Goal: Task Accomplishment & Management: Complete application form

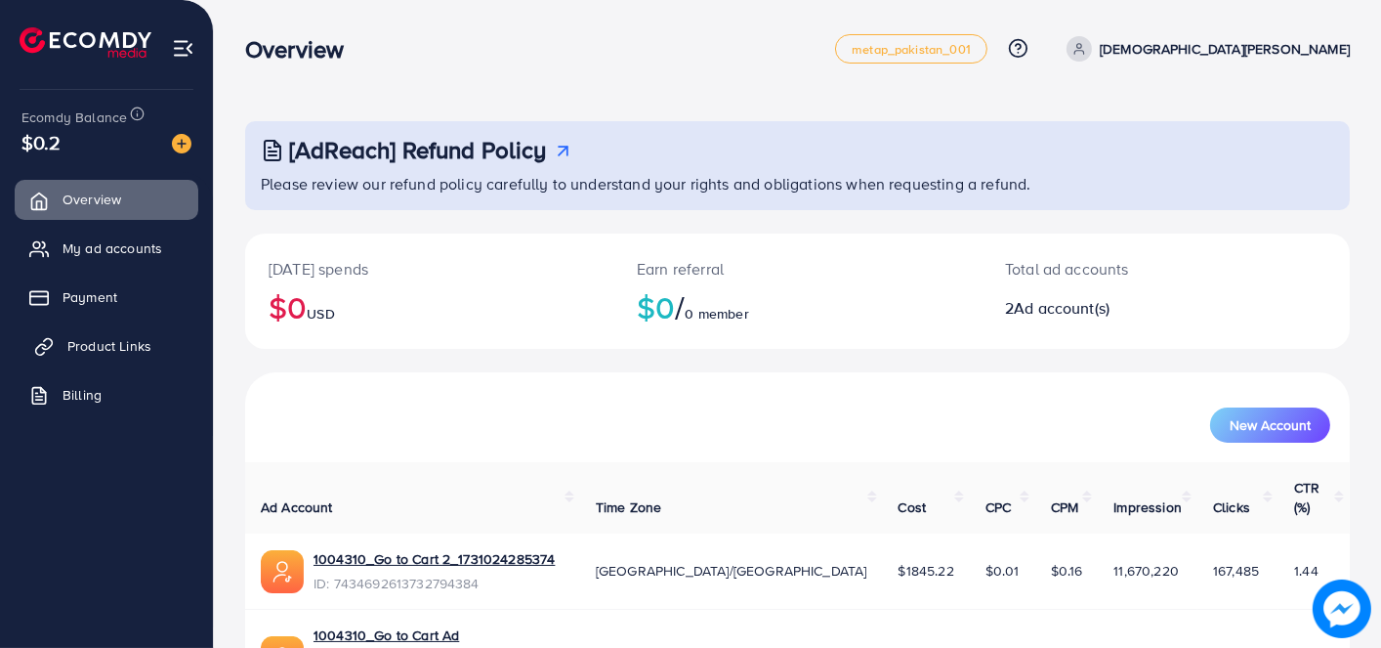
click at [109, 356] on link "Product Links" at bounding box center [107, 345] width 184 height 39
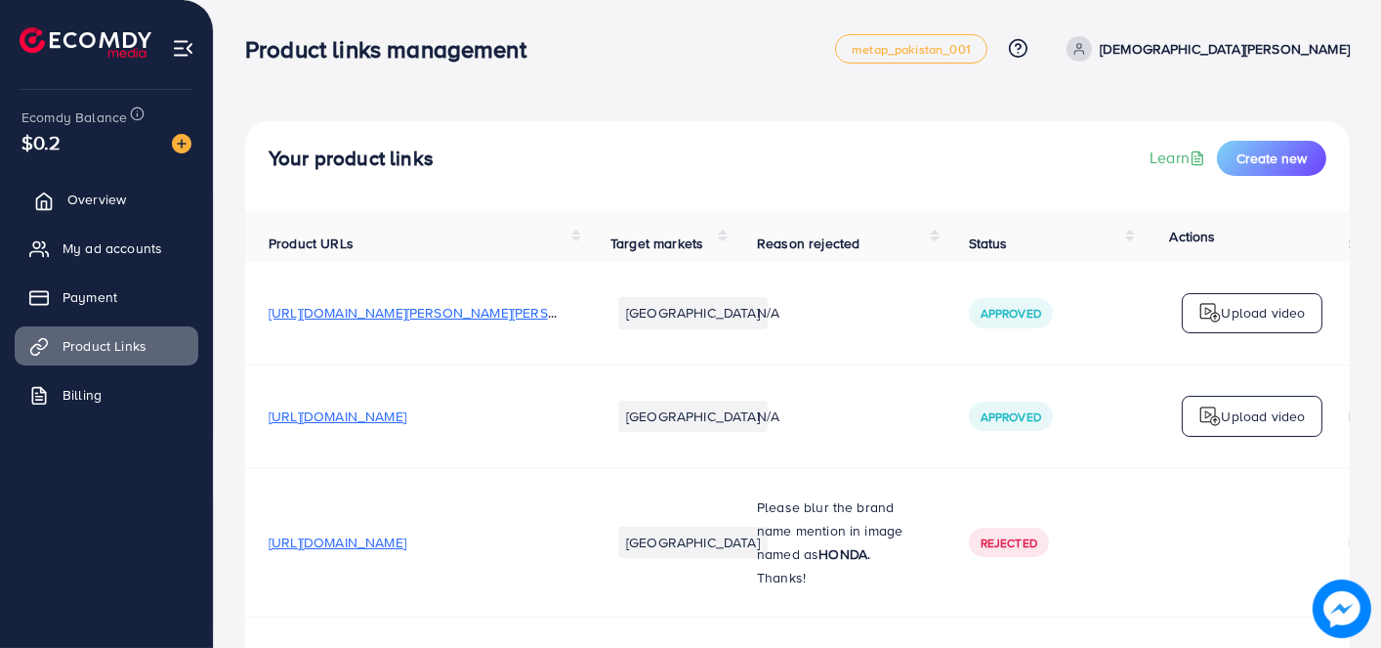
click at [118, 182] on link "Overview" at bounding box center [107, 199] width 184 height 39
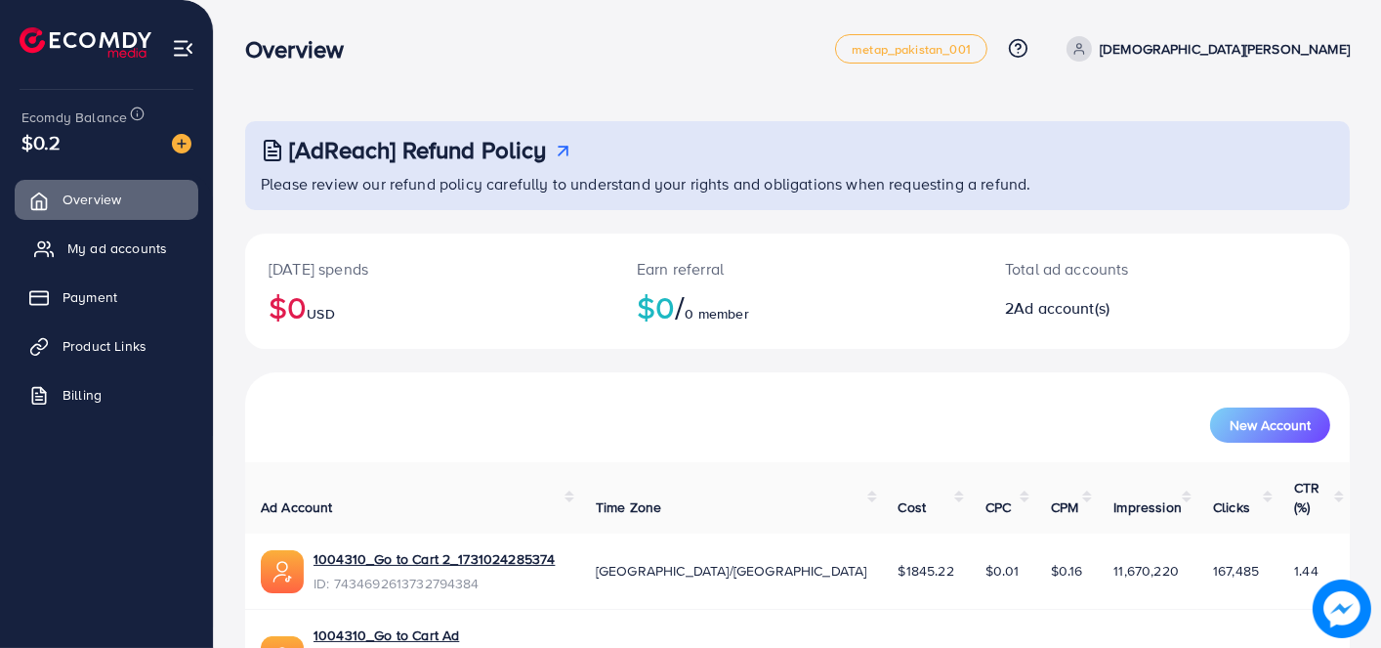
click at [116, 251] on span "My ad accounts" at bounding box center [117, 248] width 100 height 20
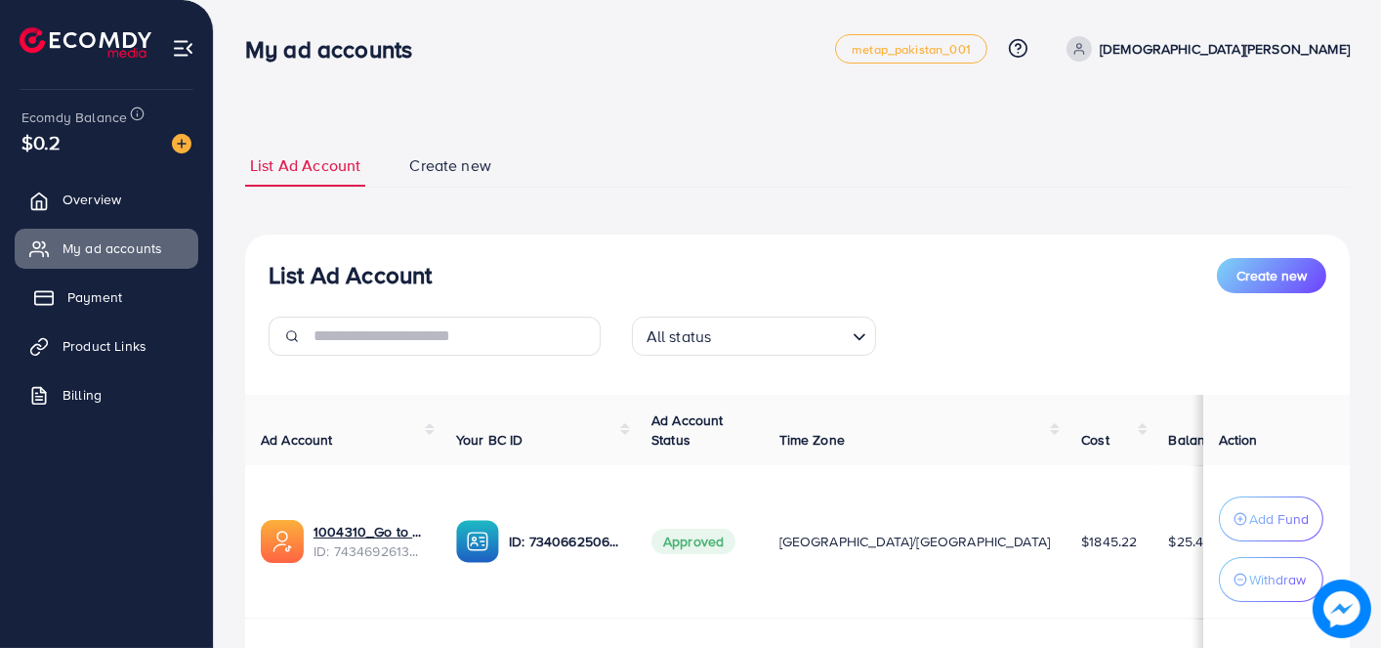
click at [121, 284] on link "Payment" at bounding box center [107, 296] width 184 height 39
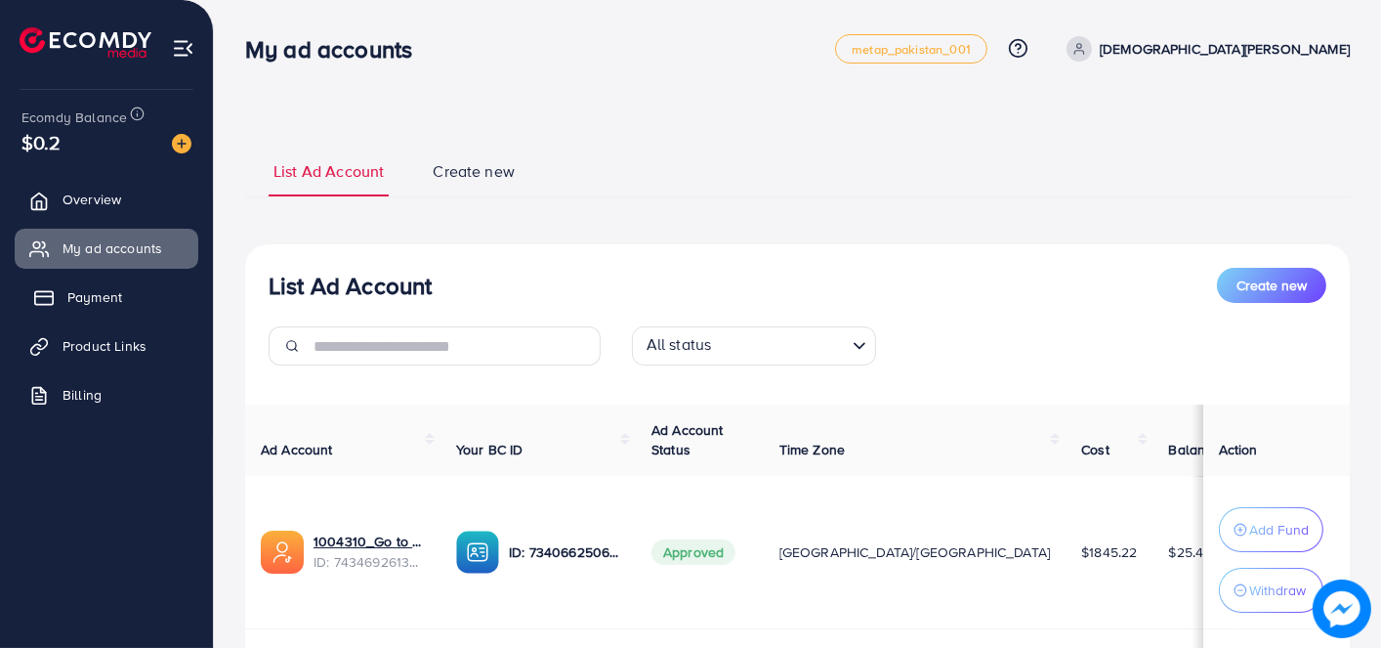
click at [128, 301] on link "Payment" at bounding box center [107, 296] width 184 height 39
click at [79, 280] on link "Payment" at bounding box center [107, 296] width 184 height 39
click at [99, 317] on ul "Overview My ad accounts Payment Product Links Billing" at bounding box center [106, 303] width 213 height 263
click at [94, 305] on span "Payment" at bounding box center [94, 297] width 55 height 20
click at [121, 201] on span "Overview" at bounding box center [96, 199] width 59 height 20
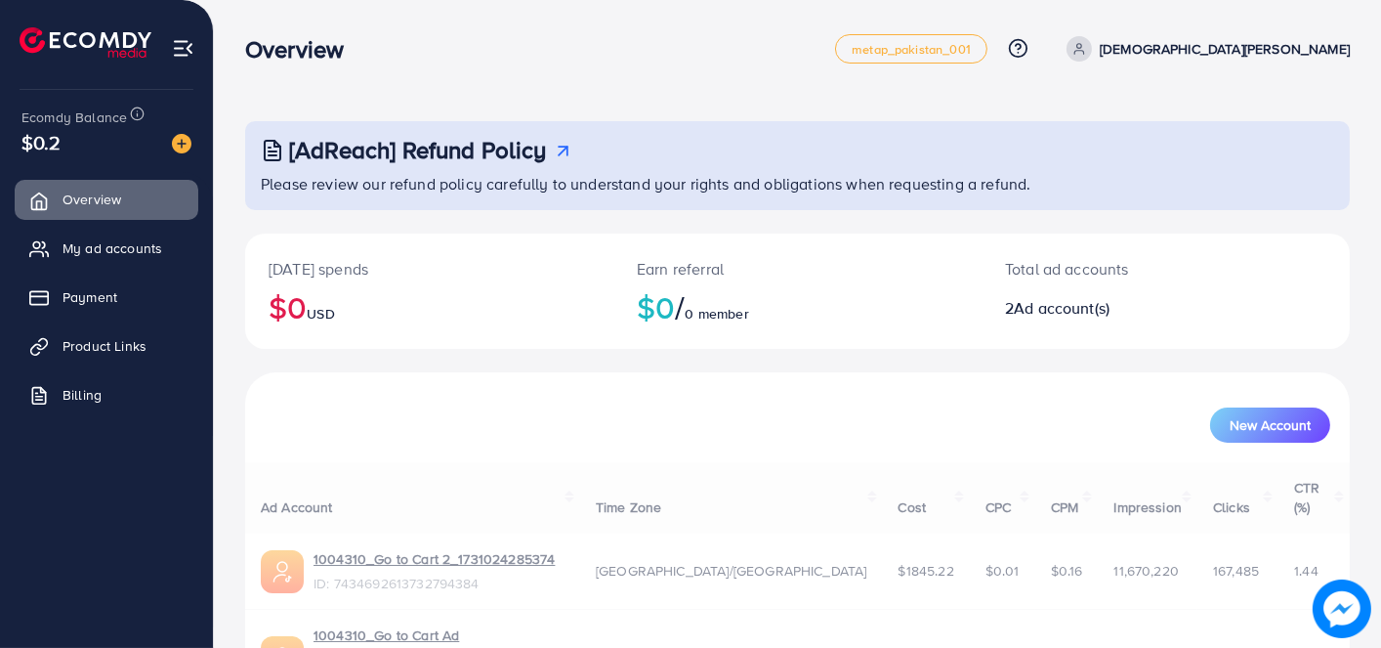
click at [1260, 54] on p "[DEMOGRAPHIC_DATA][PERSON_NAME]" at bounding box center [1225, 48] width 250 height 23
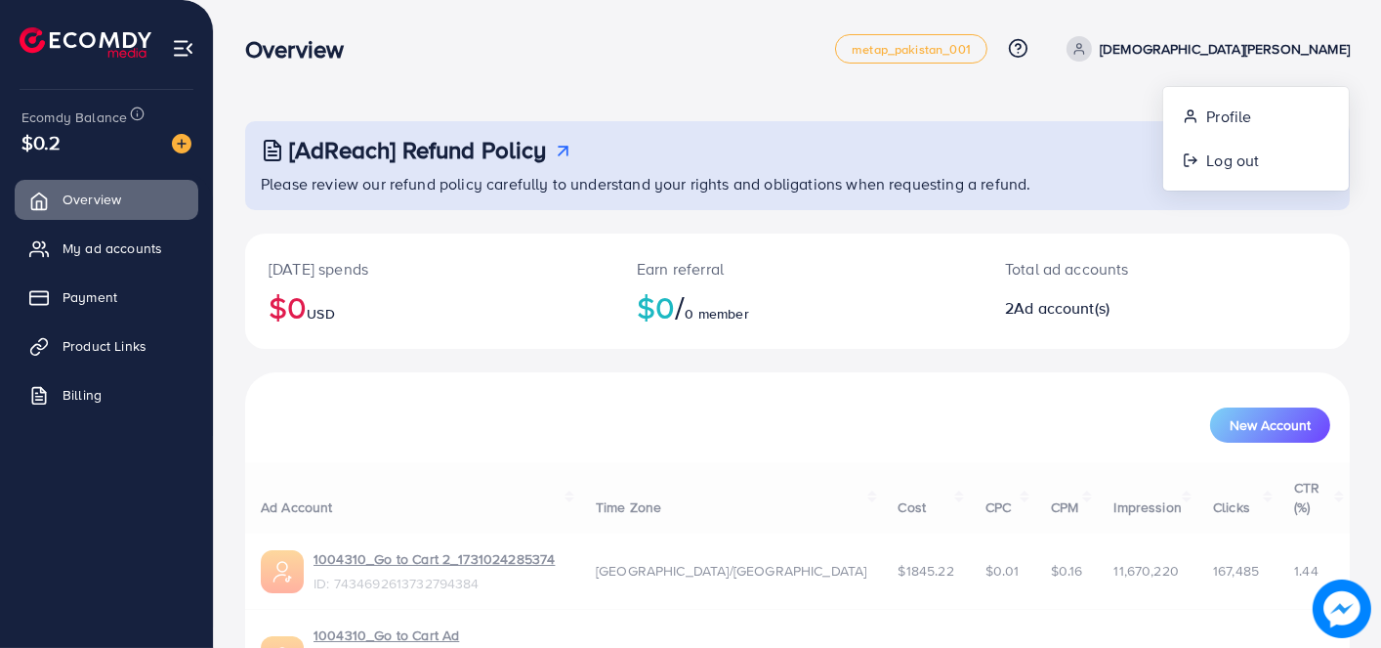
click at [645, 63] on div "Overview metap_pakistan_001 Help Center Contact Support Plans and Pricing Term …" at bounding box center [797, 48] width 1105 height 55
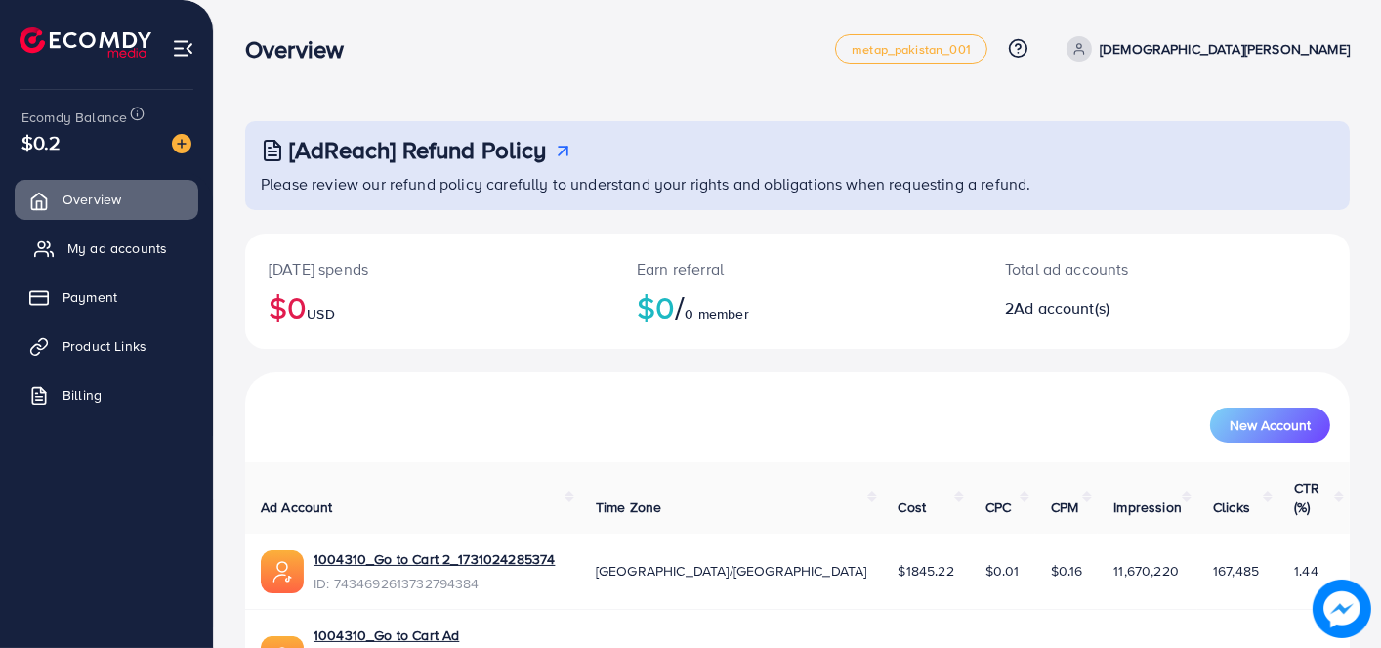
click at [99, 240] on span "My ad accounts" at bounding box center [117, 248] width 100 height 20
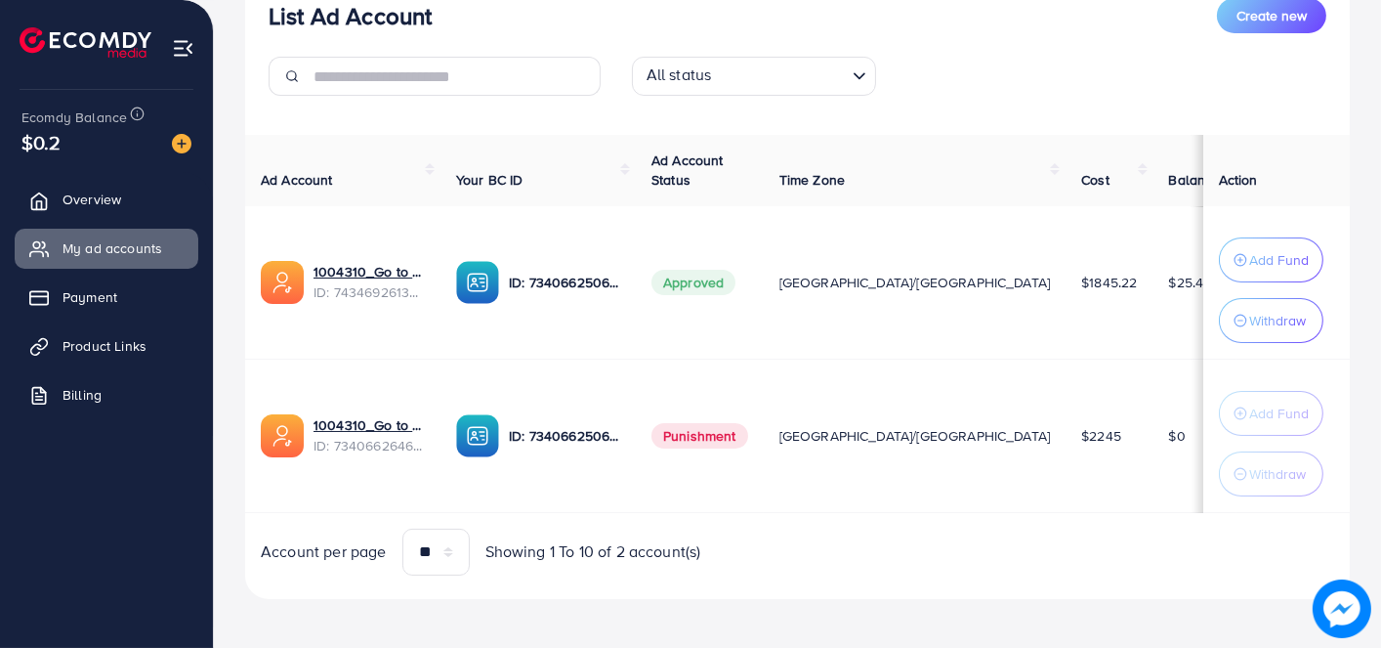
scroll to position [271, 0]
click at [137, 322] on ul "Overview My ad accounts Payment Product Links Billing" at bounding box center [106, 303] width 213 height 263
click at [114, 304] on span "Payment" at bounding box center [94, 297] width 55 height 20
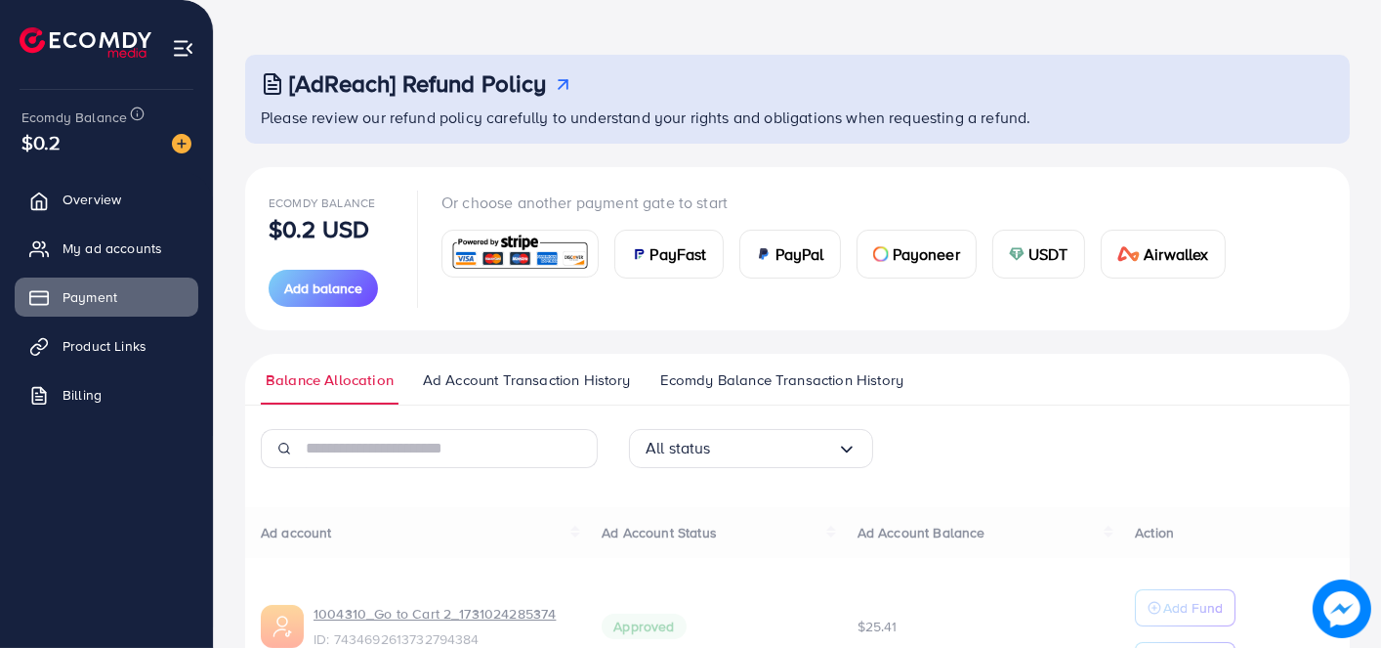
scroll to position [330, 0]
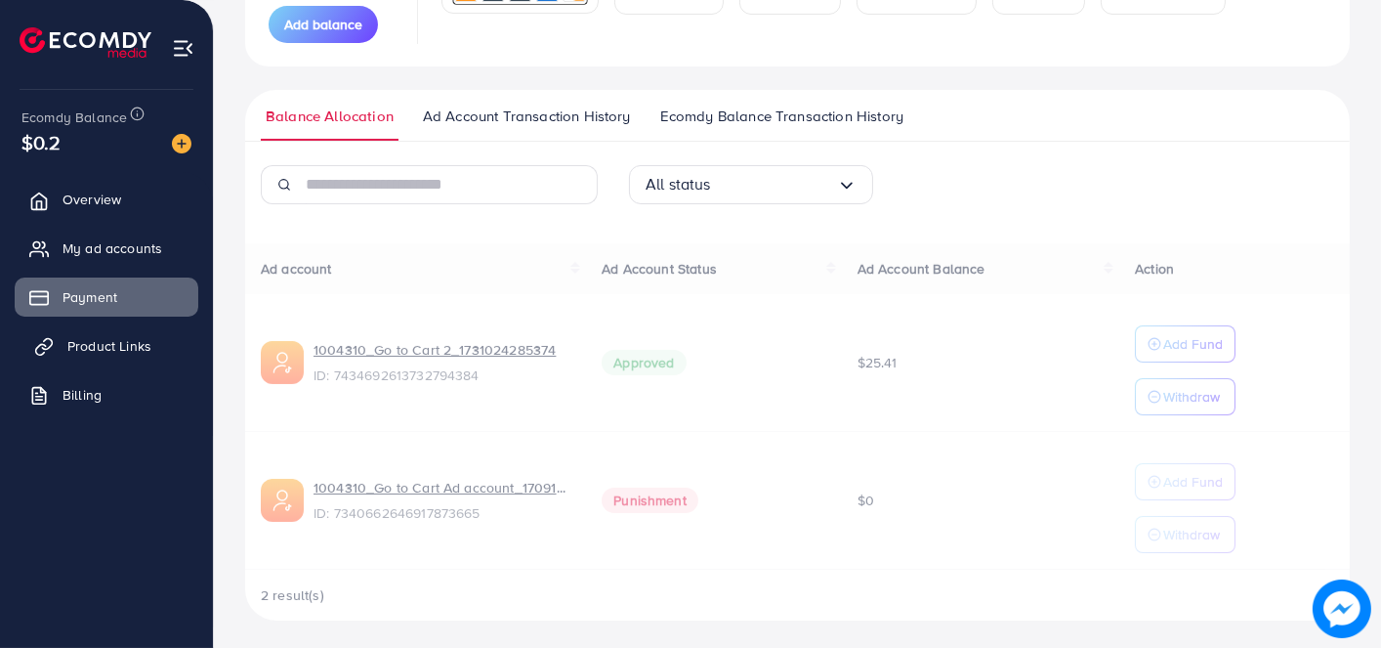
click at [113, 336] on span "Product Links" at bounding box center [109, 346] width 84 height 20
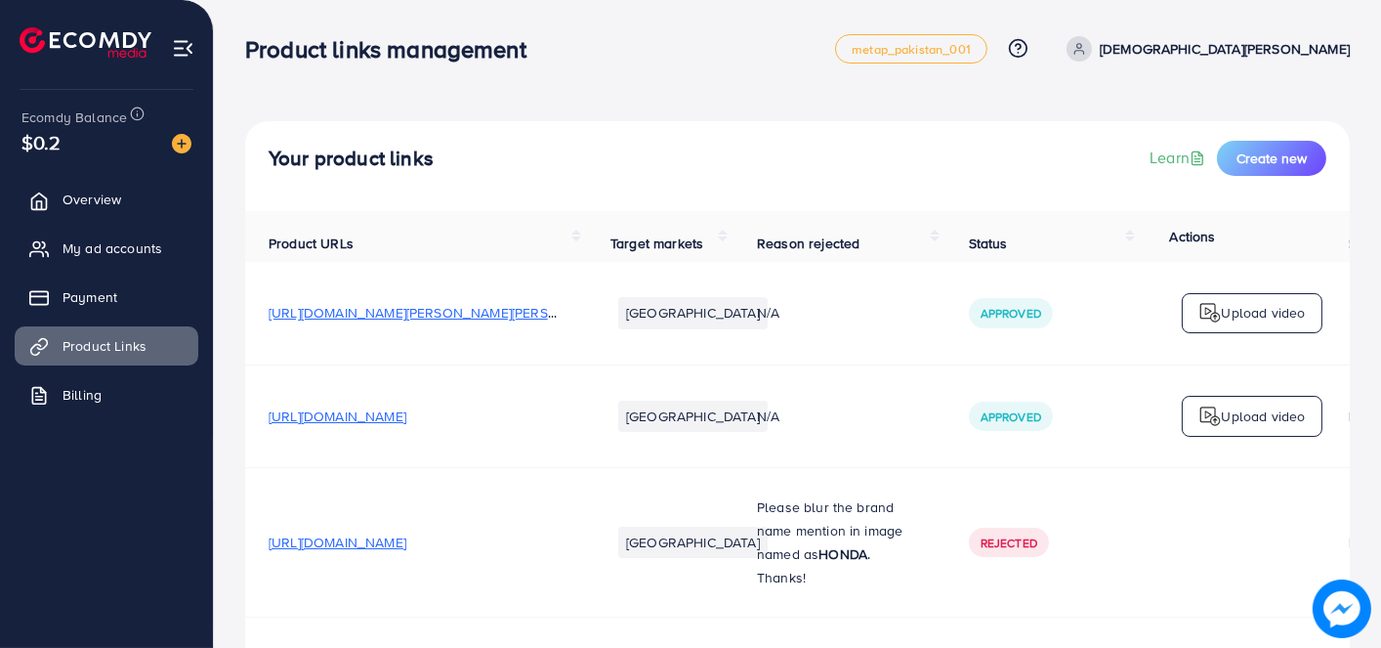
click at [1287, 133] on div "Your product links Learn Create new" at bounding box center [797, 166] width 1105 height 90
click at [1281, 159] on span "Create new" at bounding box center [1271, 158] width 70 height 20
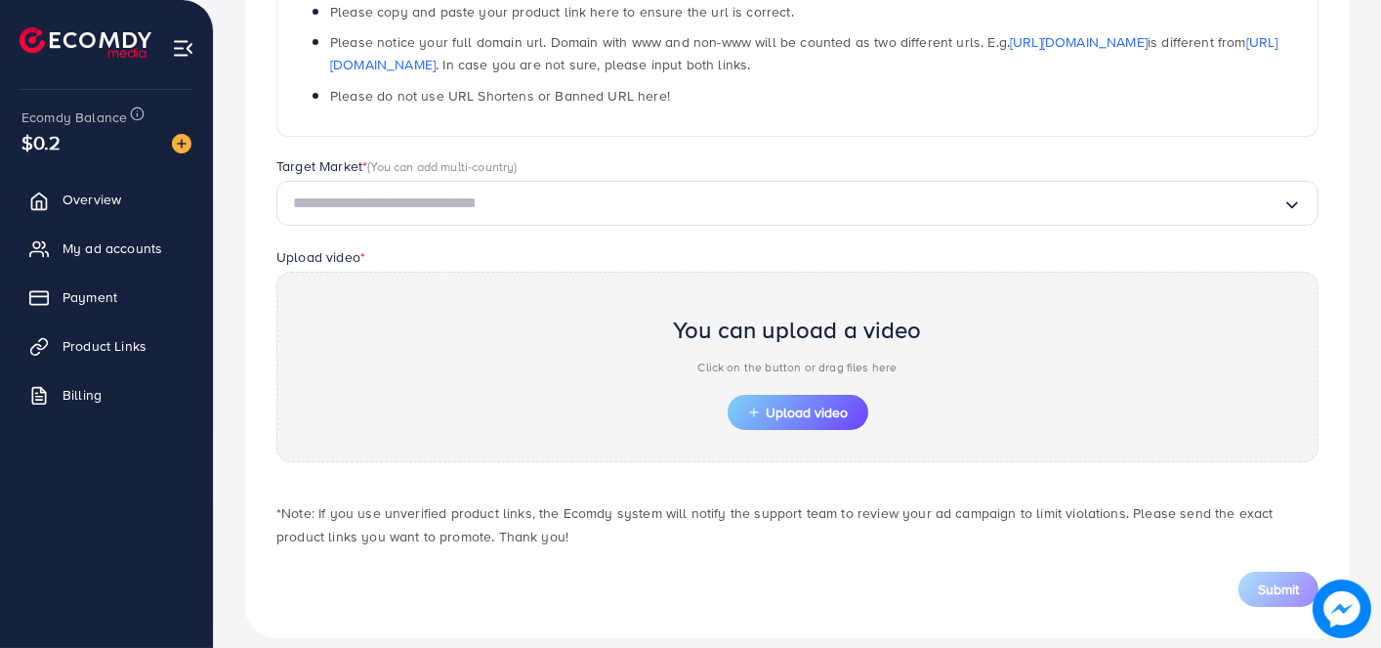
scroll to position [386, 0]
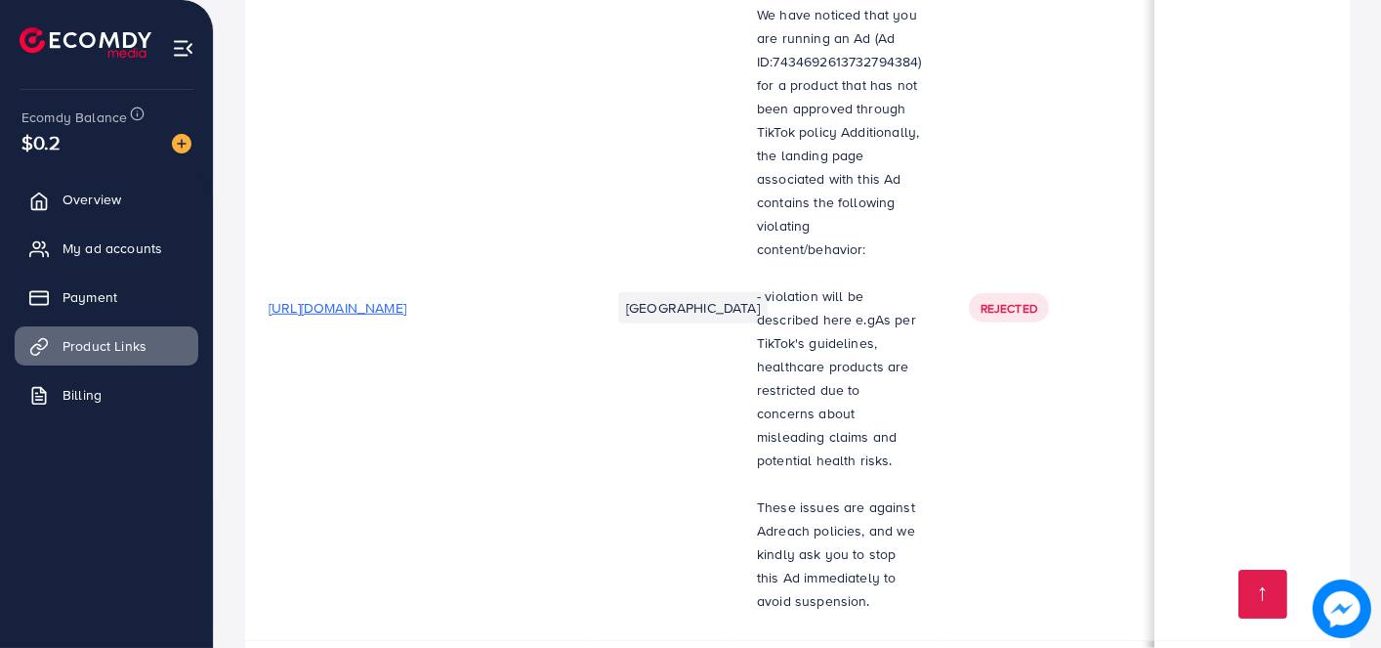
scroll to position [2415, 0]
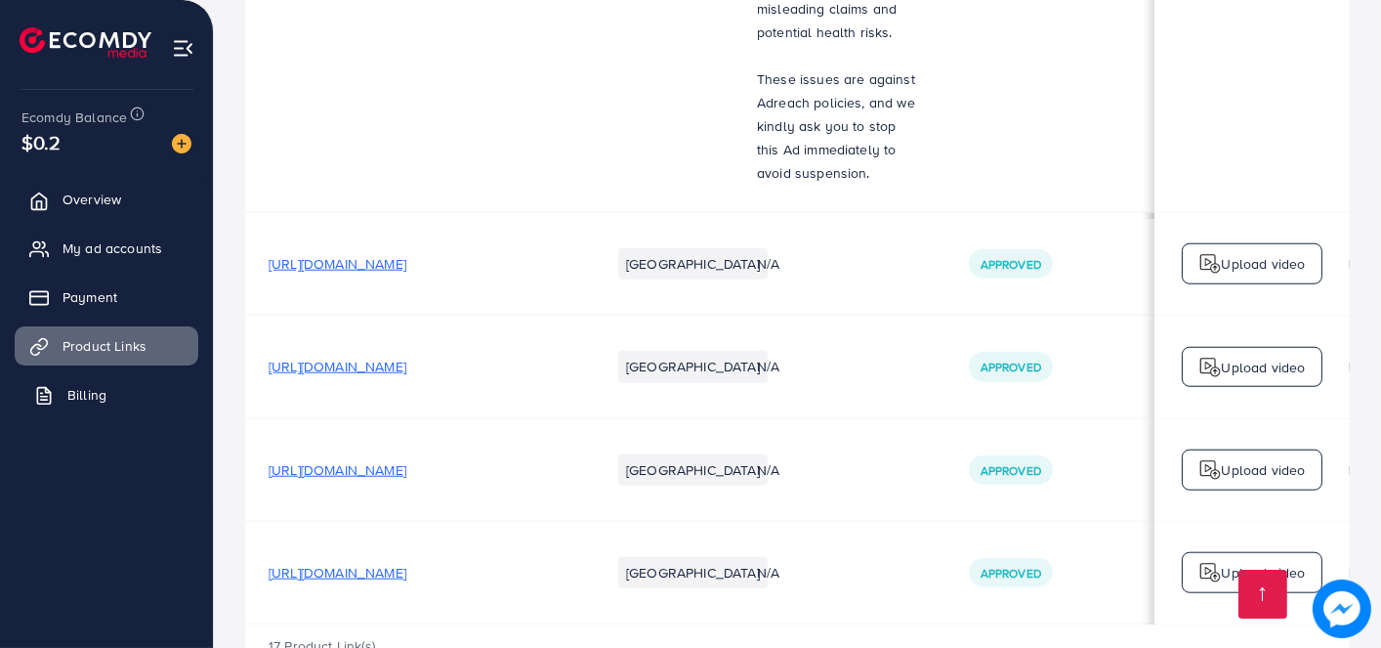
click at [124, 391] on link "Billing" at bounding box center [107, 394] width 184 height 39
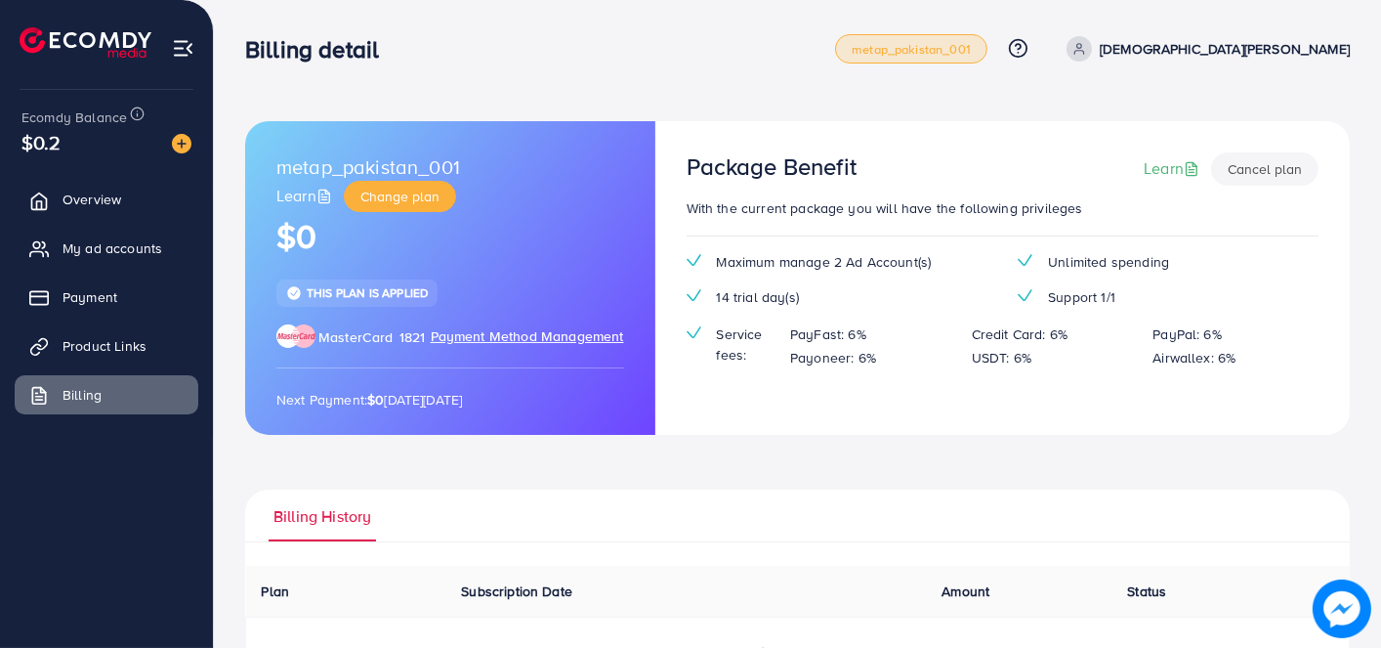
click at [987, 59] on link "metap_pakistan_001" at bounding box center [911, 48] width 152 height 29
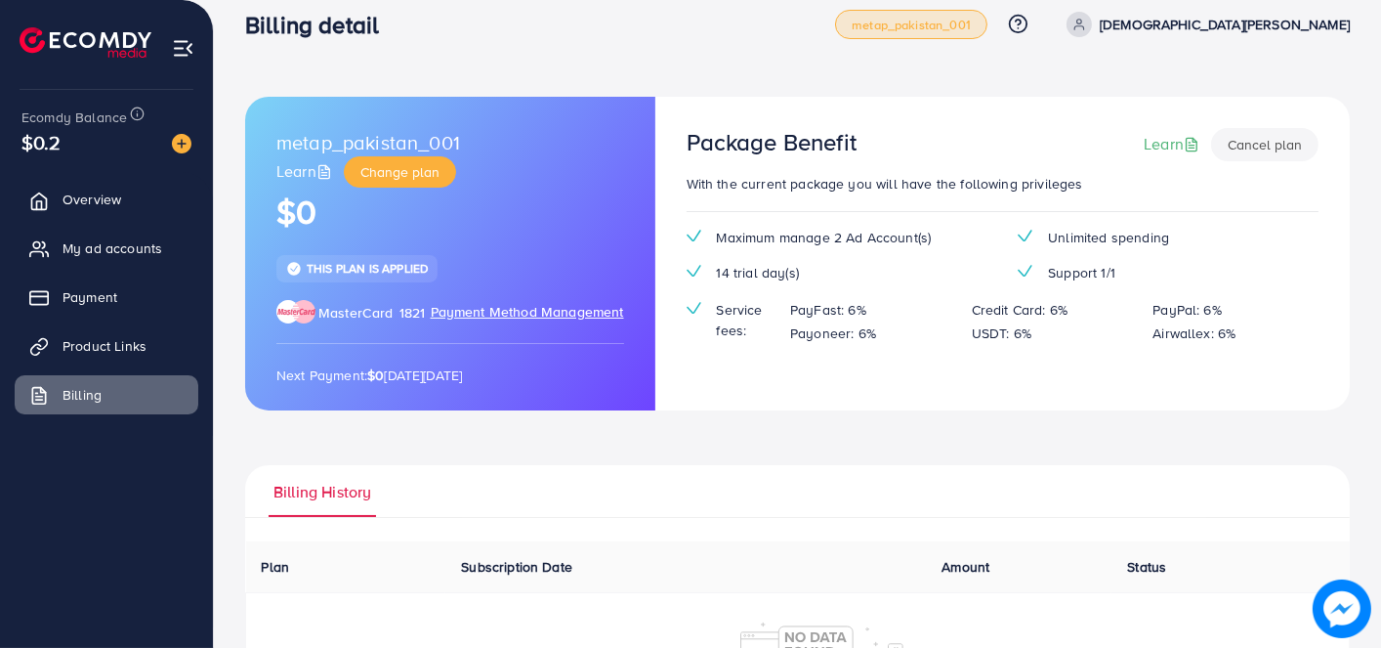
scroll to position [24, 0]
click at [432, 162] on span "Change plan" at bounding box center [399, 172] width 79 height 20
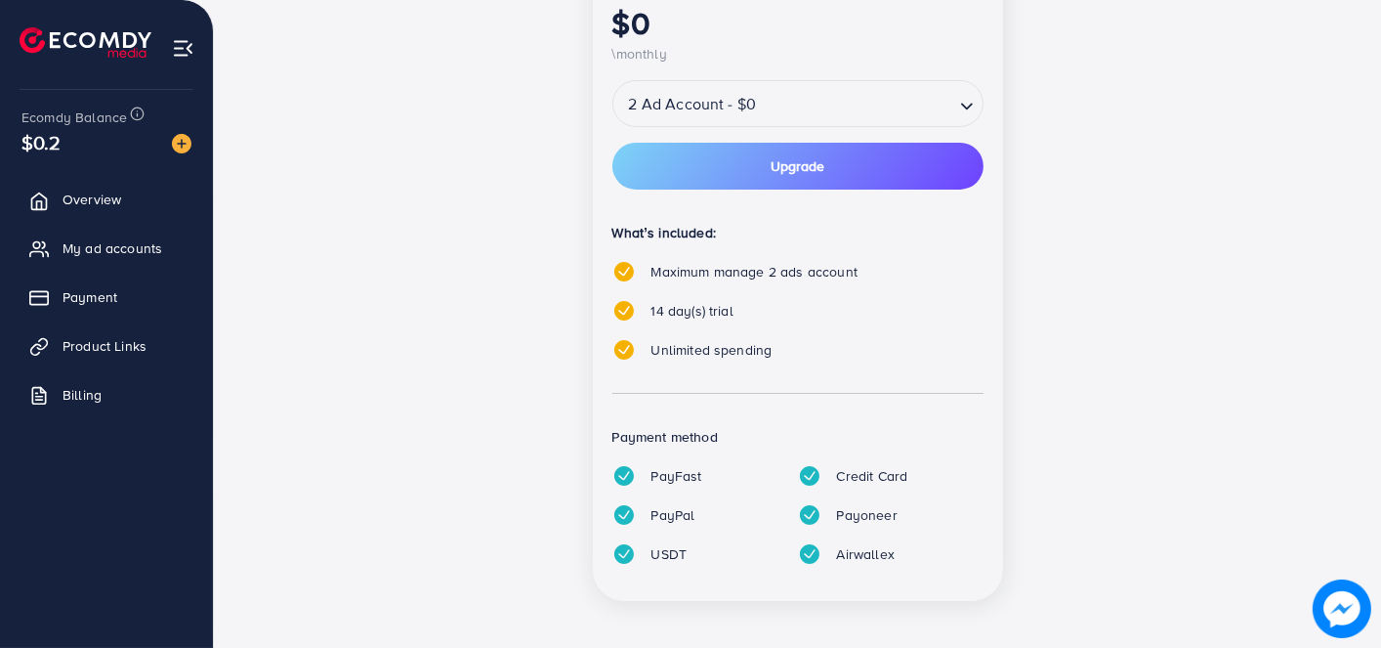
scroll to position [479, 0]
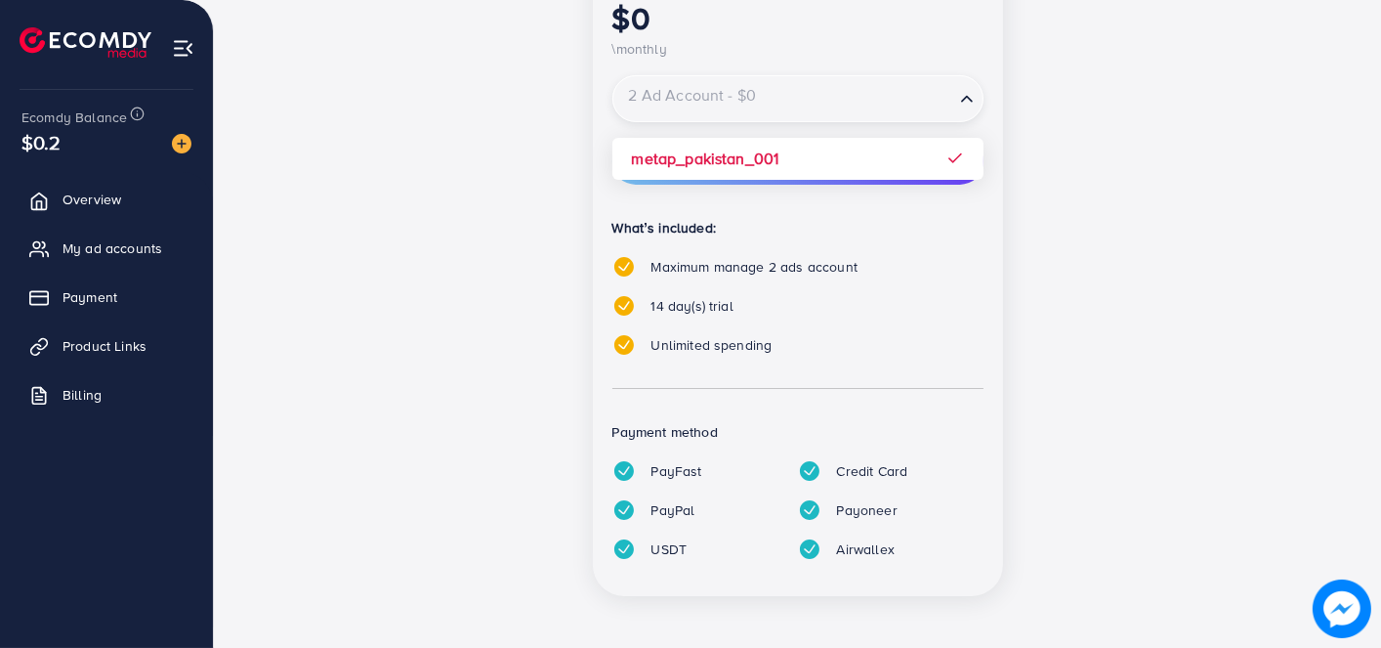
click at [734, 97] on div "2 Ad Account - $0" at bounding box center [783, 98] width 341 height 35
click at [714, 105] on input "Search for option" at bounding box center [783, 99] width 337 height 34
click at [728, 307] on span "14 day(s) trial" at bounding box center [692, 306] width 82 height 20
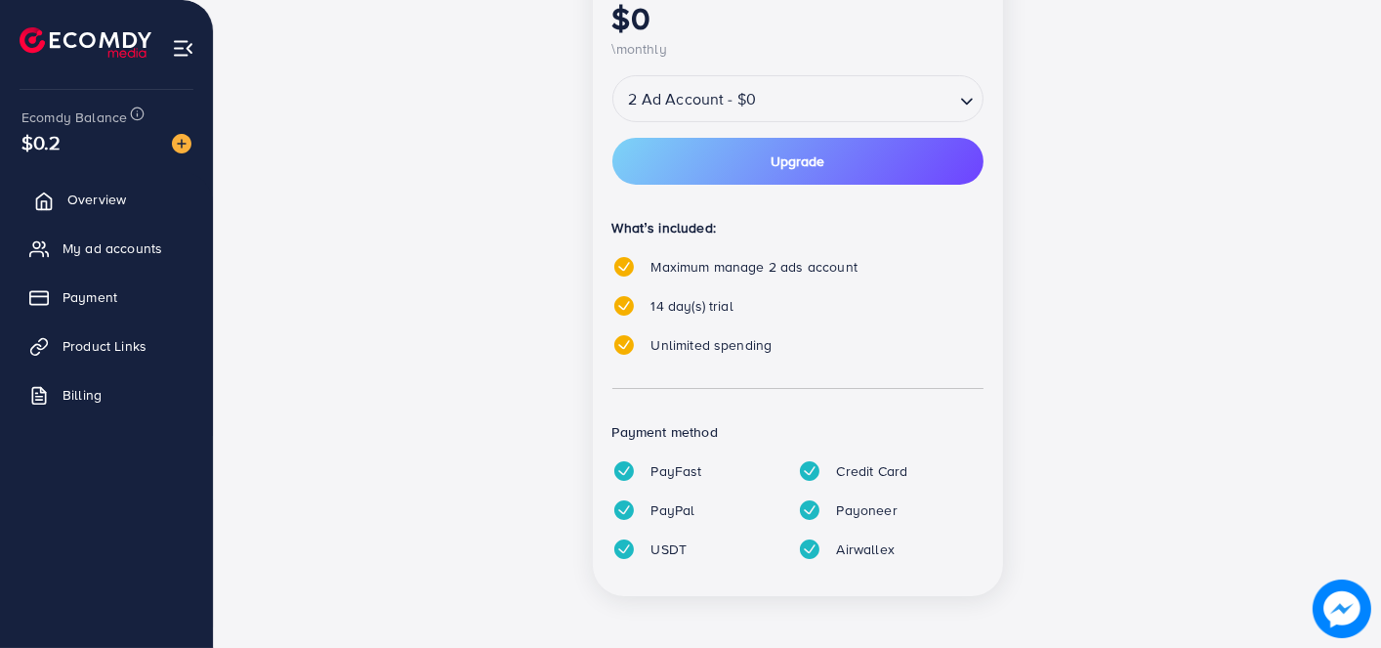
click at [114, 210] on link "Overview" at bounding box center [107, 199] width 184 height 39
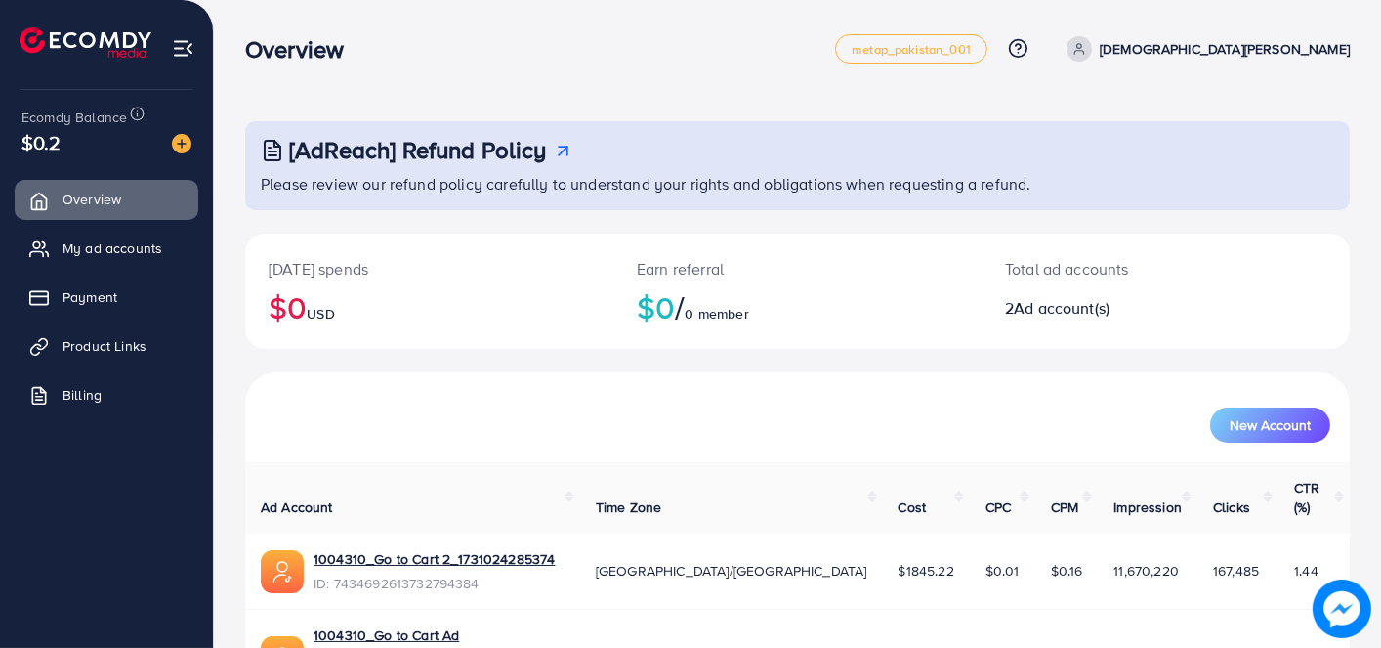
click at [108, 126] on div "Ecomdy Balance" at bounding box center [98, 116] width 154 height 22
click at [125, 114] on span "Ecomdy Balance" at bounding box center [73, 117] width 105 height 20
click at [130, 112] on icon at bounding box center [137, 113] width 15 height 15
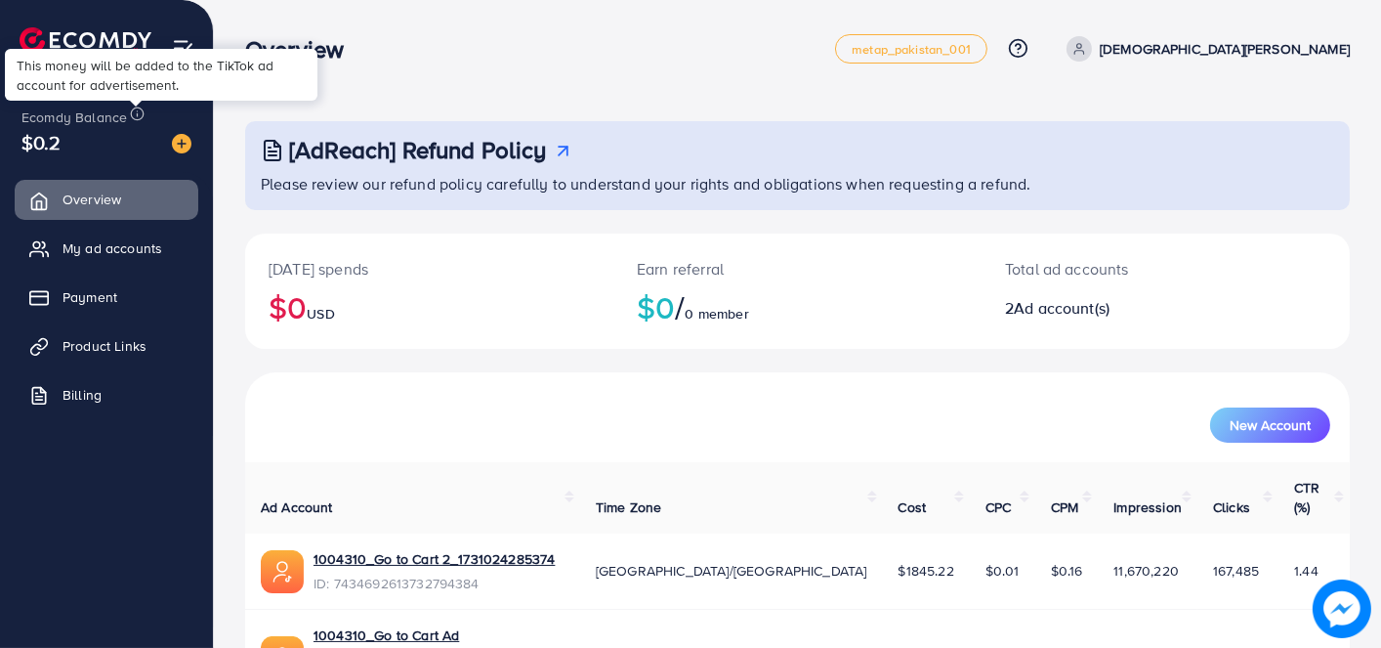
click at [516, 96] on div "[AdReach] Refund Policy Please review our refund policy carefully to understand…" at bounding box center [797, 394] width 1167 height 789
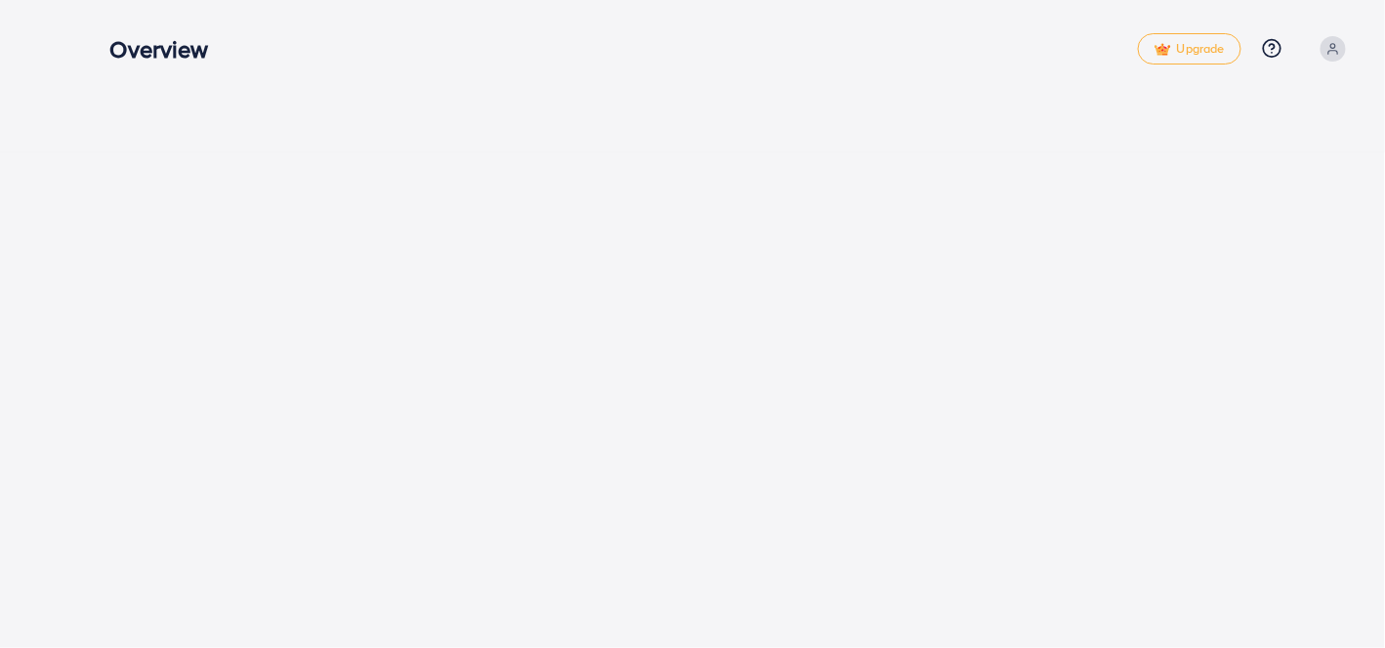
drag, startPoint x: 0, startPoint y: 0, endPoint x: 441, endPoint y: 75, distance: 447.8
click at [441, 75] on div "Overview Upgrade Help Center Contact Support Plans and Pricing Term and policy …" at bounding box center [731, 49] width 1244 height 57
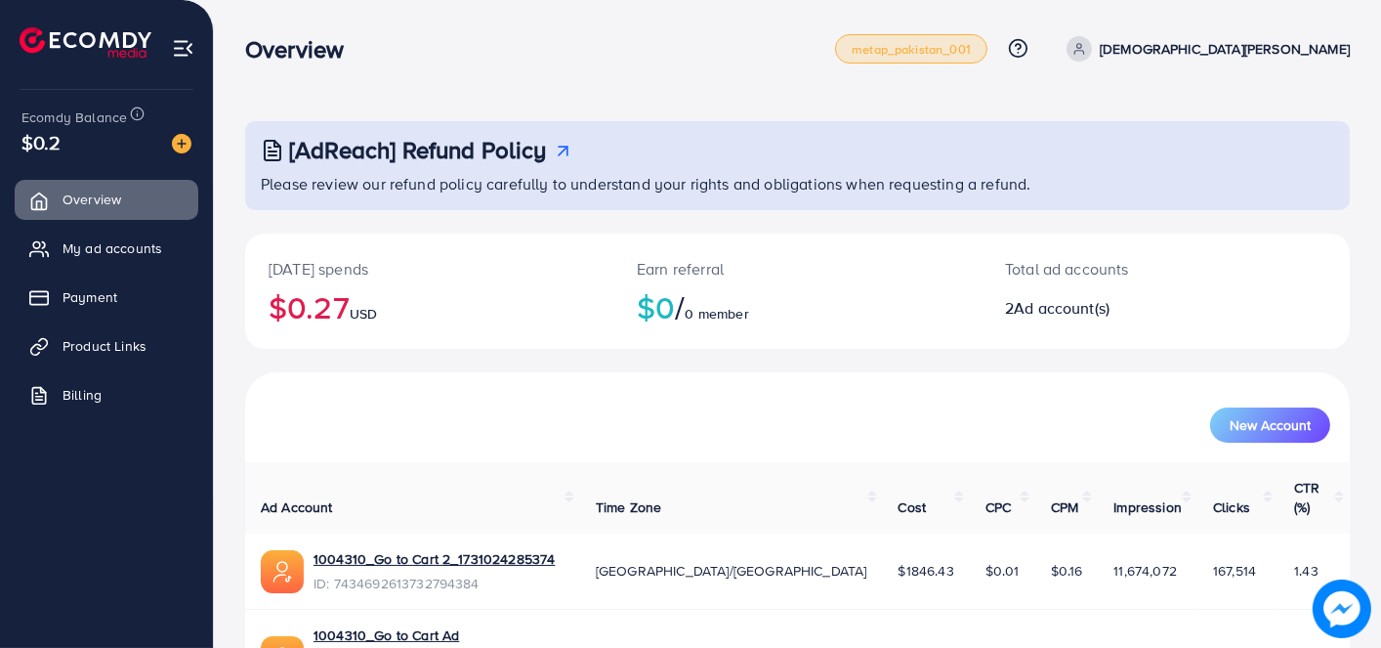
click at [971, 46] on span "metap_pakistan_001" at bounding box center [911, 49] width 119 height 13
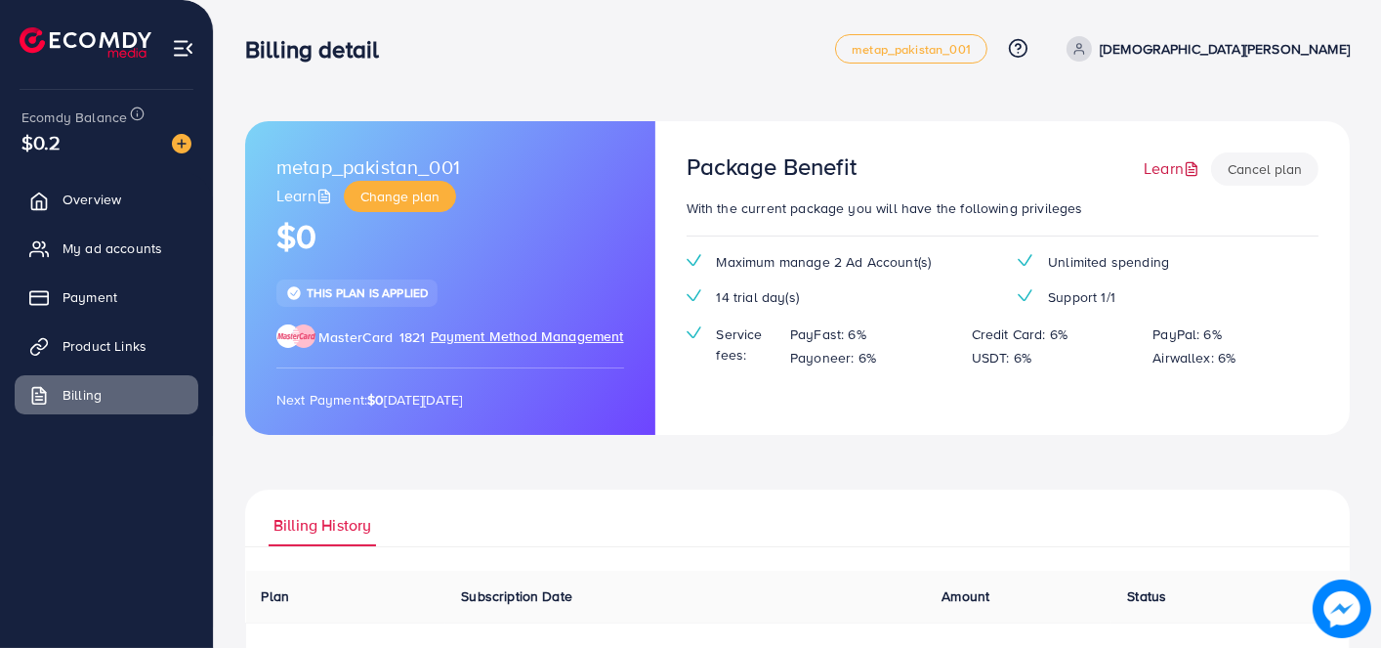
click at [1180, 172] on link "Learn" at bounding box center [1174, 168] width 60 height 22
click at [386, 280] on div "This plan is applied" at bounding box center [356, 292] width 161 height 26
click at [389, 284] on span "This plan is applied" at bounding box center [367, 292] width 121 height 17
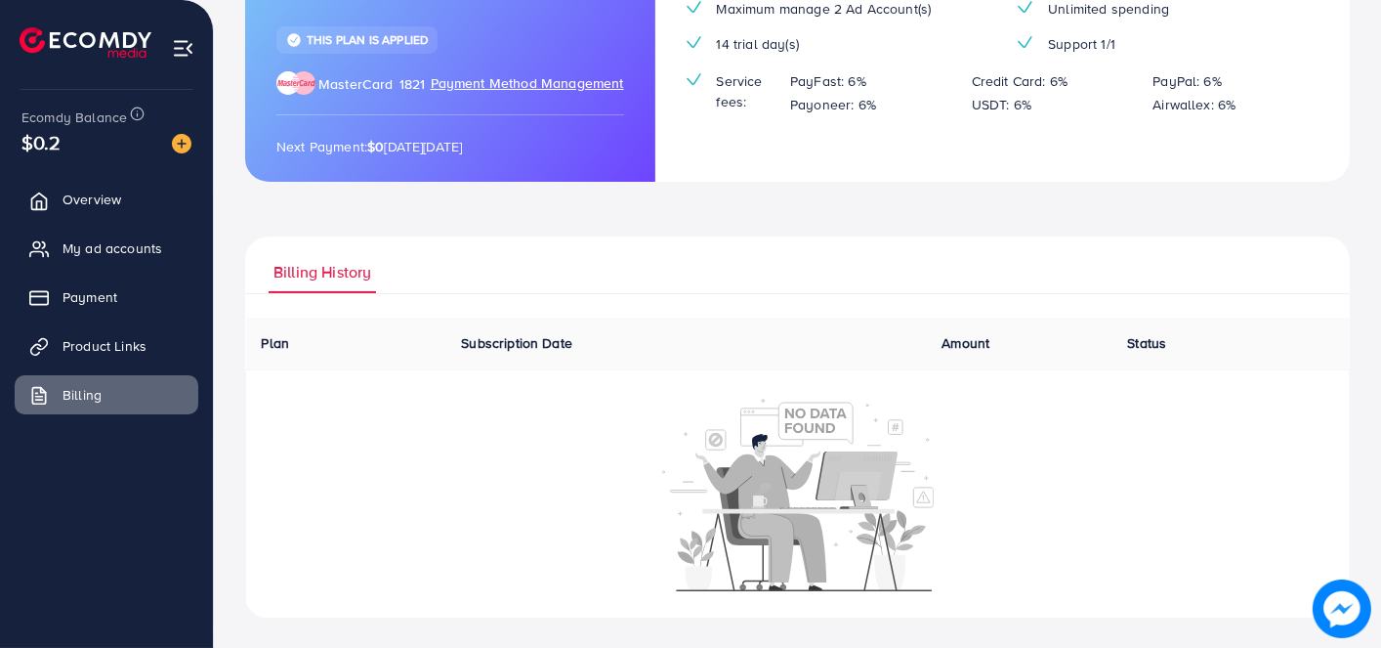
scroll to position [253, 0]
click at [120, 316] on ul "Overview My ad accounts Payment Product Links Billing" at bounding box center [106, 303] width 213 height 263
click at [124, 328] on link "Product Links" at bounding box center [107, 345] width 184 height 39
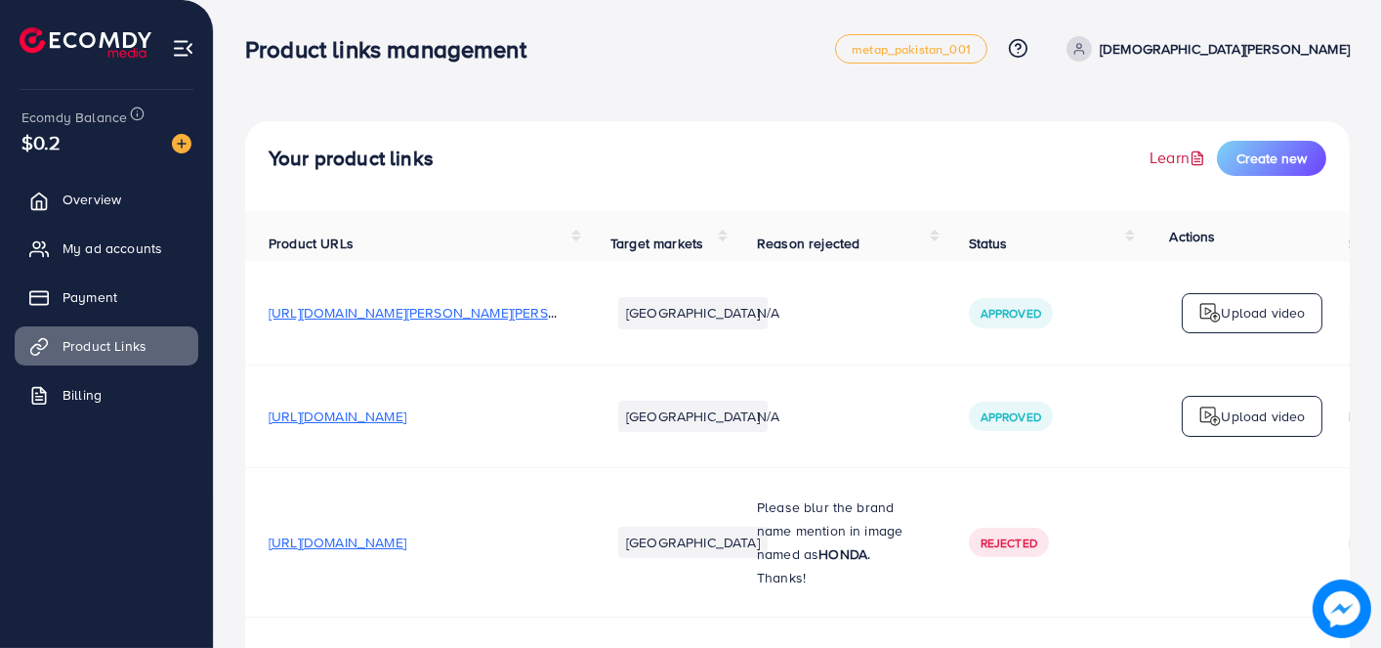
click at [1169, 159] on link "Learn" at bounding box center [1180, 157] width 60 height 22
click at [1251, 47] on p "[DEMOGRAPHIC_DATA][PERSON_NAME]" at bounding box center [1225, 48] width 250 height 23
click at [481, 41] on h3 "Product links management" at bounding box center [393, 49] width 297 height 28
click at [82, 185] on link "Overview" at bounding box center [107, 199] width 184 height 39
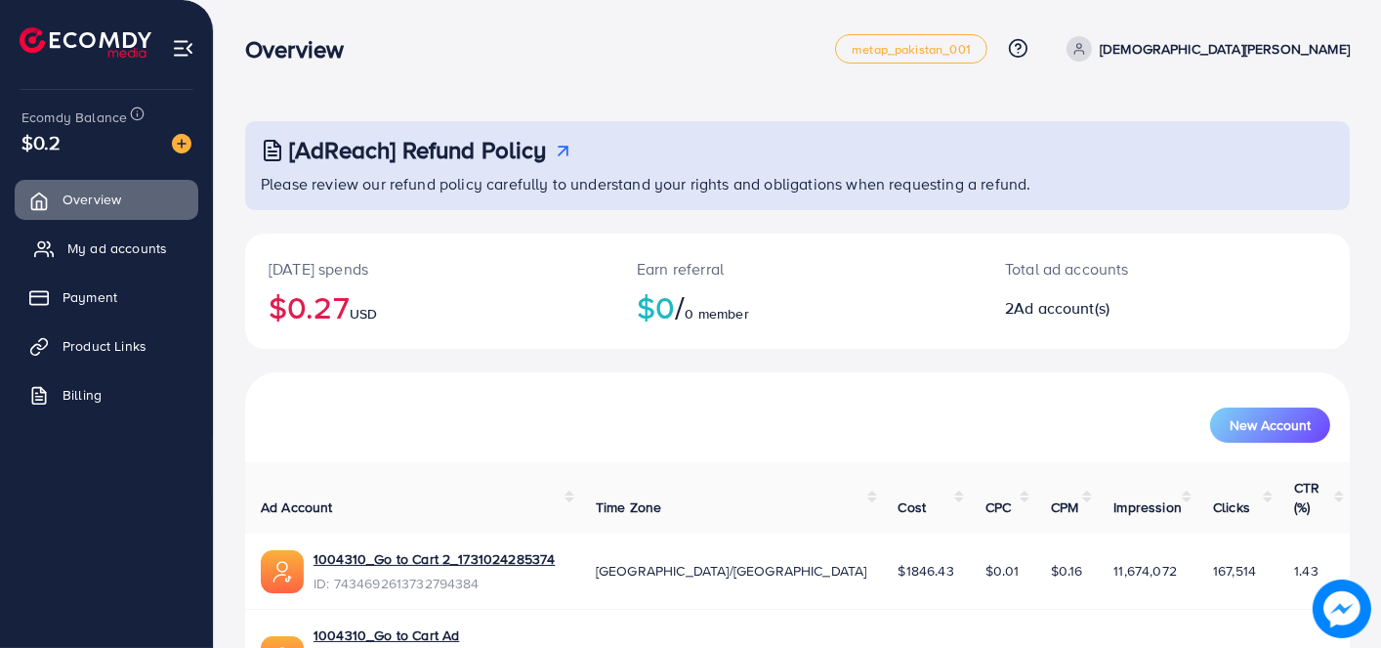
click at [139, 244] on span "My ad accounts" at bounding box center [117, 248] width 100 height 20
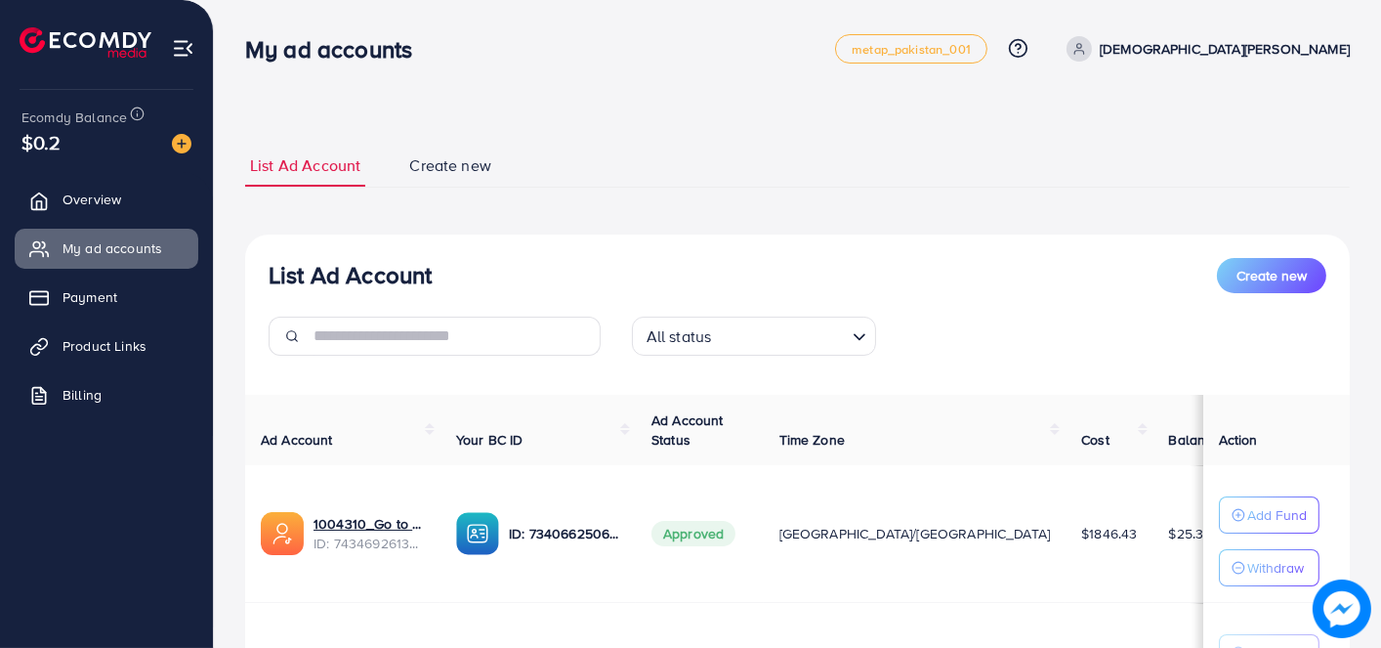
select select
click at [414, 165] on span "Create new" at bounding box center [450, 165] width 82 height 22
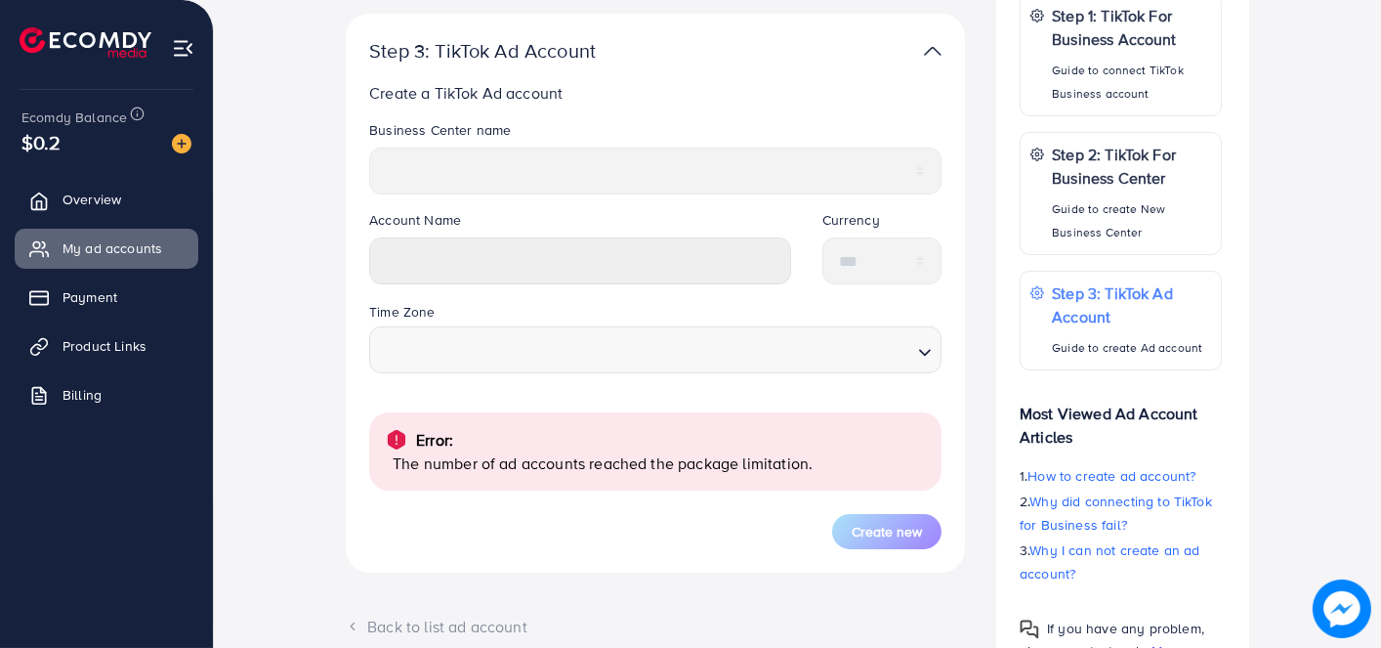
scroll to position [501, 0]
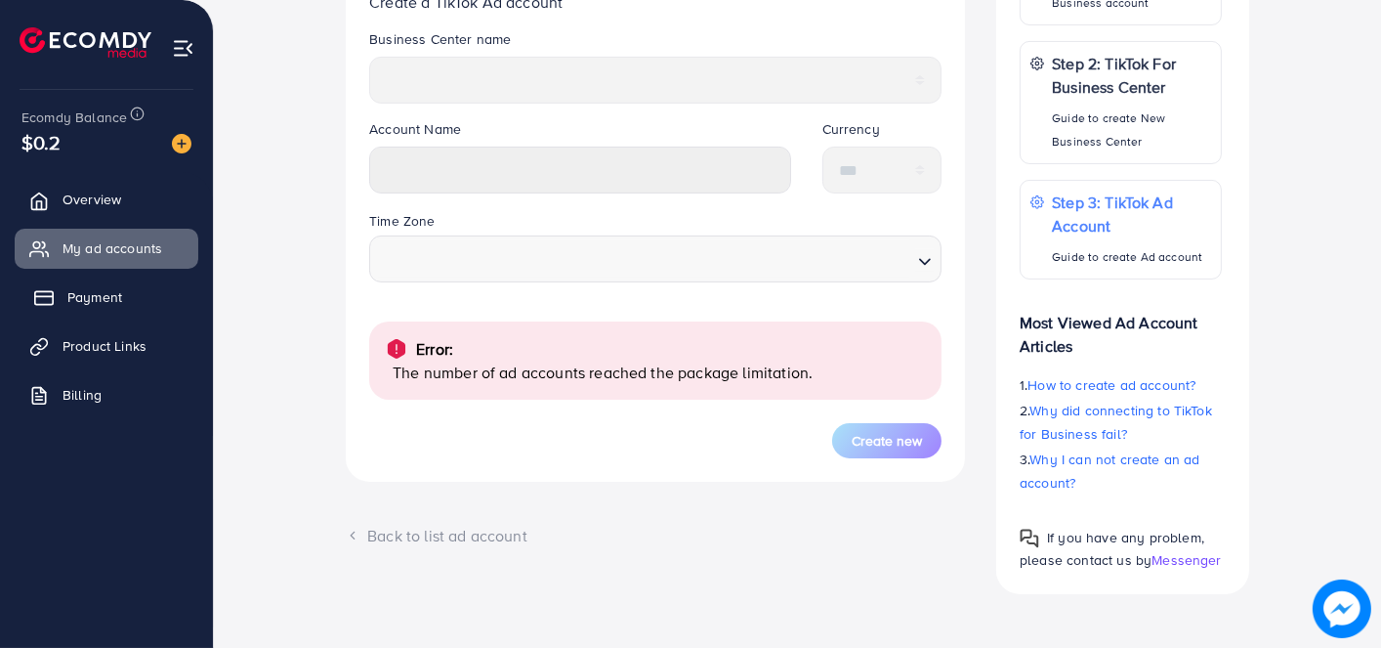
click at [93, 310] on link "Payment" at bounding box center [107, 296] width 184 height 39
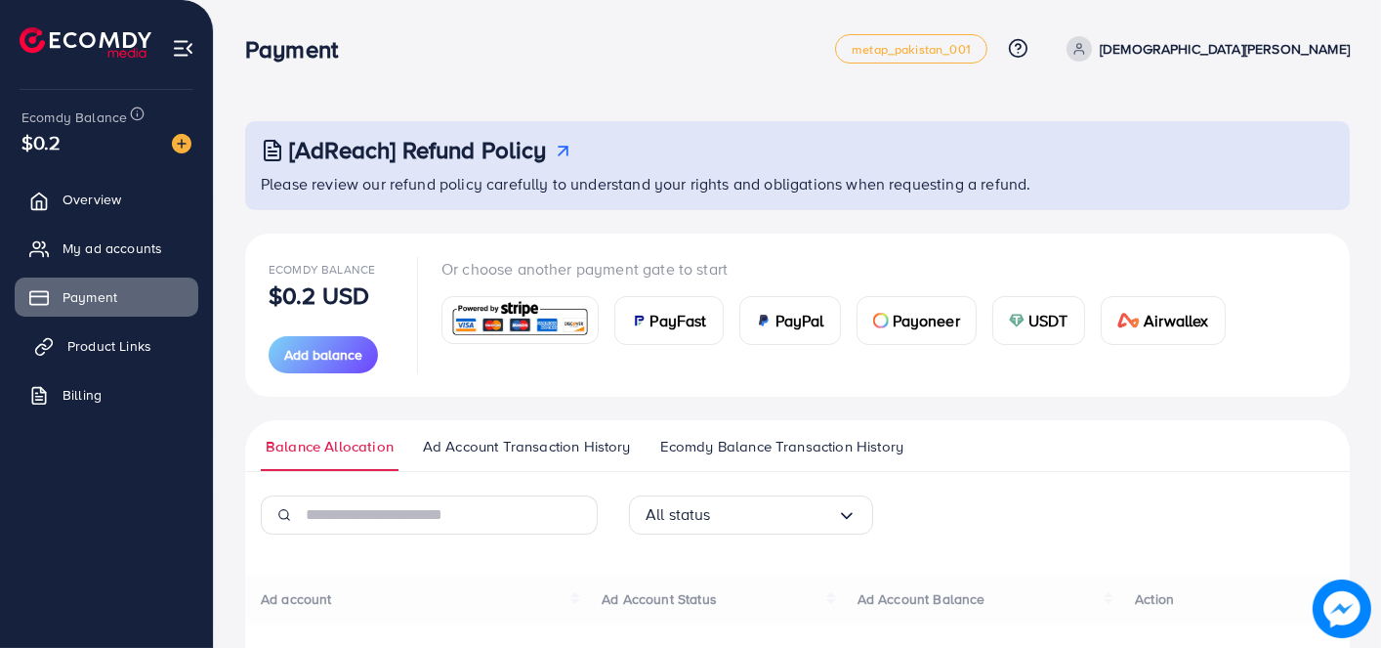
click at [136, 351] on span "Product Links" at bounding box center [109, 346] width 84 height 20
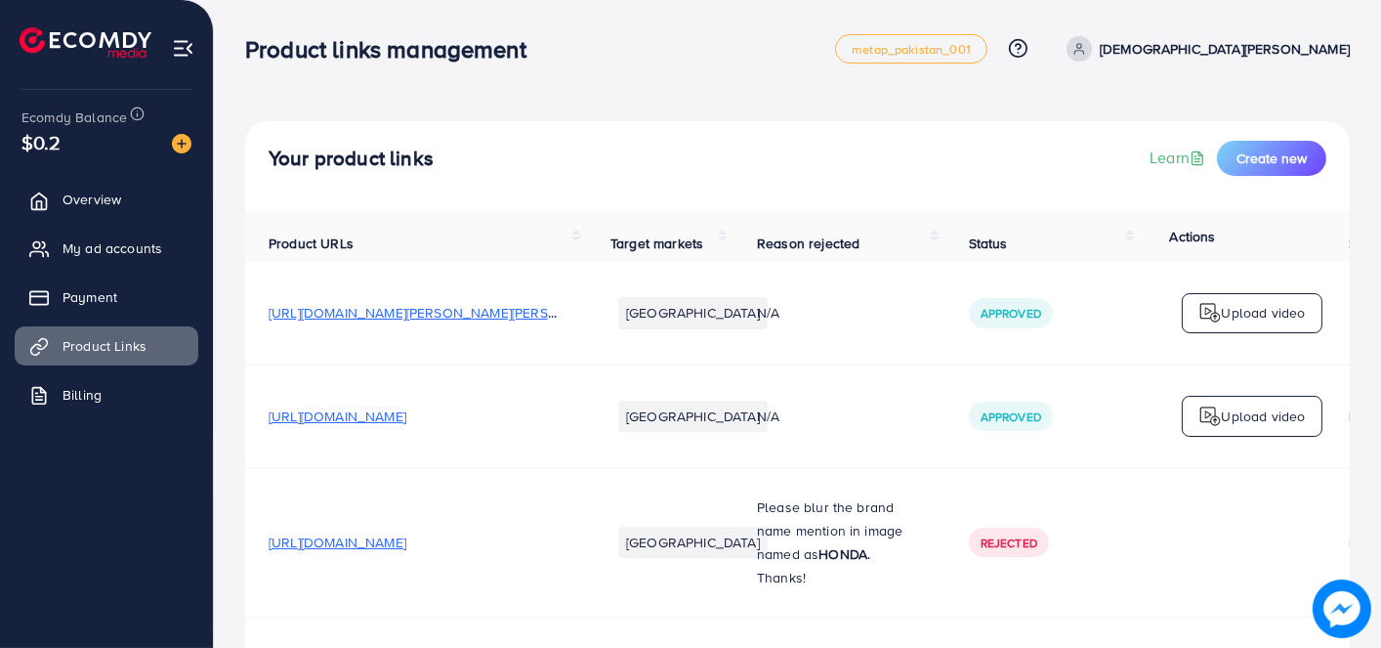
click at [1207, 322] on img at bounding box center [1209, 312] width 23 height 23
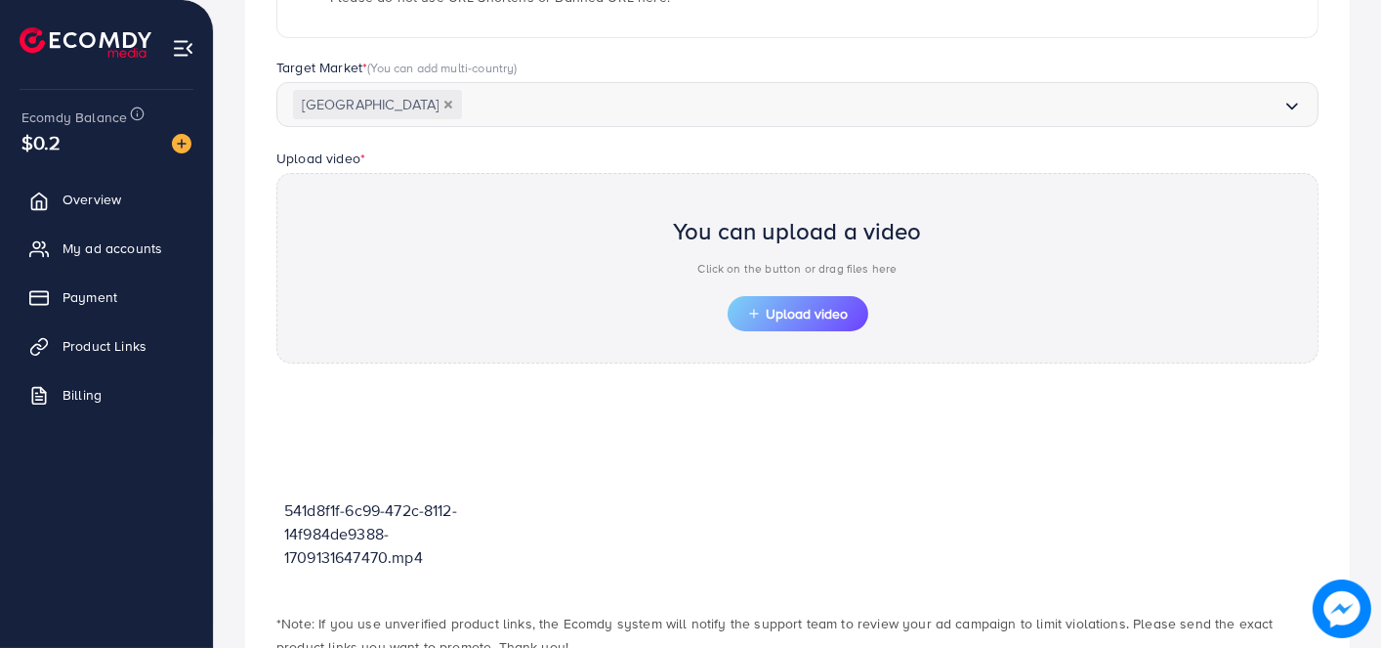
scroll to position [634, 0]
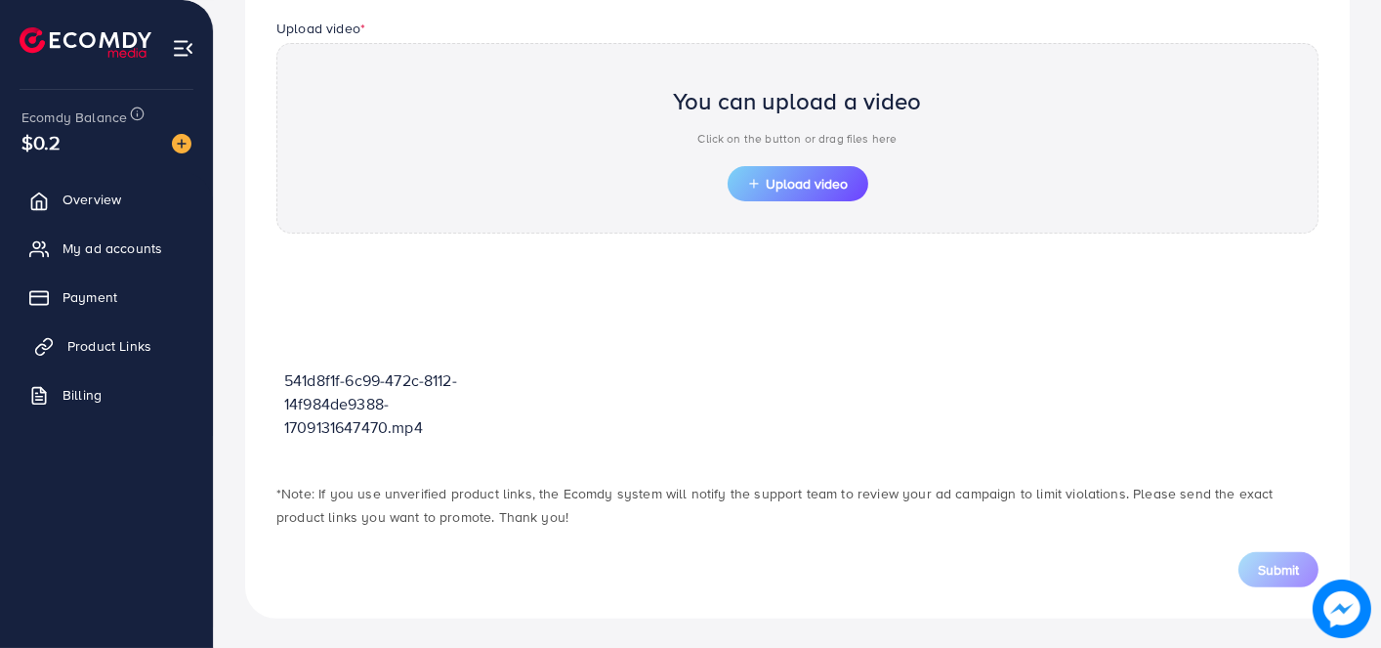
click at [148, 336] on span "Product Links" at bounding box center [109, 346] width 84 height 20
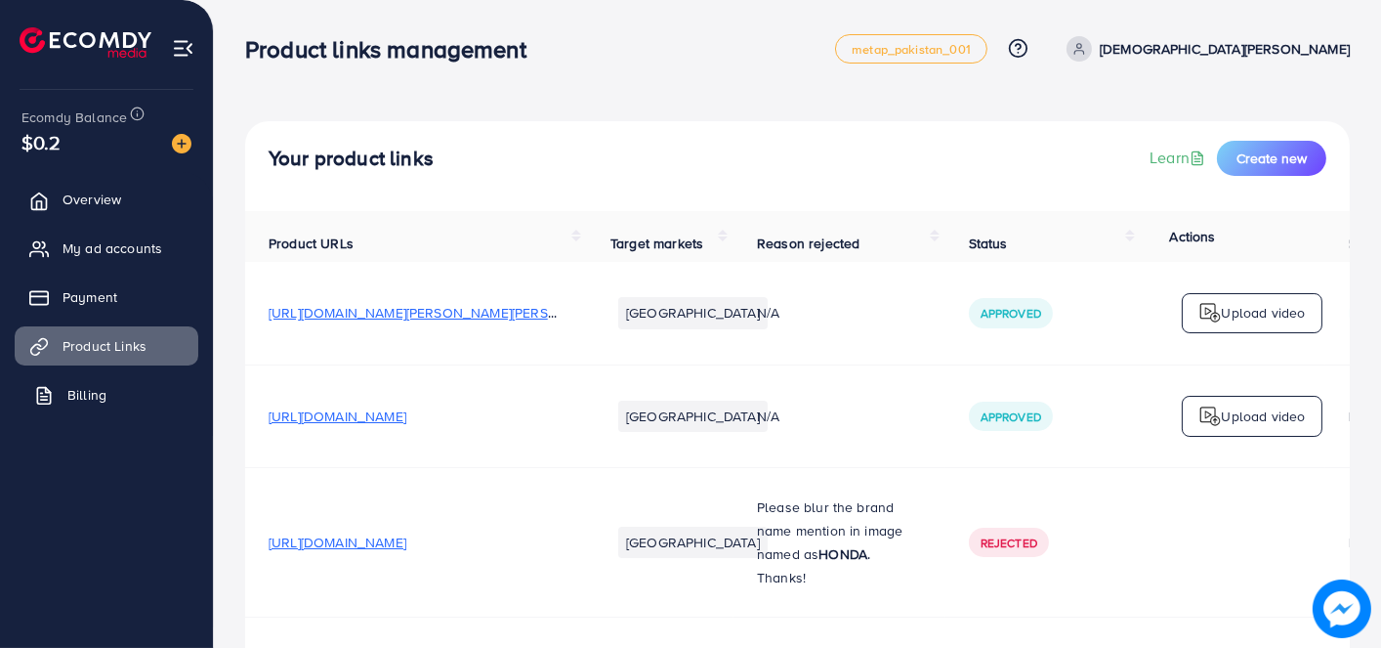
click at [168, 392] on link "Billing" at bounding box center [107, 394] width 184 height 39
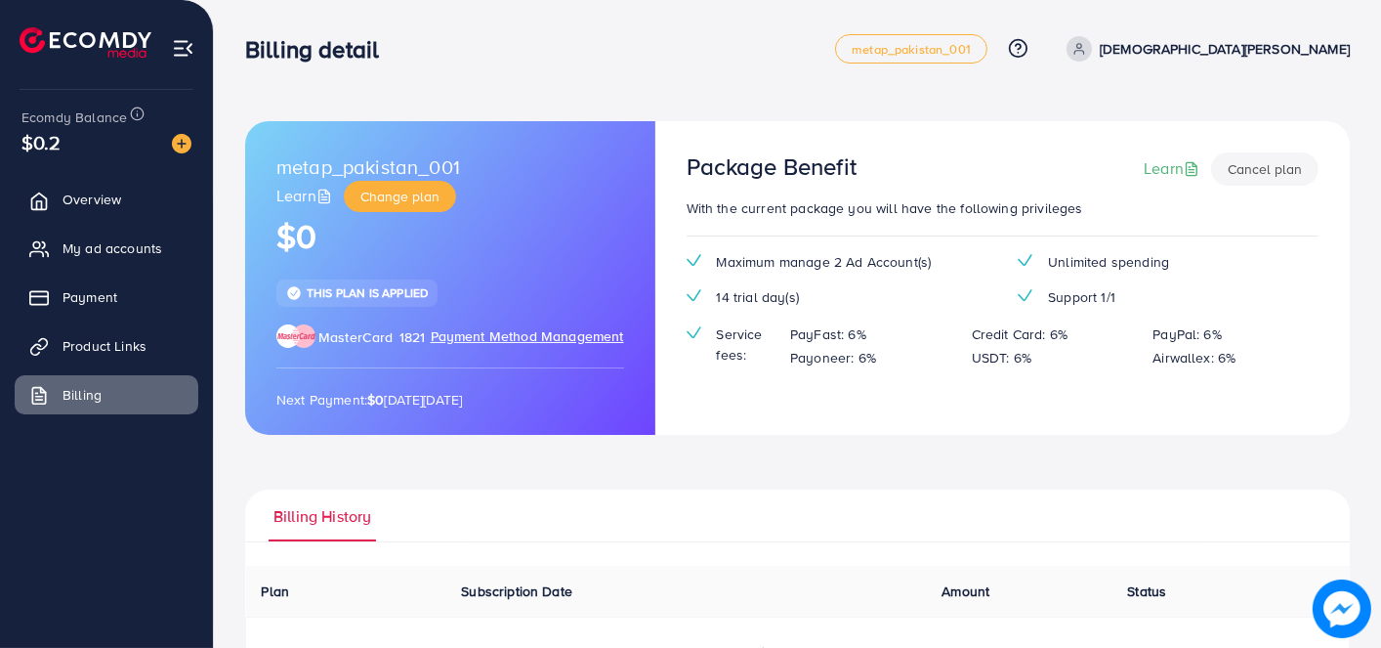
click at [398, 281] on div "This plan is applied" at bounding box center [356, 292] width 161 height 26
click at [1086, 47] on icon at bounding box center [1079, 49] width 14 height 14
click at [1222, 154] on span "Log out" at bounding box center [1232, 159] width 53 height 23
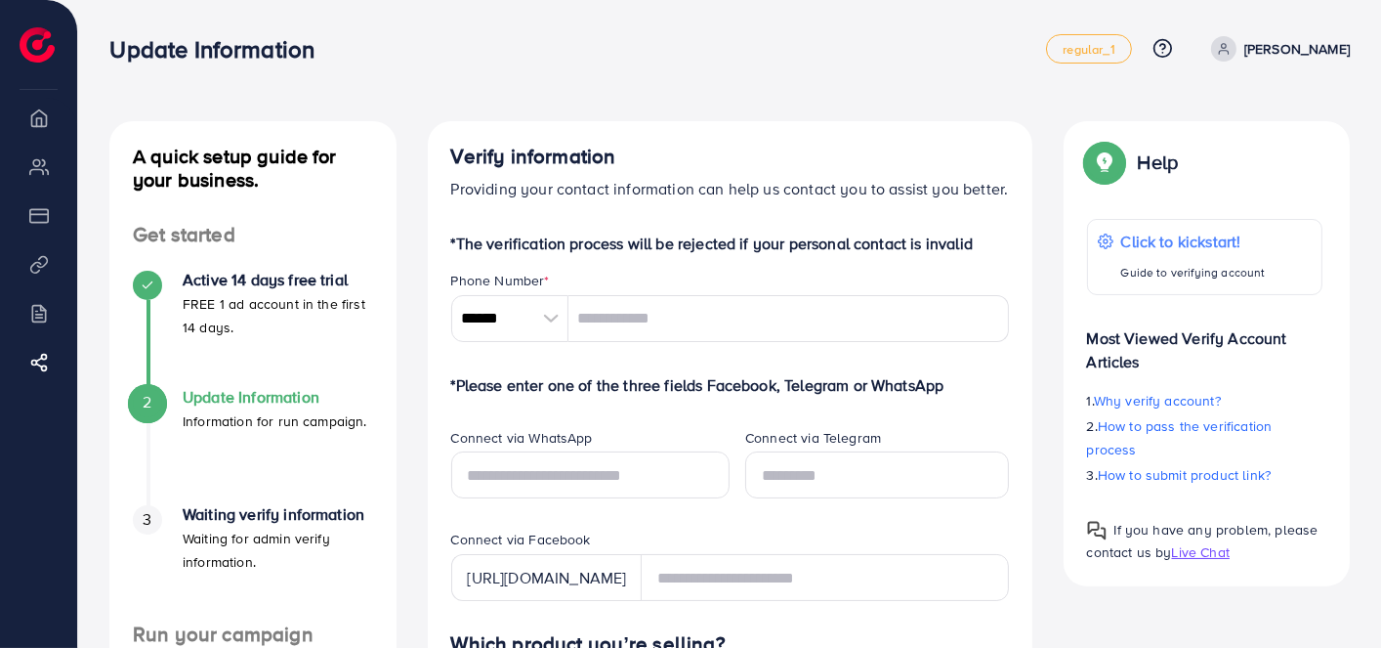
drag, startPoint x: 631, startPoint y: 234, endPoint x: 543, endPoint y: 193, distance: 97.0
click at [543, 193] on p "Providing your contact information can help us contact you to assist you better." at bounding box center [730, 188] width 558 height 23
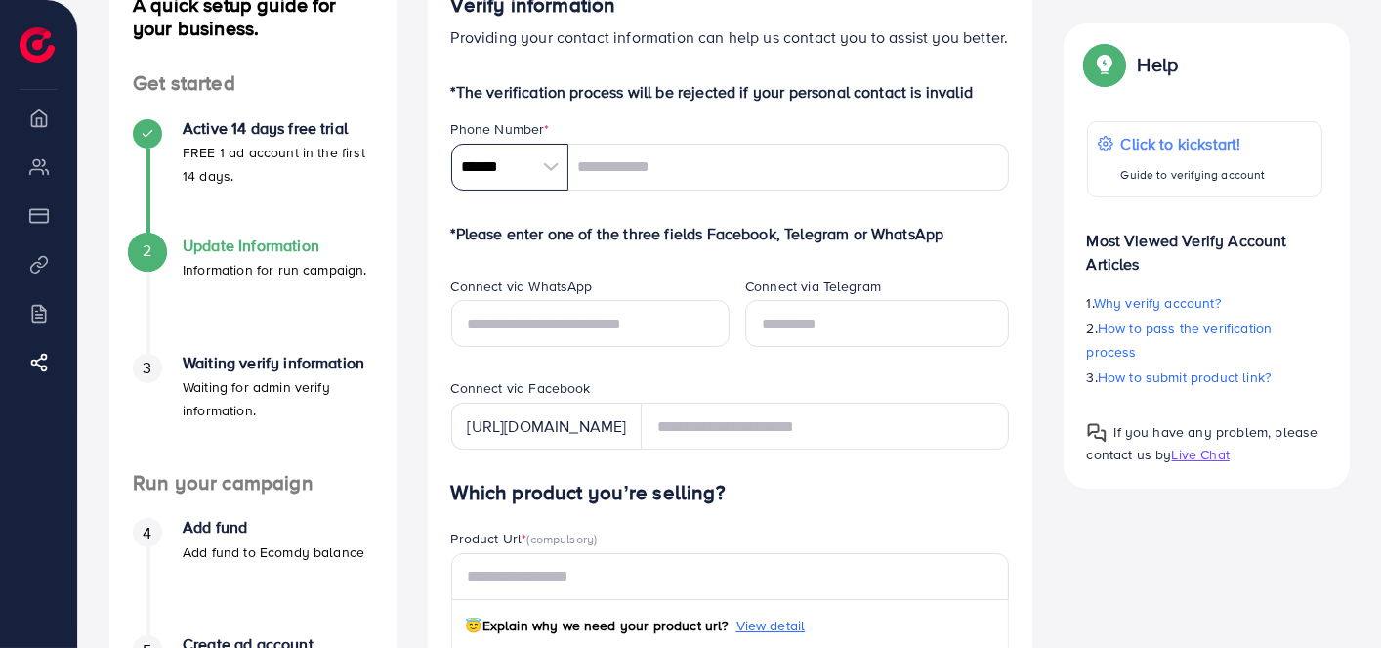
click at [508, 159] on input "******" at bounding box center [509, 167] width 117 height 47
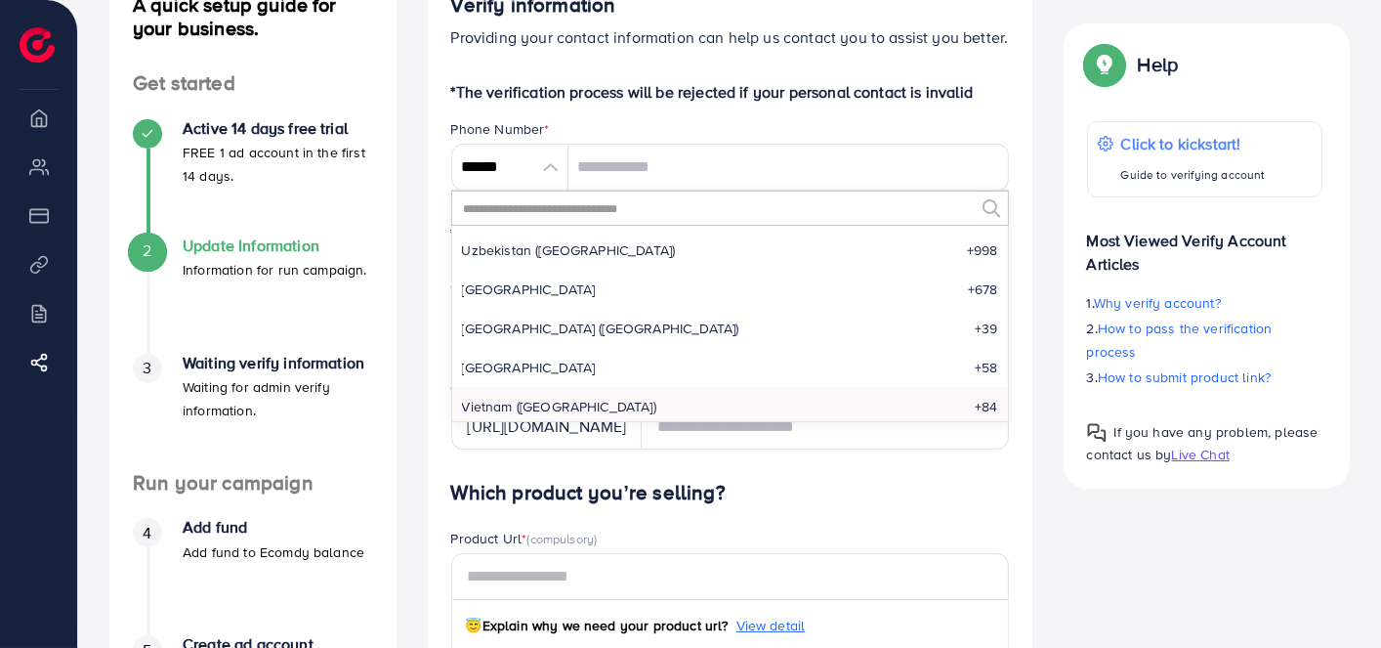
click at [540, 204] on input "text" at bounding box center [718, 207] width 512 height 33
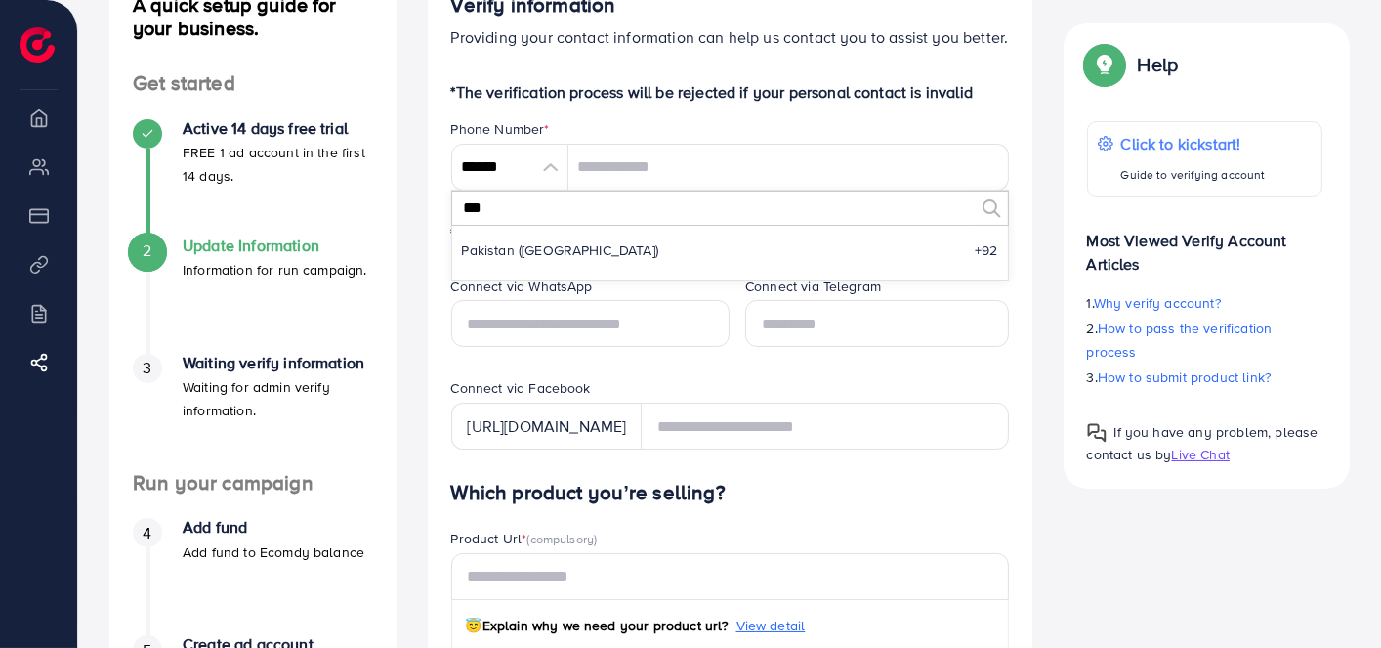
scroll to position [0, 0]
type input "***"
click at [554, 234] on li "Pakistan (‫پاکستان‬‎) +92" at bounding box center [730, 249] width 556 height 39
type input "******"
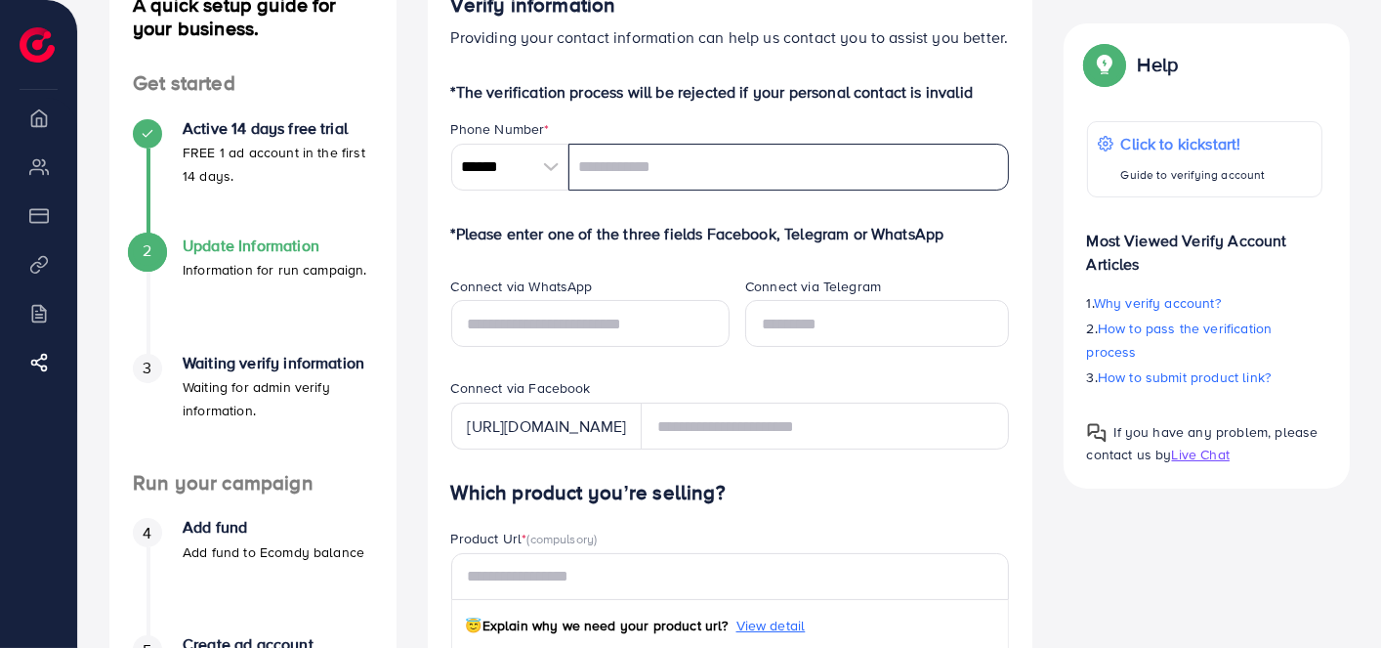
click at [635, 174] on input "tel" at bounding box center [788, 167] width 440 height 47
type input "**********"
click at [656, 233] on p "*Please enter one of the three fields Facebook, Telegram or WhatsApp" at bounding box center [730, 233] width 558 height 23
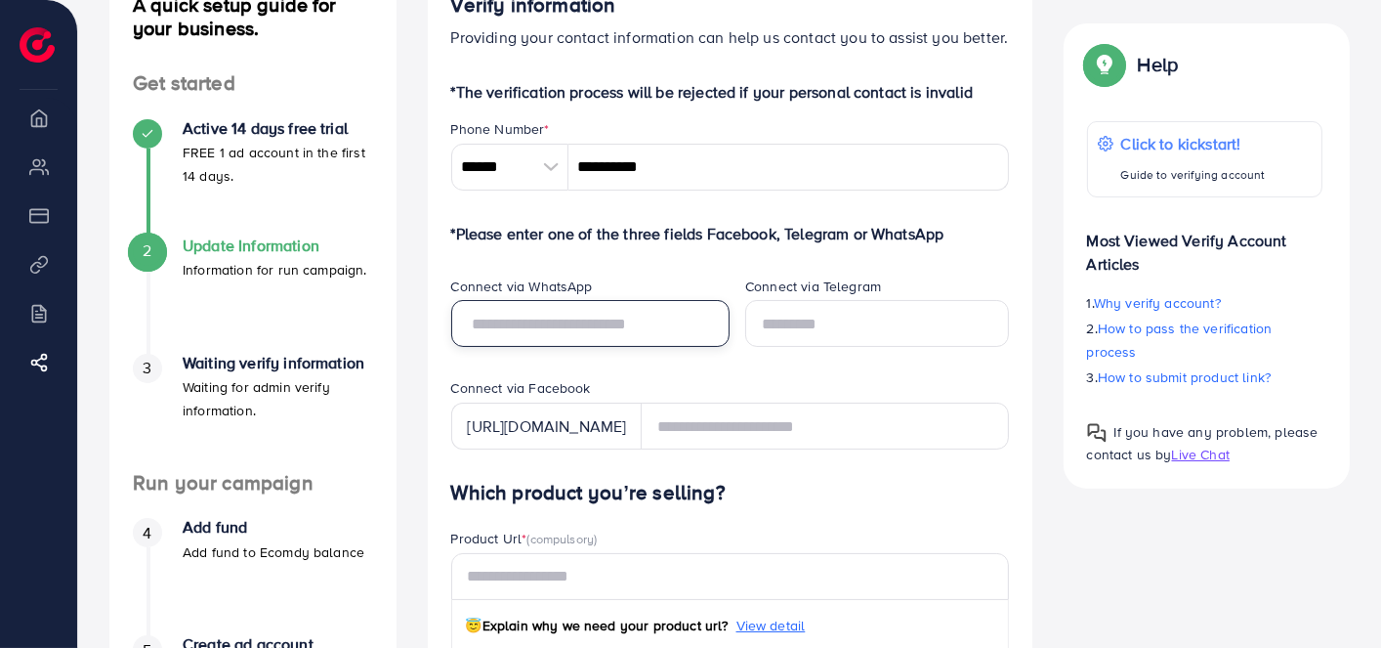
click at [672, 328] on input "text" at bounding box center [590, 323] width 279 height 47
click at [795, 364] on div "Connect via Telegram" at bounding box center [877, 327] width 295 height 103
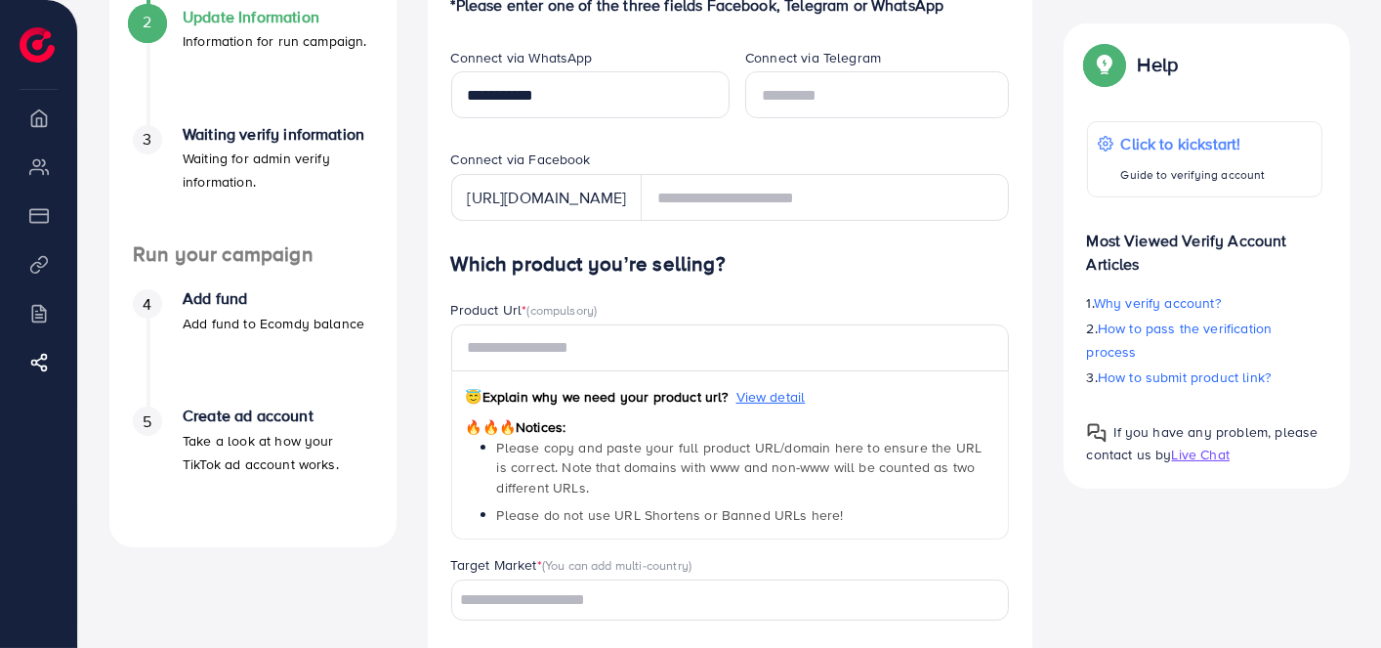
scroll to position [375, 0]
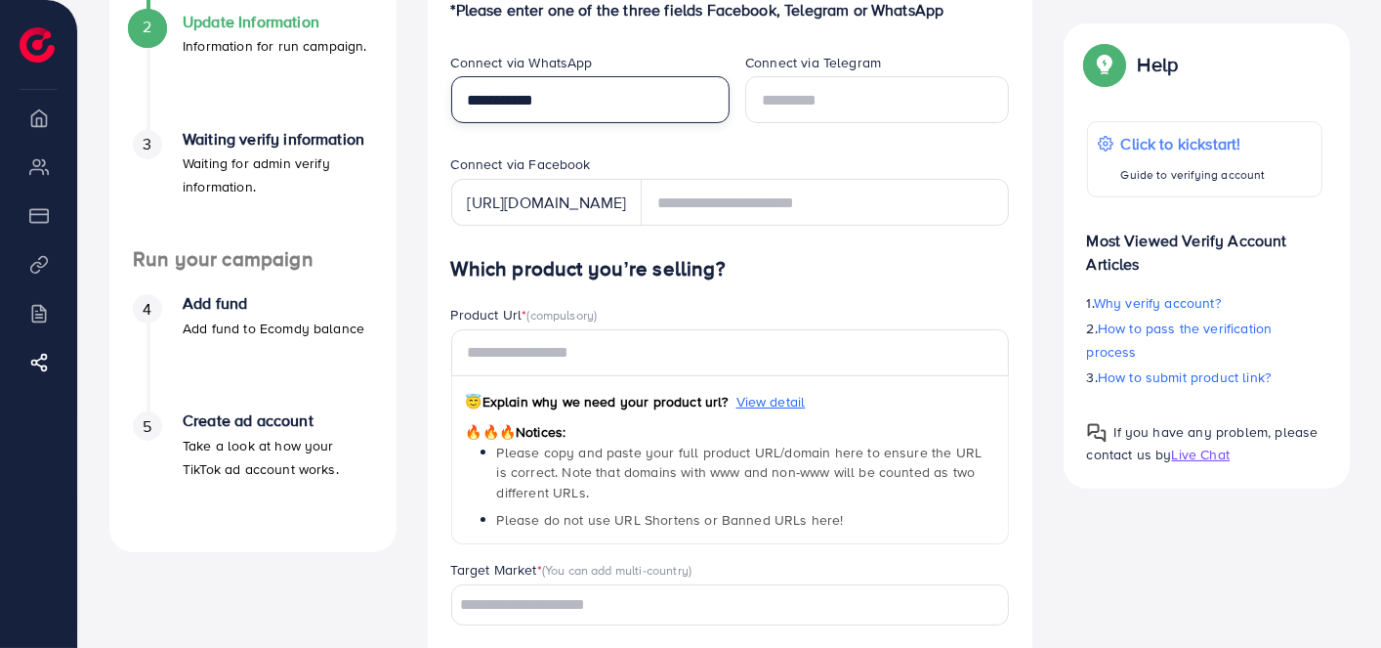
click at [481, 104] on input "**********" at bounding box center [590, 99] width 279 height 47
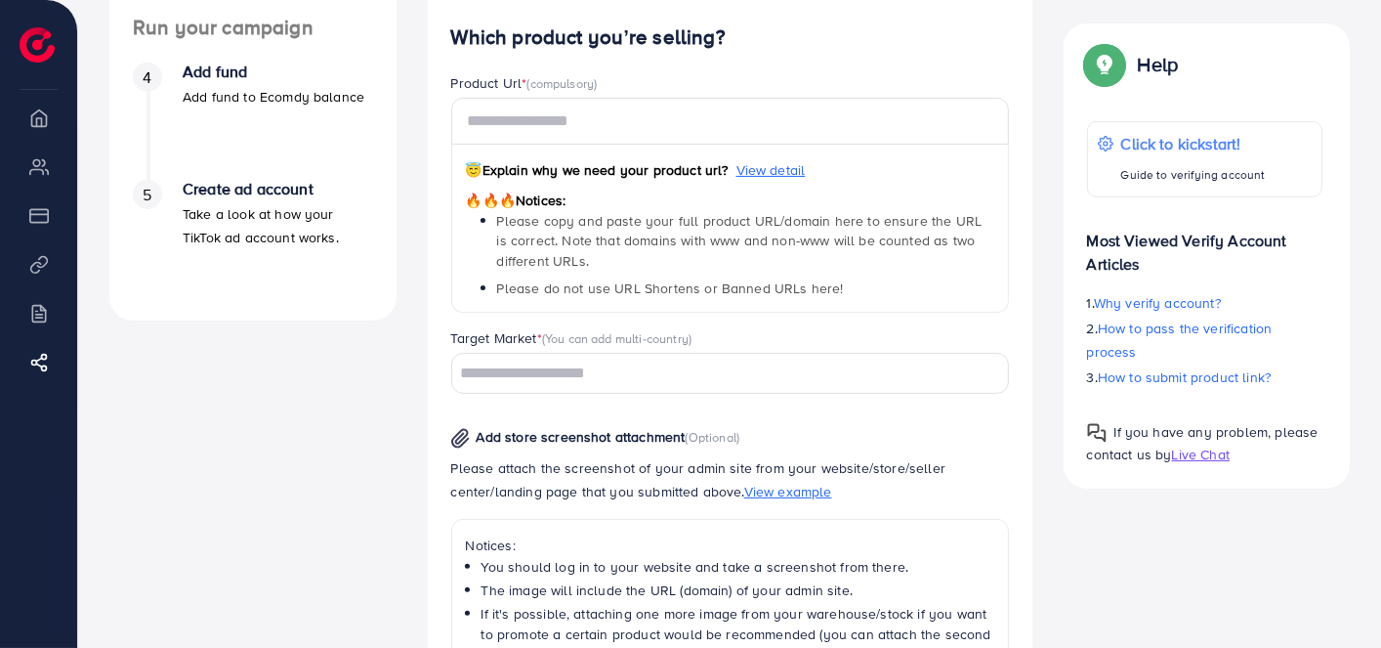
scroll to position [609, 0]
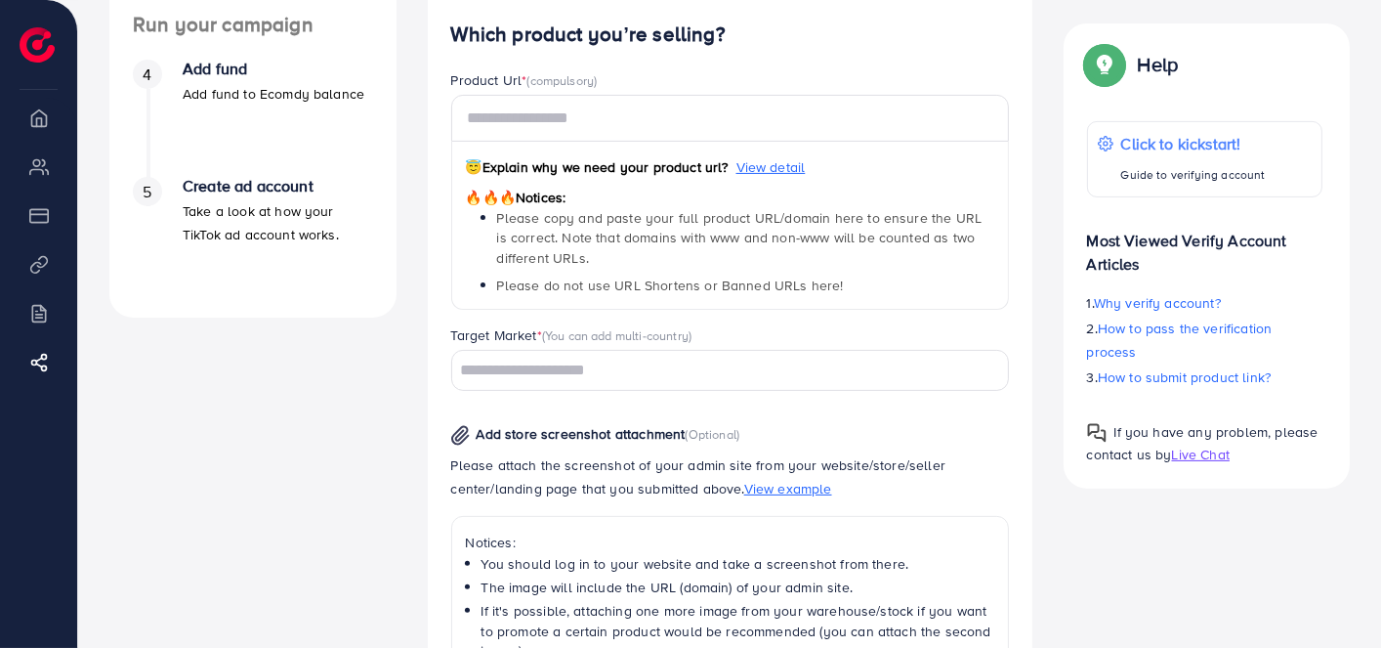
type input "**********"
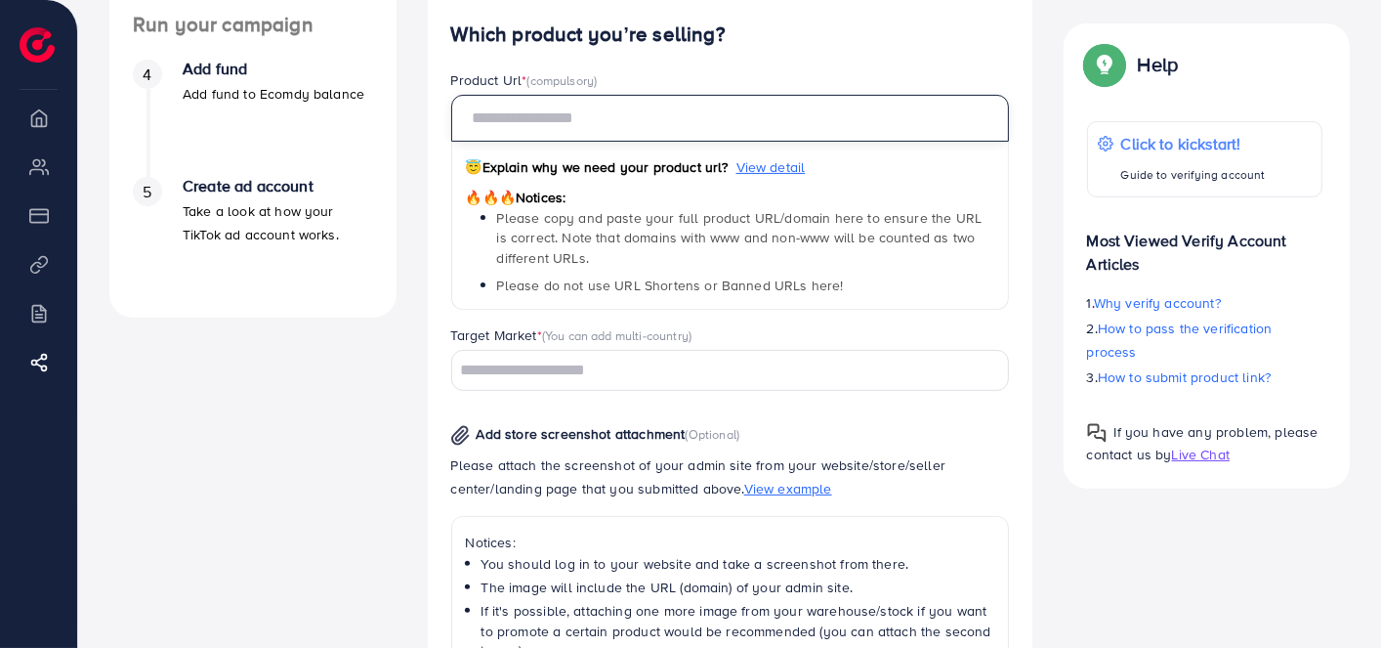
click at [570, 124] on input "text" at bounding box center [730, 118] width 558 height 47
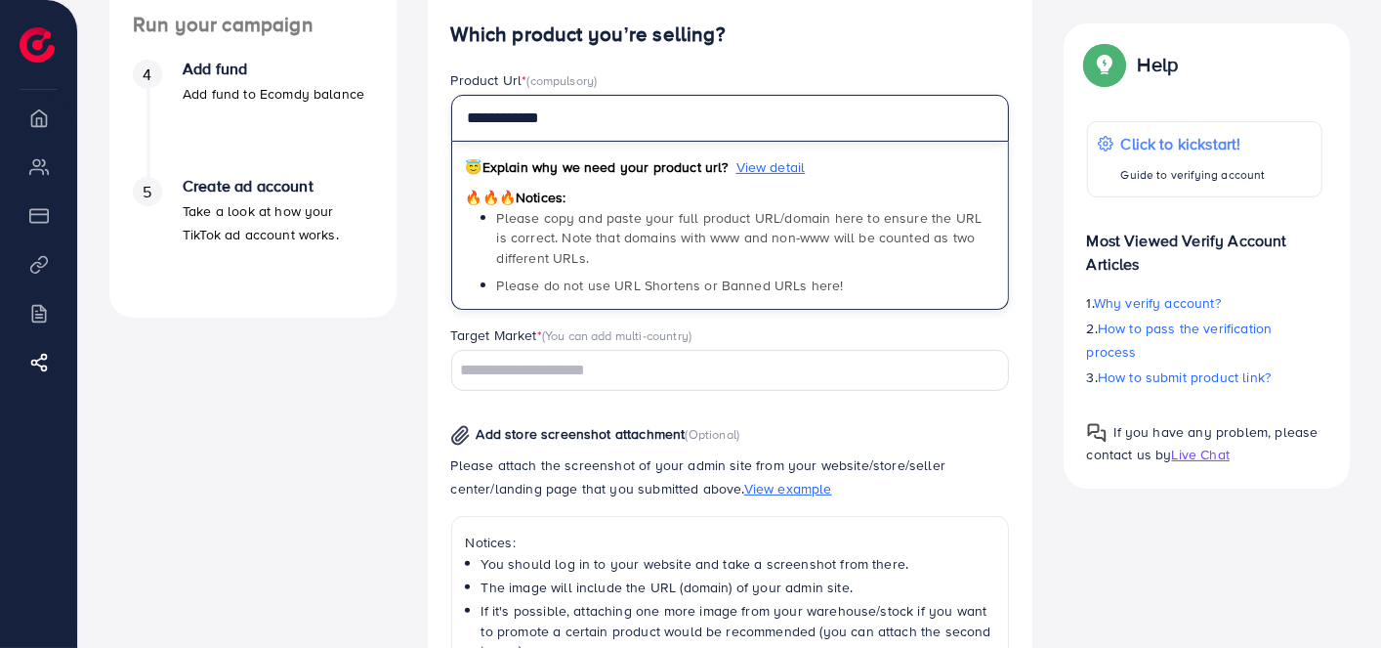
type input "**********"
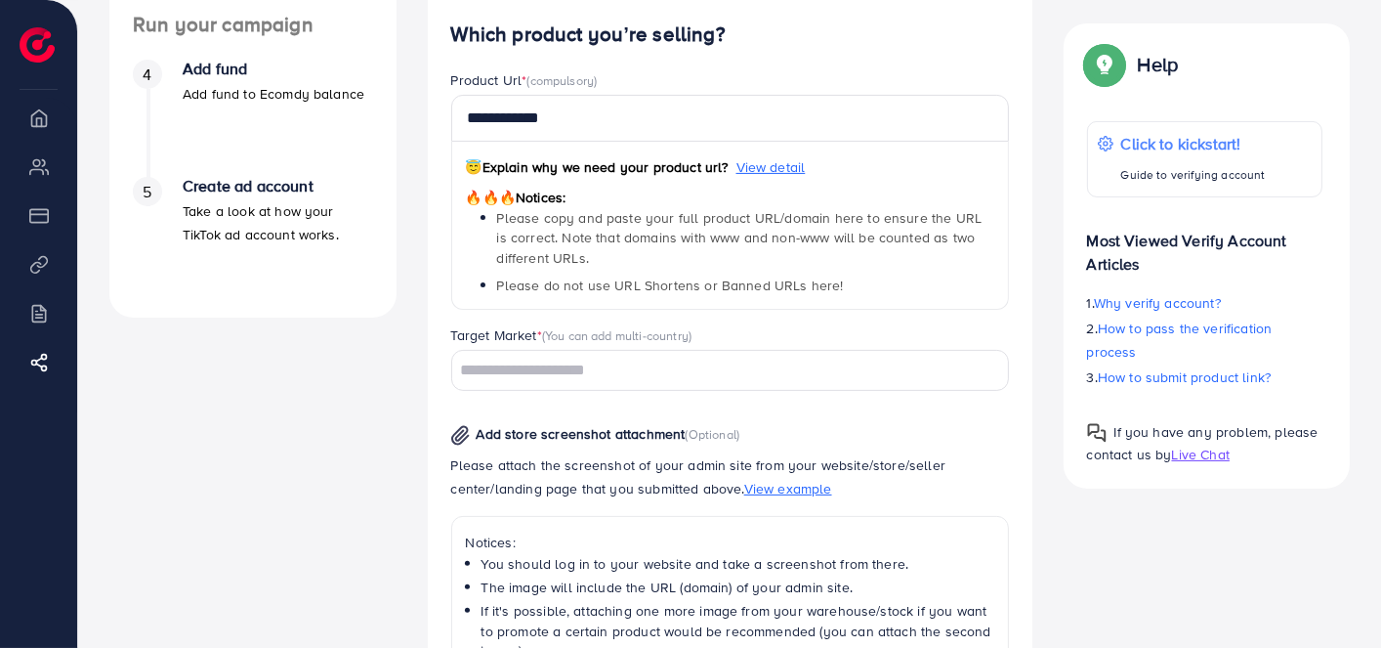
click at [738, 61] on div "**********" at bounding box center [730, 469] width 558 height 895
click at [703, 219] on span "Please copy and paste your full product URL/domain here to ensure the URL is co…" at bounding box center [739, 238] width 485 height 60
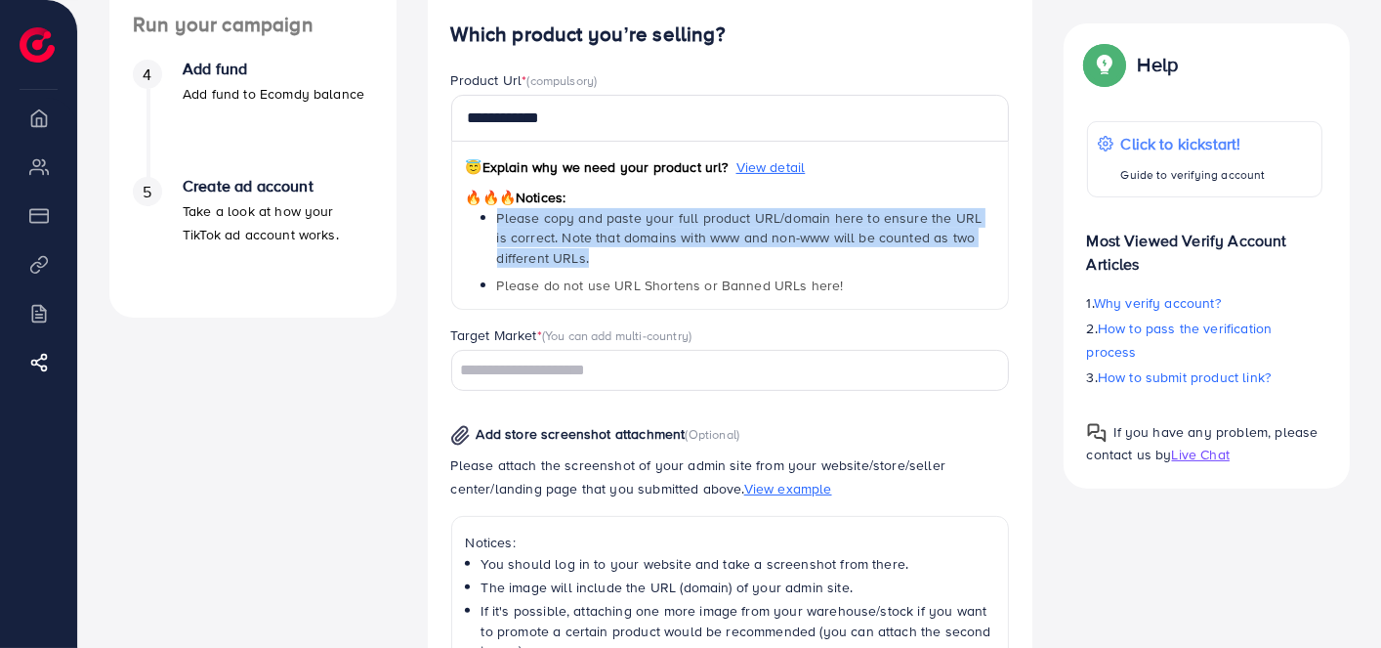
click at [703, 219] on span "Please copy and paste your full product URL/domain here to ensure the URL is co…" at bounding box center [739, 238] width 485 height 60
click at [832, 257] on li "Please copy and paste your full product URL/domain here to ensure the URL is co…" at bounding box center [745, 238] width 497 height 60
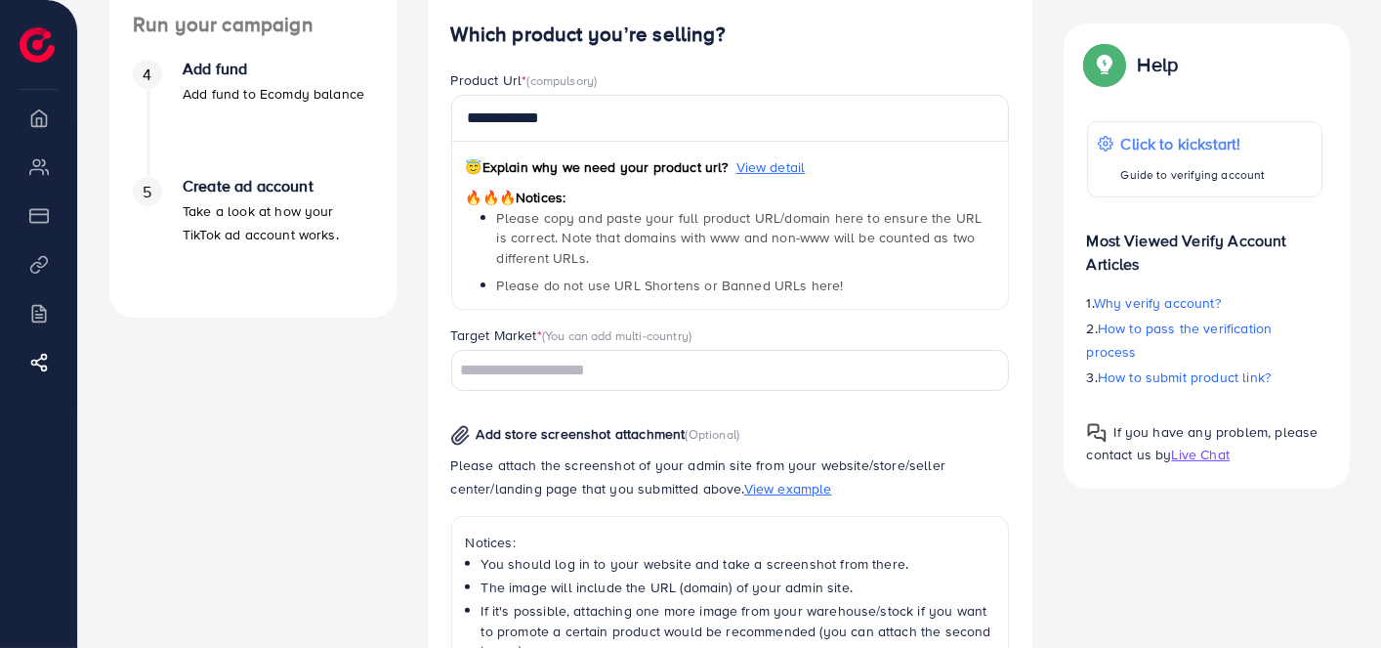
drag, startPoint x: 832, startPoint y: 257, endPoint x: 661, endPoint y: 239, distance: 171.8
click at [661, 239] on span "Please copy and paste your full product URL/domain here to ensure the URL is co…" at bounding box center [739, 238] width 485 height 60
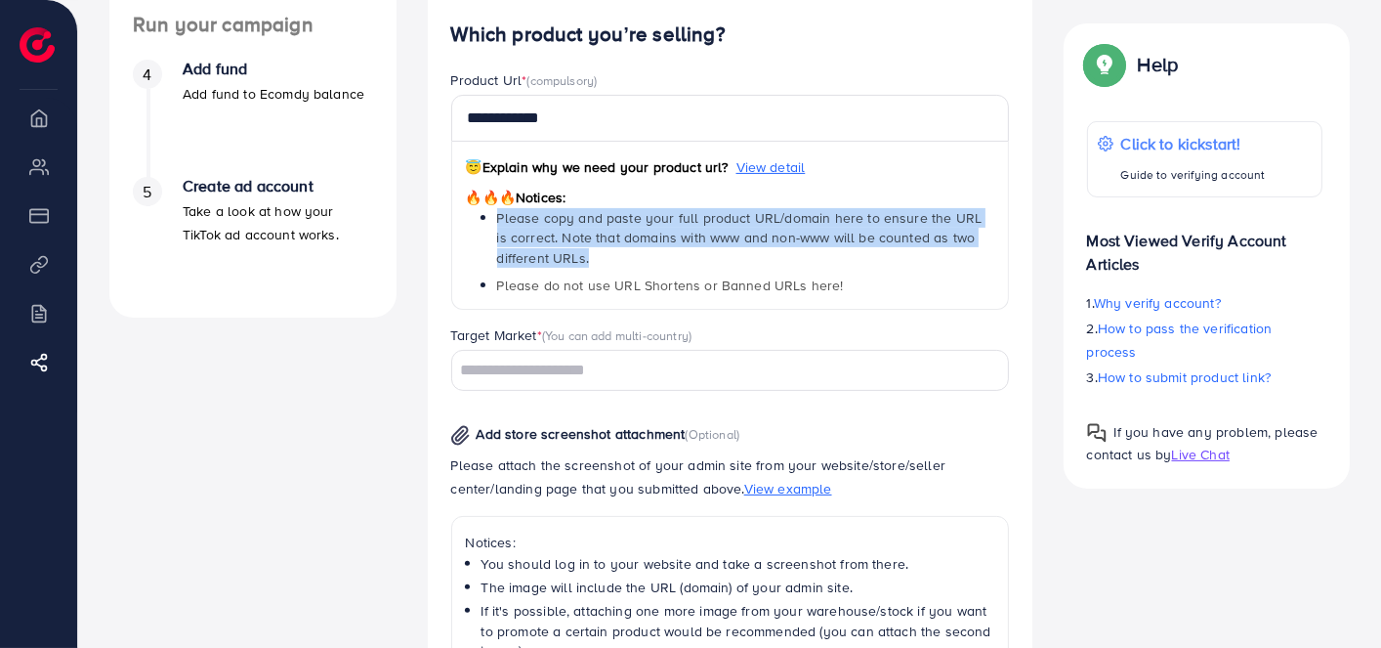
click at [661, 239] on span "Please copy and paste your full product URL/domain here to ensure the URL is co…" at bounding box center [739, 238] width 485 height 60
click at [886, 258] on li "Please copy and paste your full product URL/domain here to ensure the URL is co…" at bounding box center [745, 238] width 497 height 60
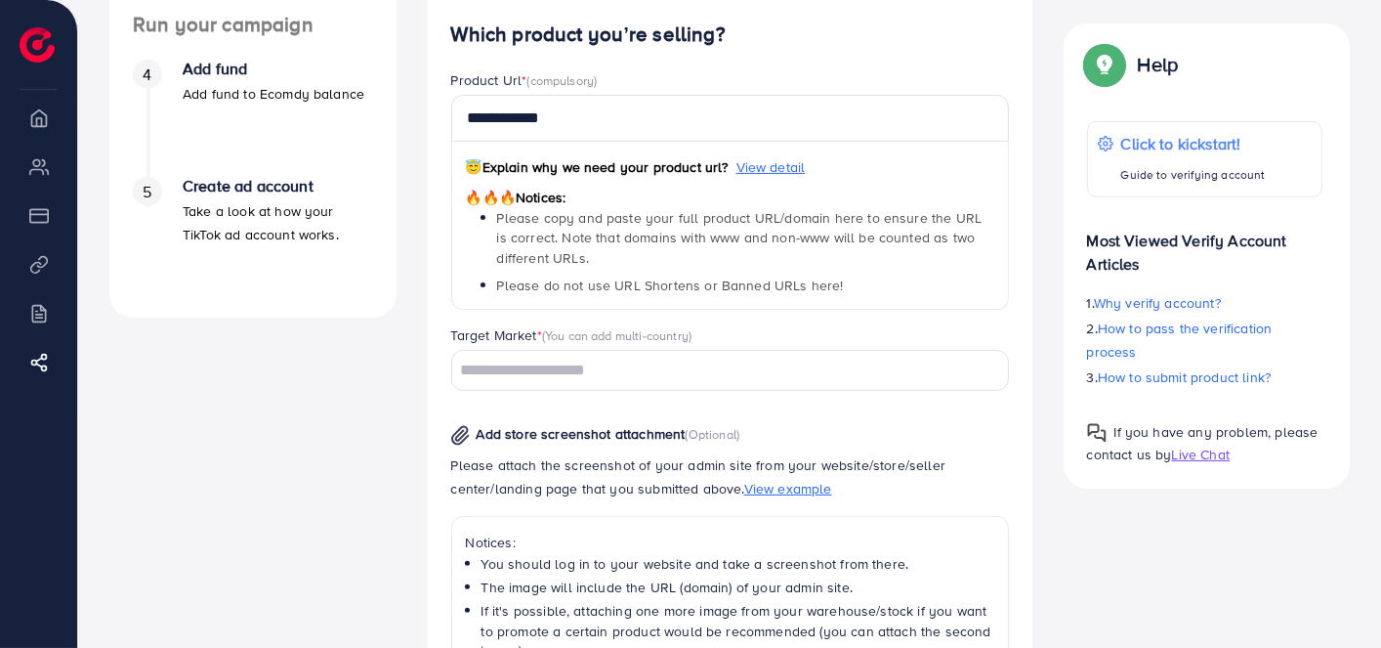
drag, startPoint x: 886, startPoint y: 258, endPoint x: 593, endPoint y: 365, distance: 312.1
click at [593, 365] on input "Search for option" at bounding box center [718, 371] width 529 height 30
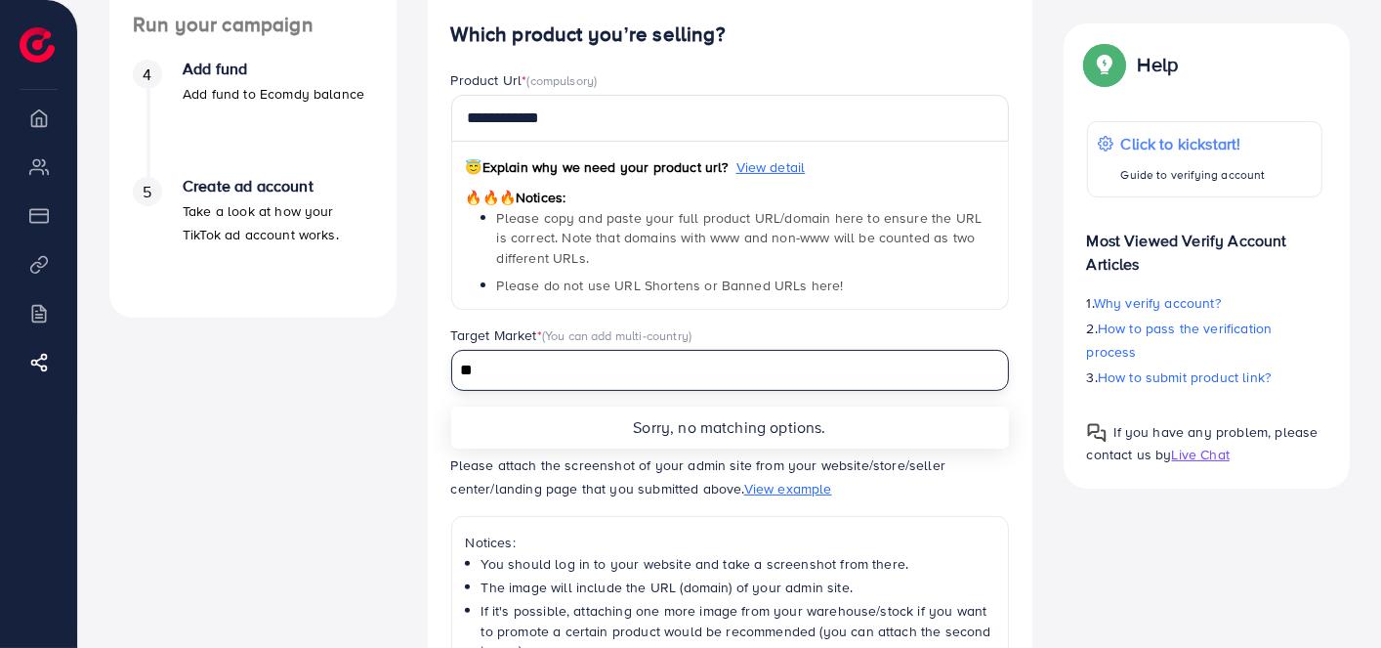
type input "*"
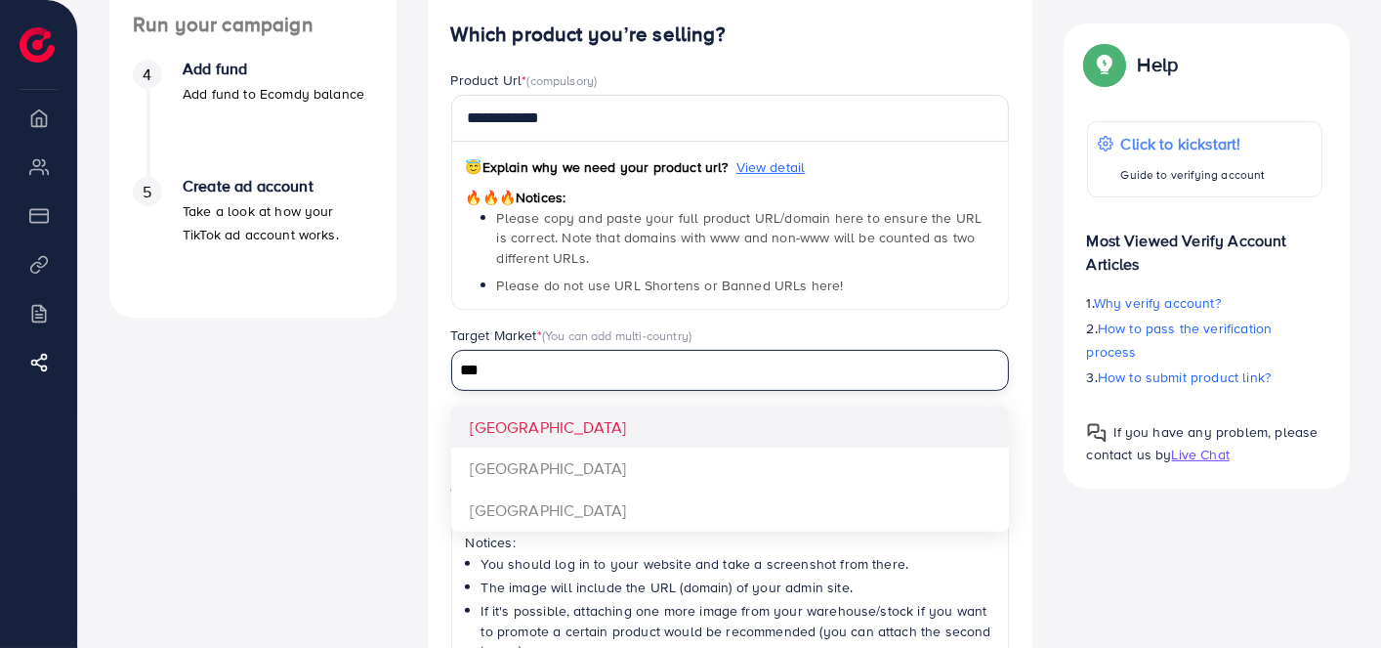
type input "***"
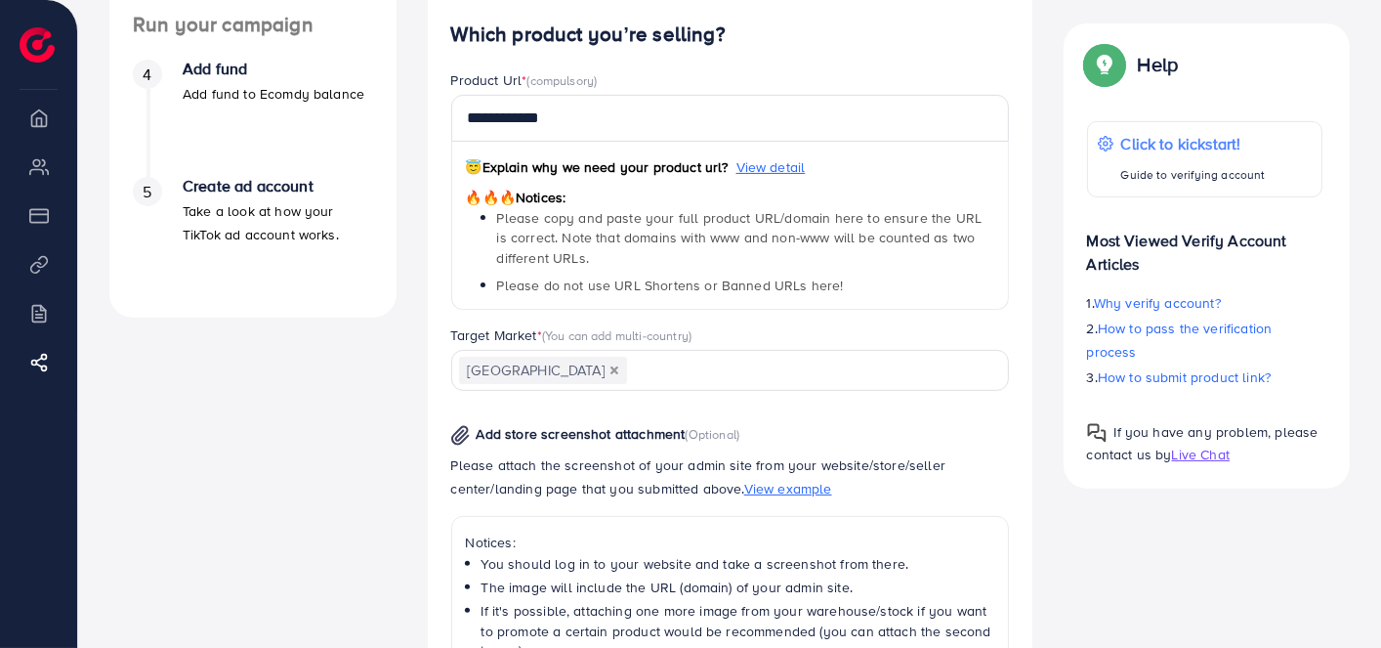
click at [636, 443] on p "Add store screenshot attachment (Optional)" at bounding box center [595, 433] width 289 height 23
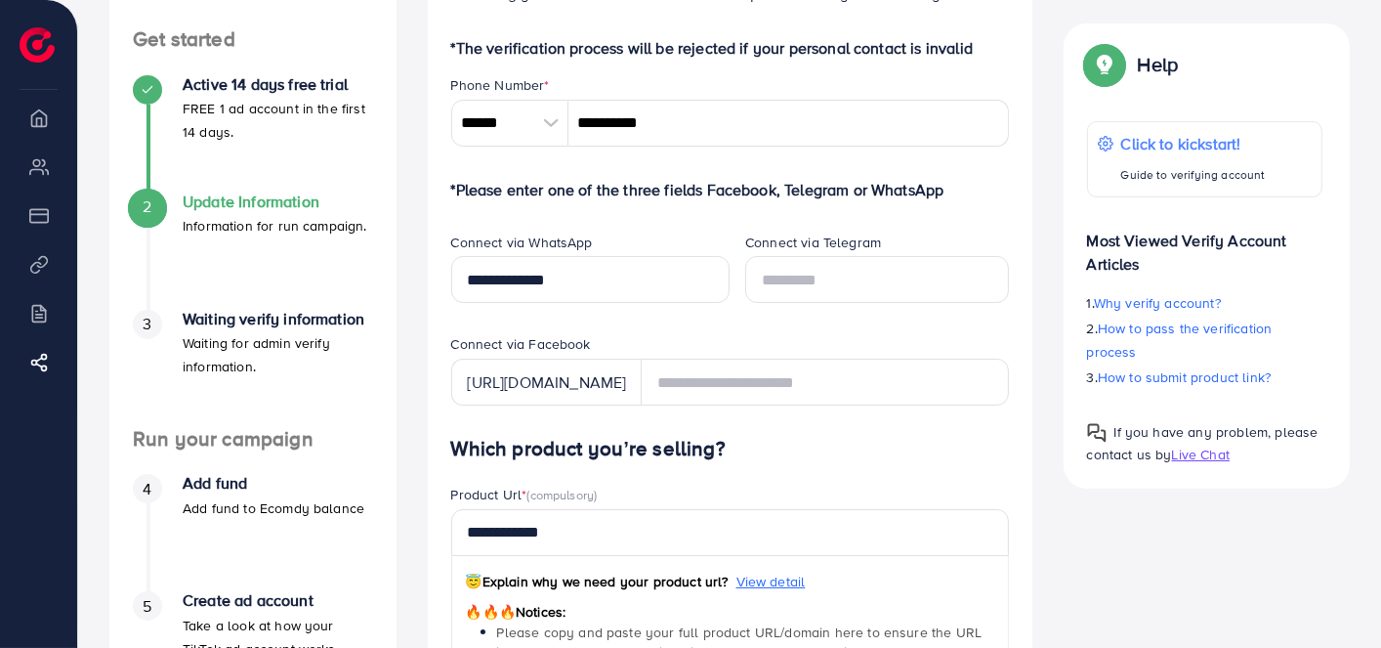
scroll to position [198, 0]
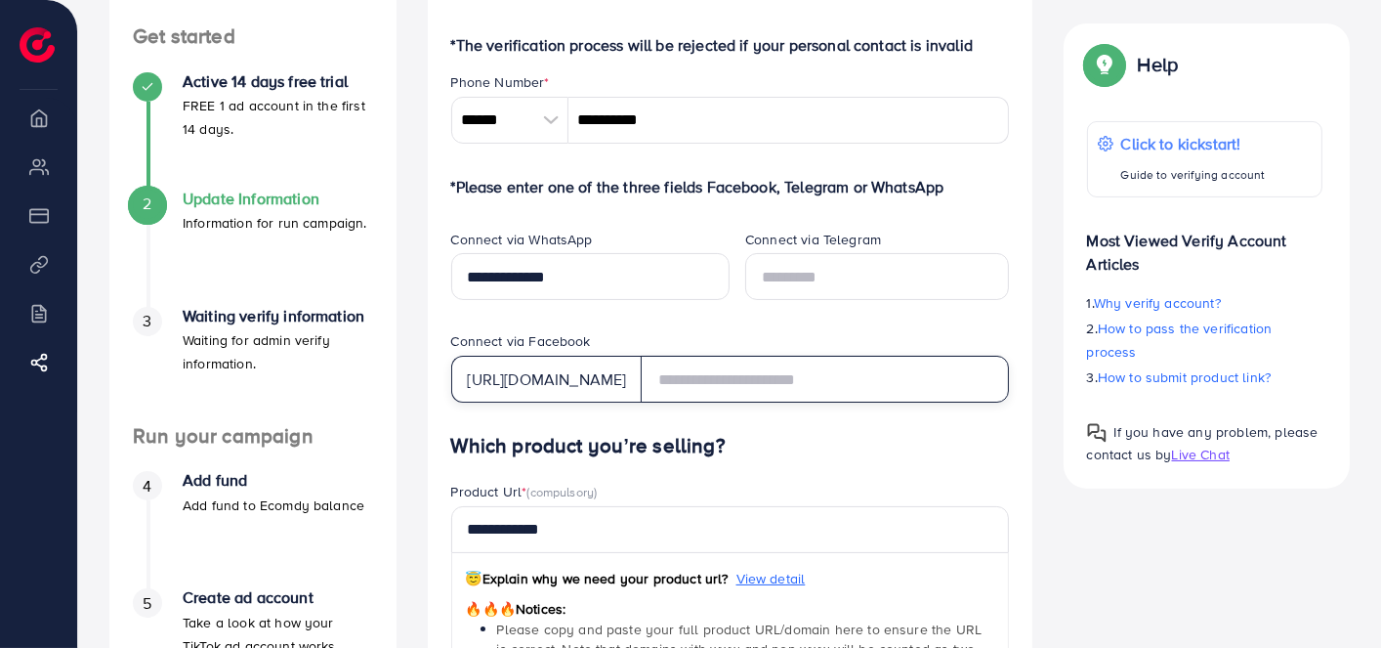
click at [762, 384] on input "text" at bounding box center [824, 379] width 367 height 47
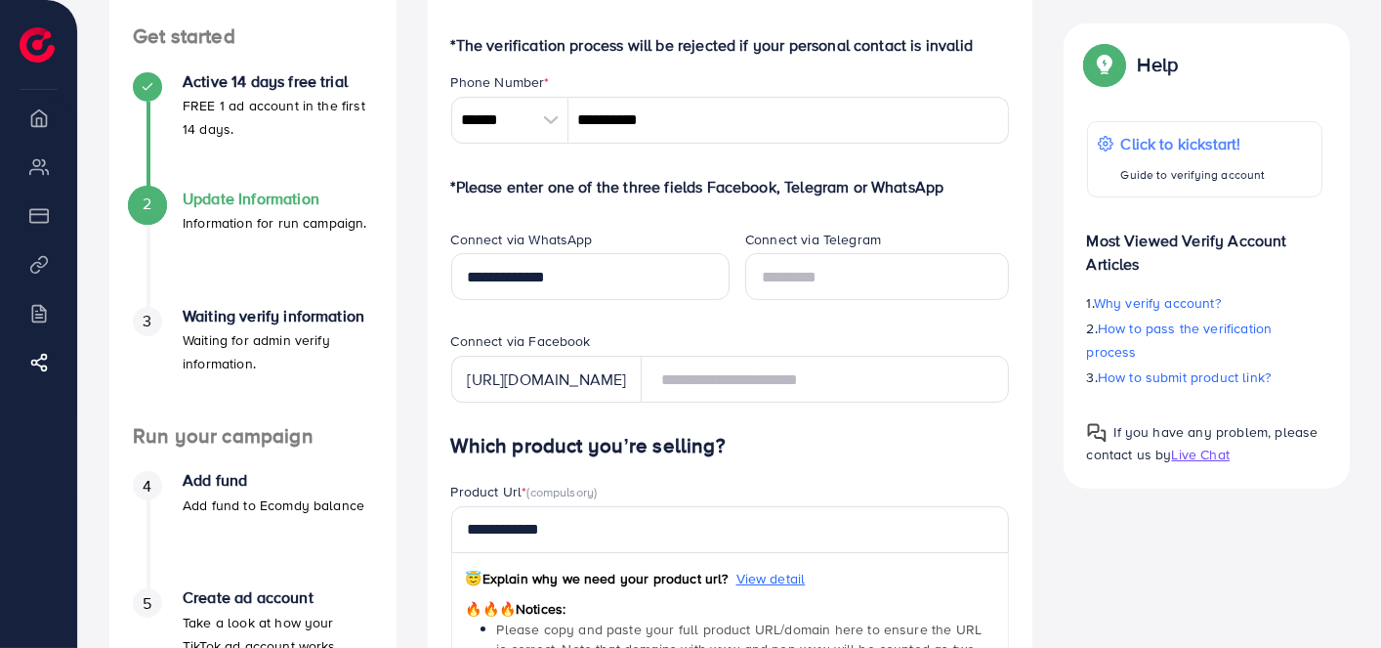
click at [785, 436] on h4 "Which product you’re selling?" at bounding box center [730, 446] width 558 height 24
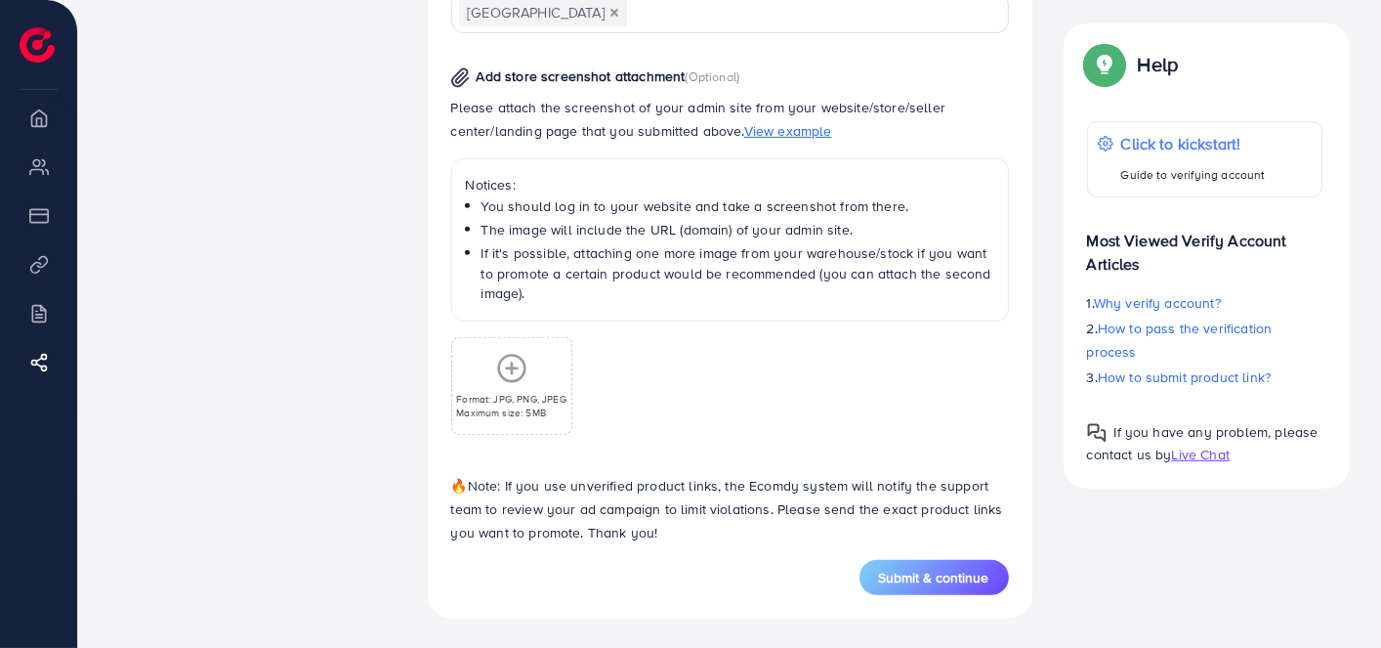
scroll to position [966, 0]
click at [951, 577] on span "Submit & continue" at bounding box center [934, 578] width 110 height 20
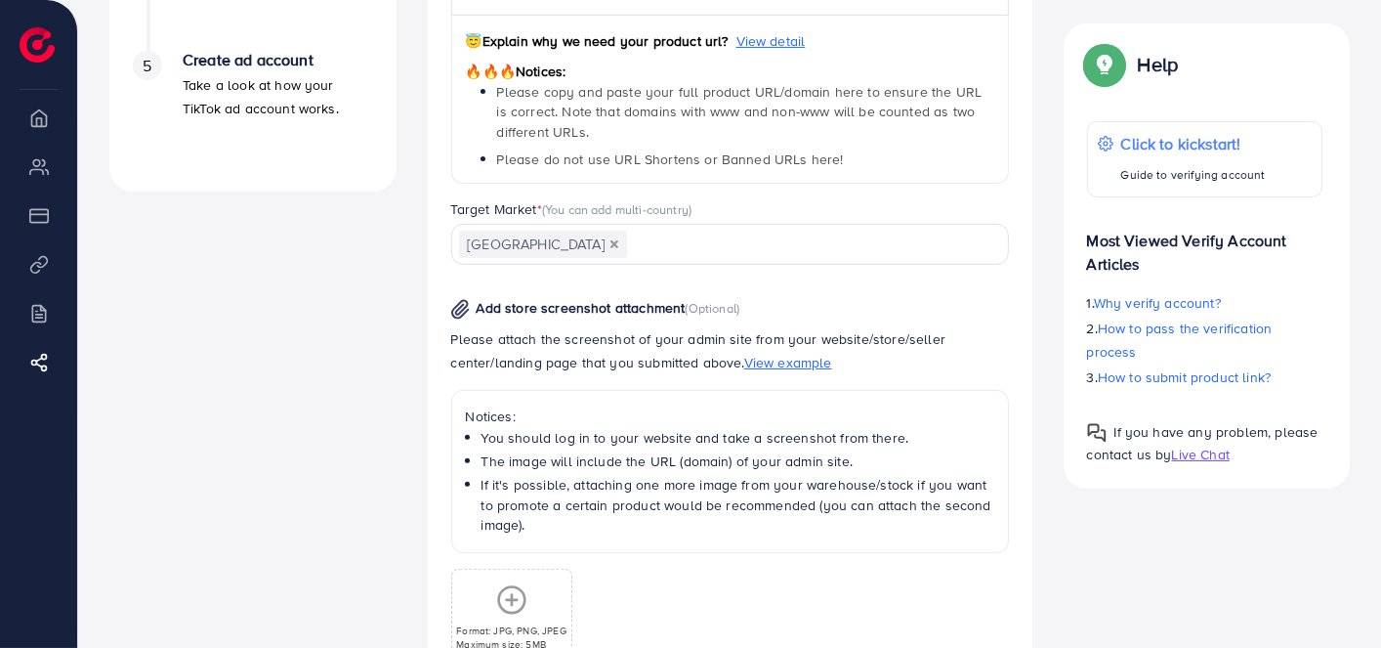
scroll to position [435, 0]
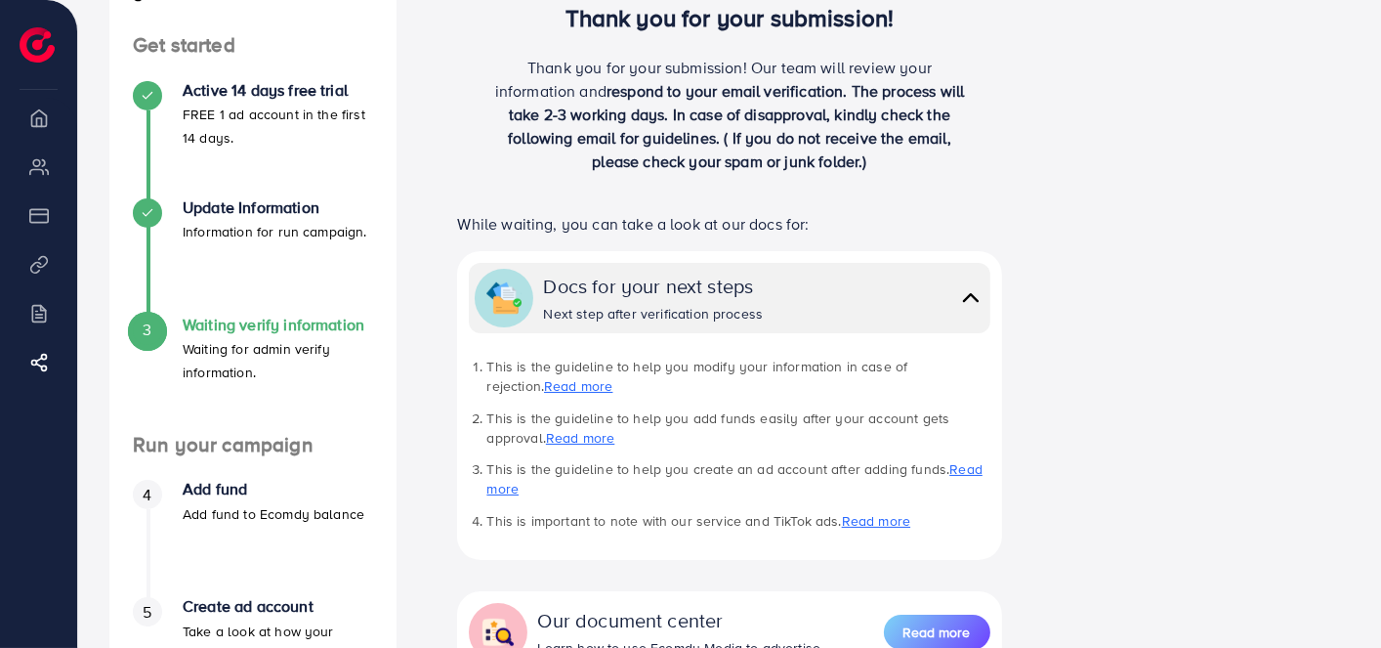
scroll to position [182, 0]
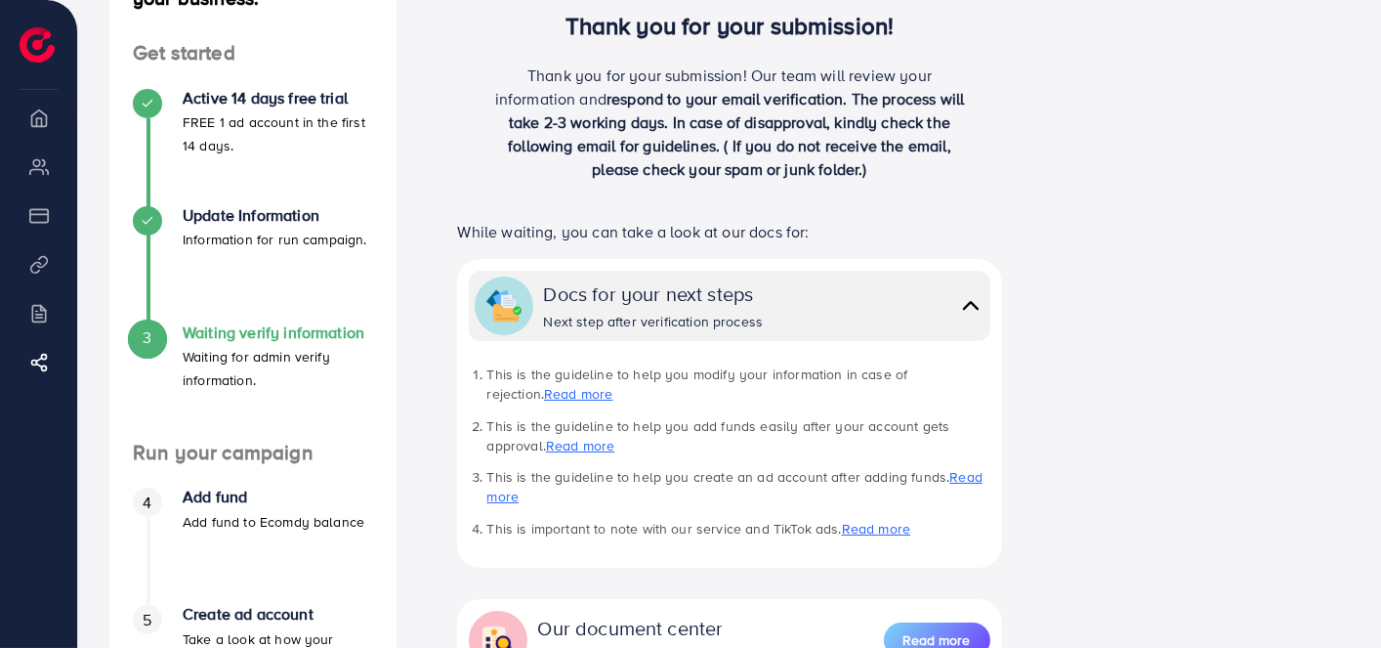
click at [38, 149] on li "My ad accounts" at bounding box center [38, 165] width 77 height 39
click at [38, 124] on li "Overview" at bounding box center [38, 117] width 77 height 39
click at [32, 220] on li "Payment" at bounding box center [38, 214] width 77 height 39
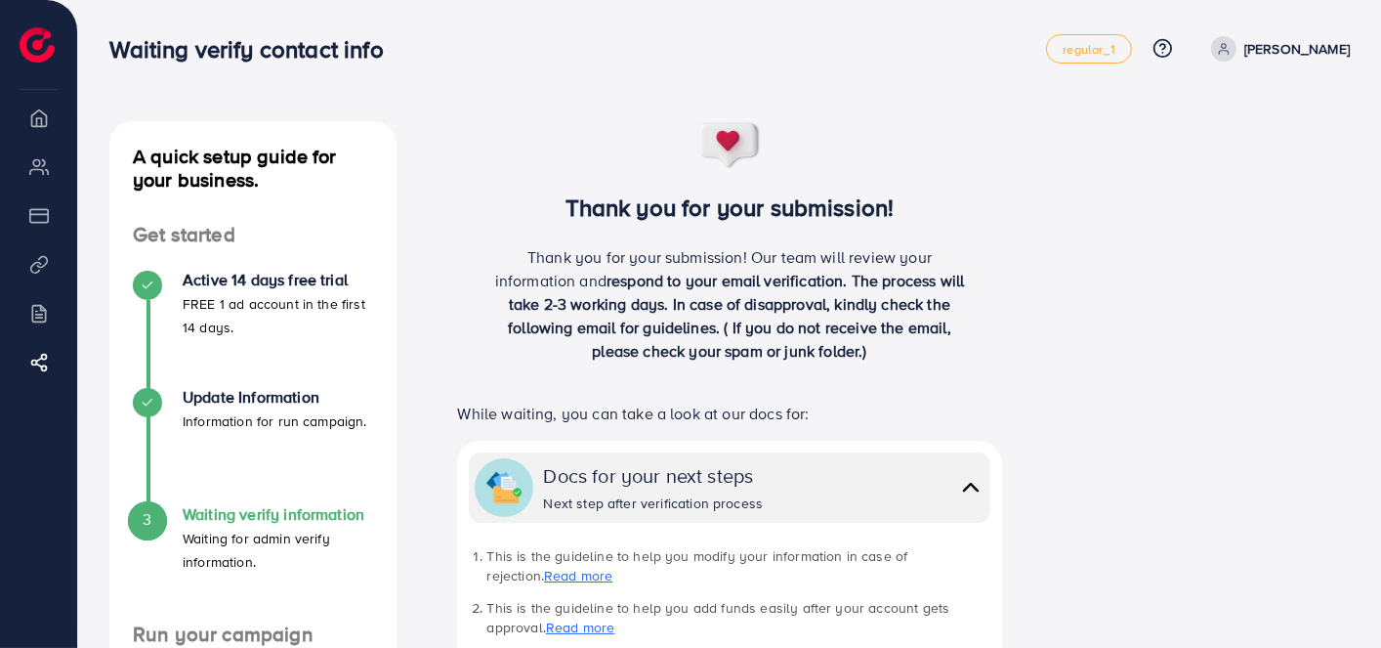
scroll to position [0, 0]
click at [783, 472] on div "Docs for your next steps Next step after verification process" at bounding box center [763, 487] width 440 height 52
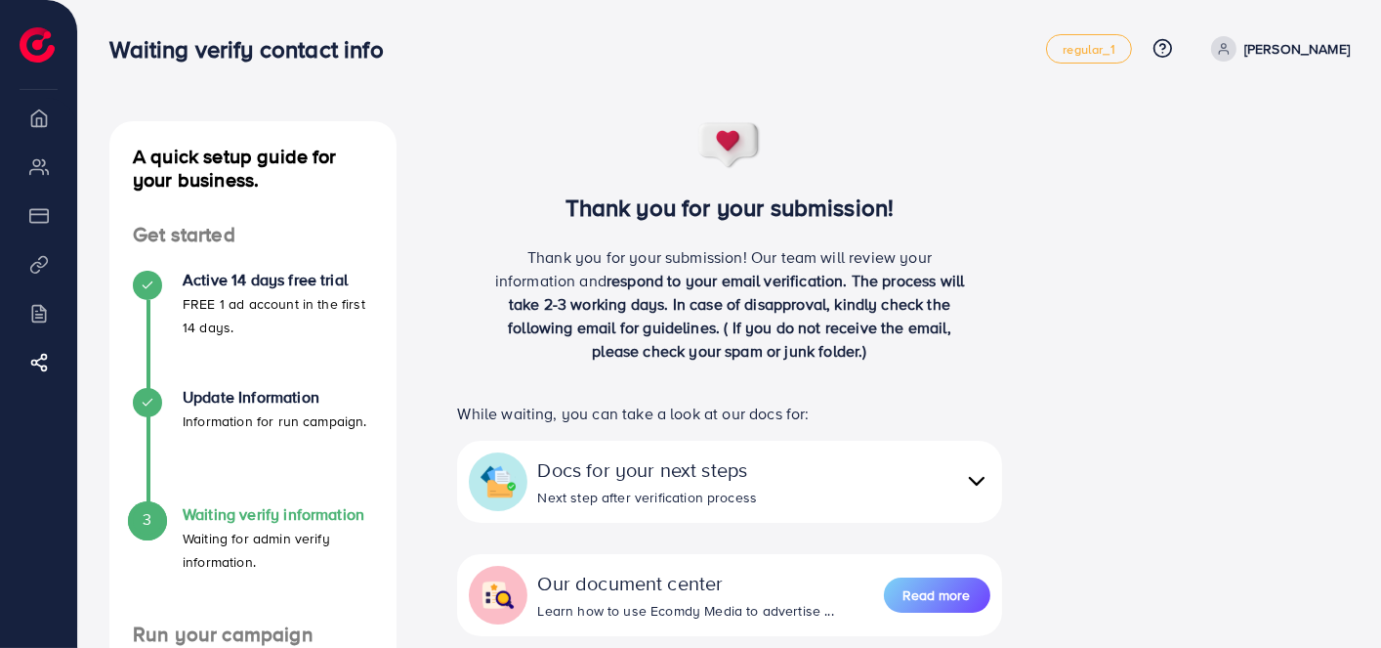
click at [1318, 56] on p "Abdul Rehman" at bounding box center [1296, 48] width 105 height 23
click at [1193, 141] on ul "Log out" at bounding box center [1256, 117] width 188 height 62
click at [1109, 38] on link "regular_1" at bounding box center [1088, 48] width 85 height 29
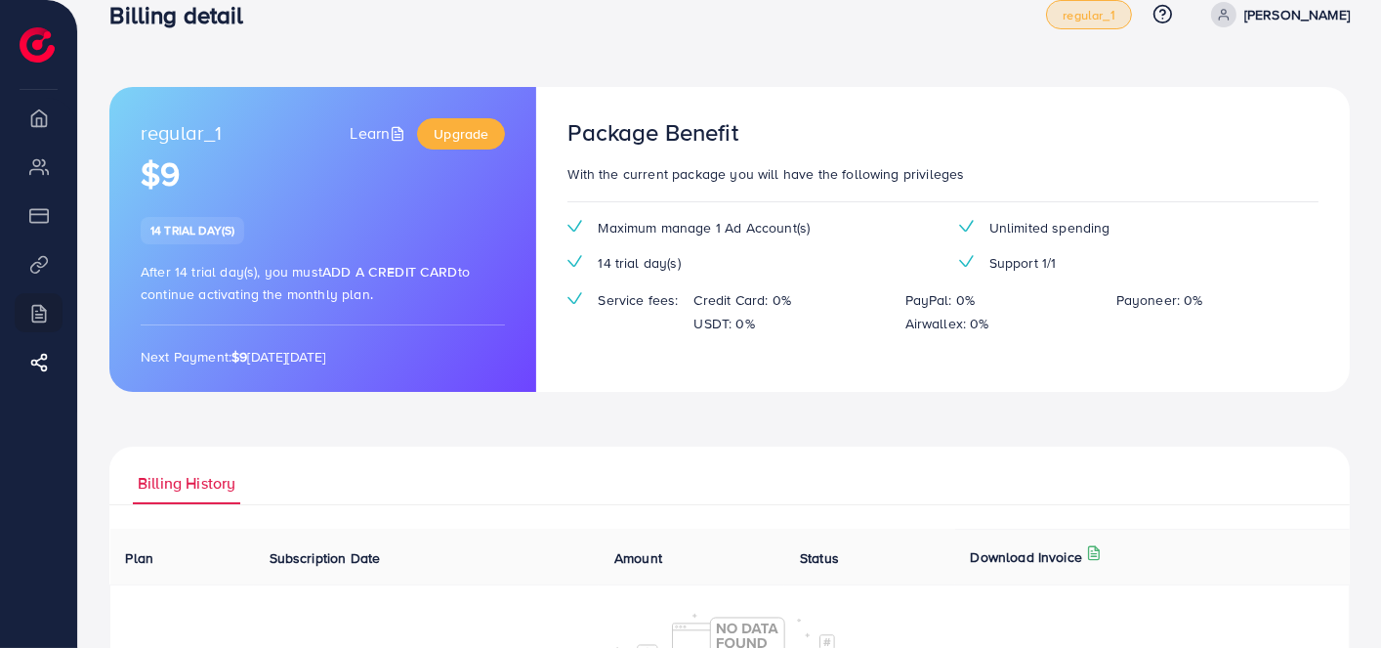
scroll to position [35, 0]
click at [473, 132] on span "Upgrade" at bounding box center [461, 133] width 55 height 20
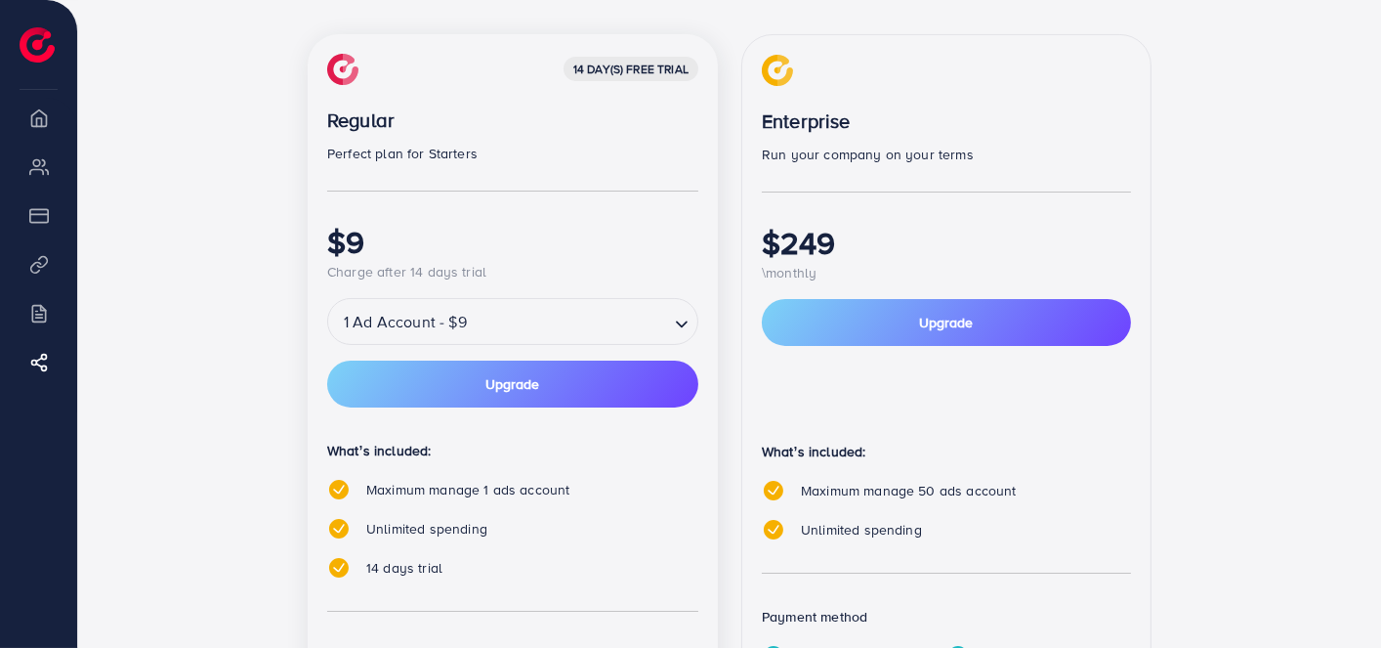
scroll to position [334, 0]
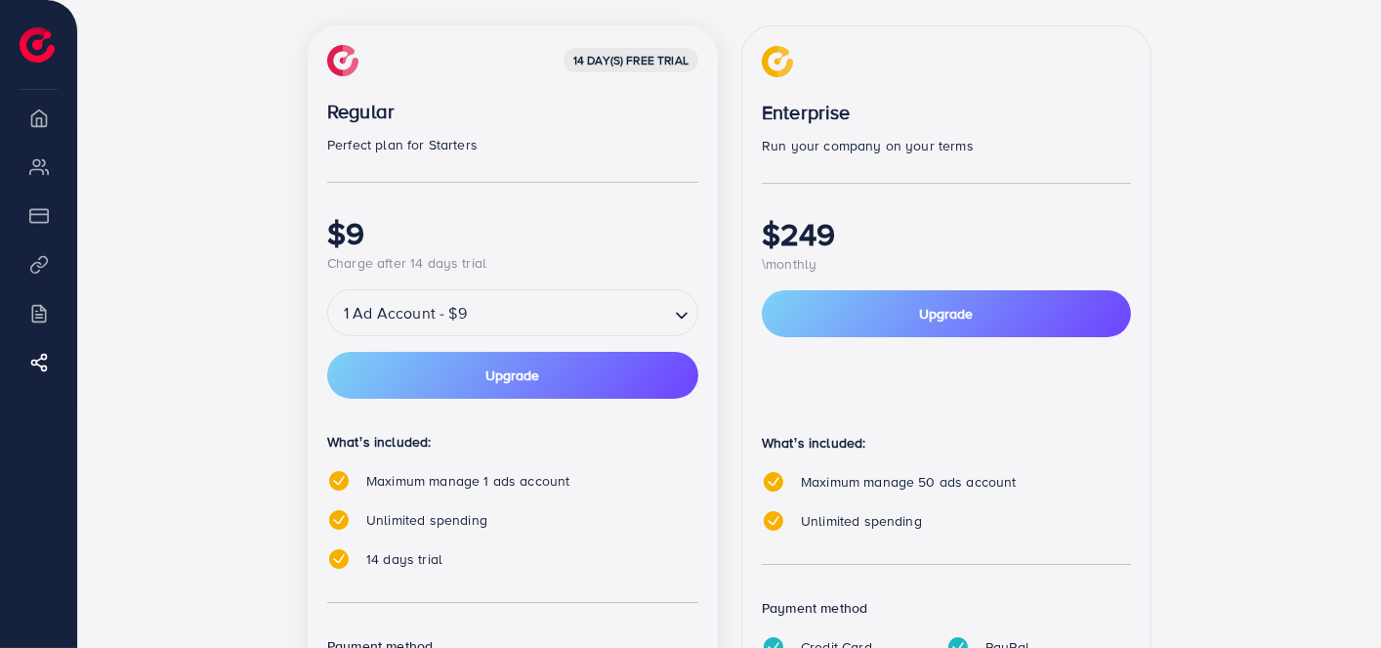
drag, startPoint x: 803, startPoint y: 207, endPoint x: 714, endPoint y: 209, distance: 88.9
click at [714, 209] on div "14 day(s) free trial Regular Perfect plan for Starters $9 Charge after 14 days …" at bounding box center [513, 417] width 410 height 785
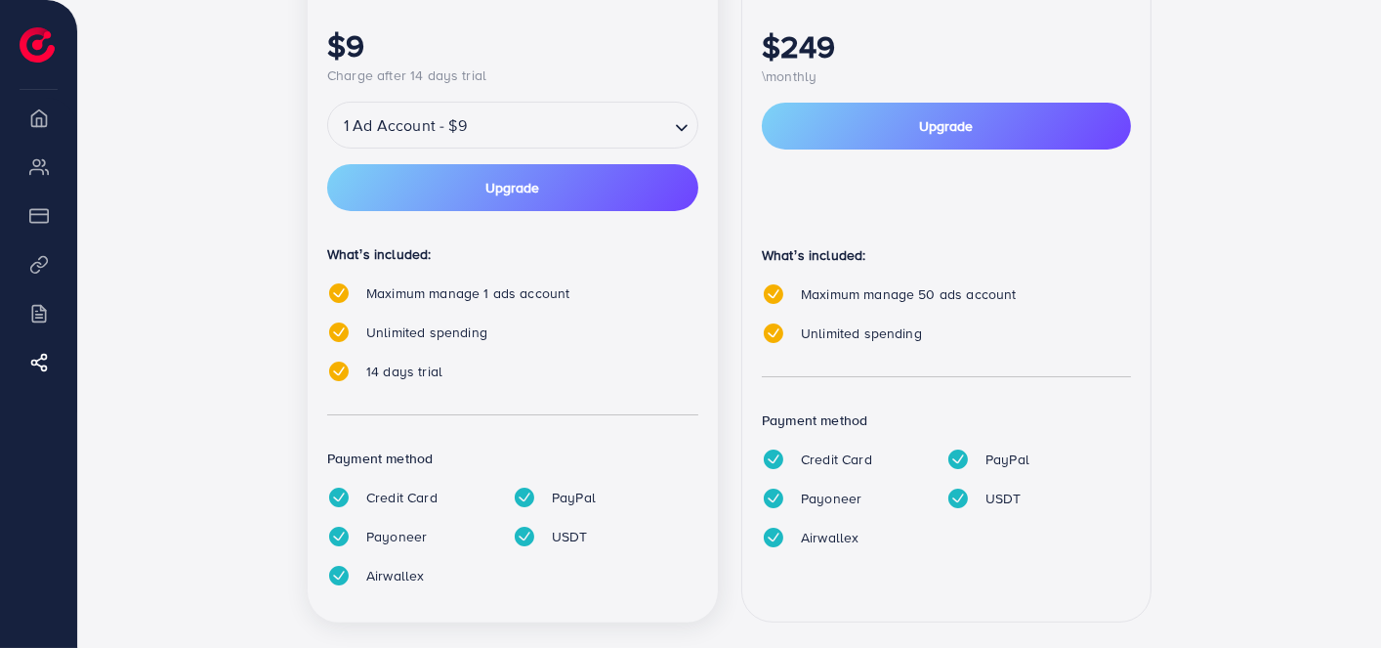
scroll to position [523, 0]
drag, startPoint x: 846, startPoint y: 286, endPoint x: 679, endPoint y: 346, distance: 177.3
click at [679, 346] on div "What’s included: Maximum manage 1 ads account Unlimited spending 14 days trial" at bounding box center [512, 319] width 371 height 156
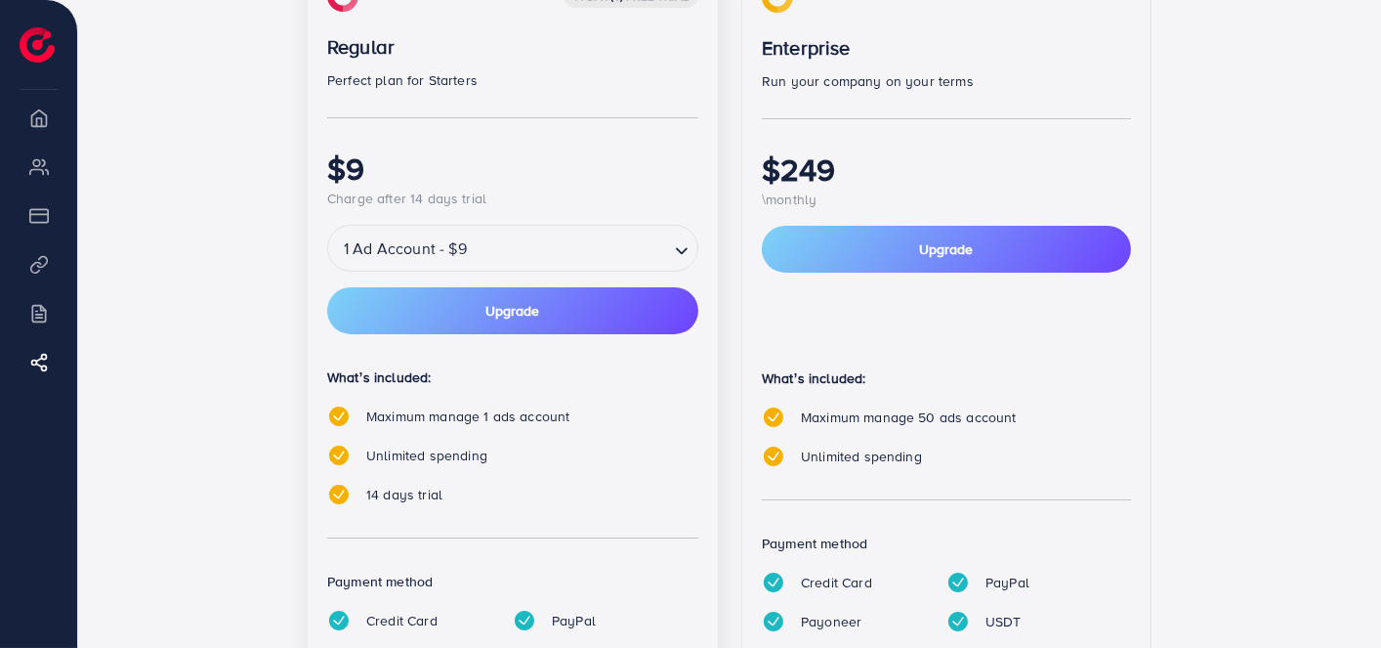
scroll to position [394, 0]
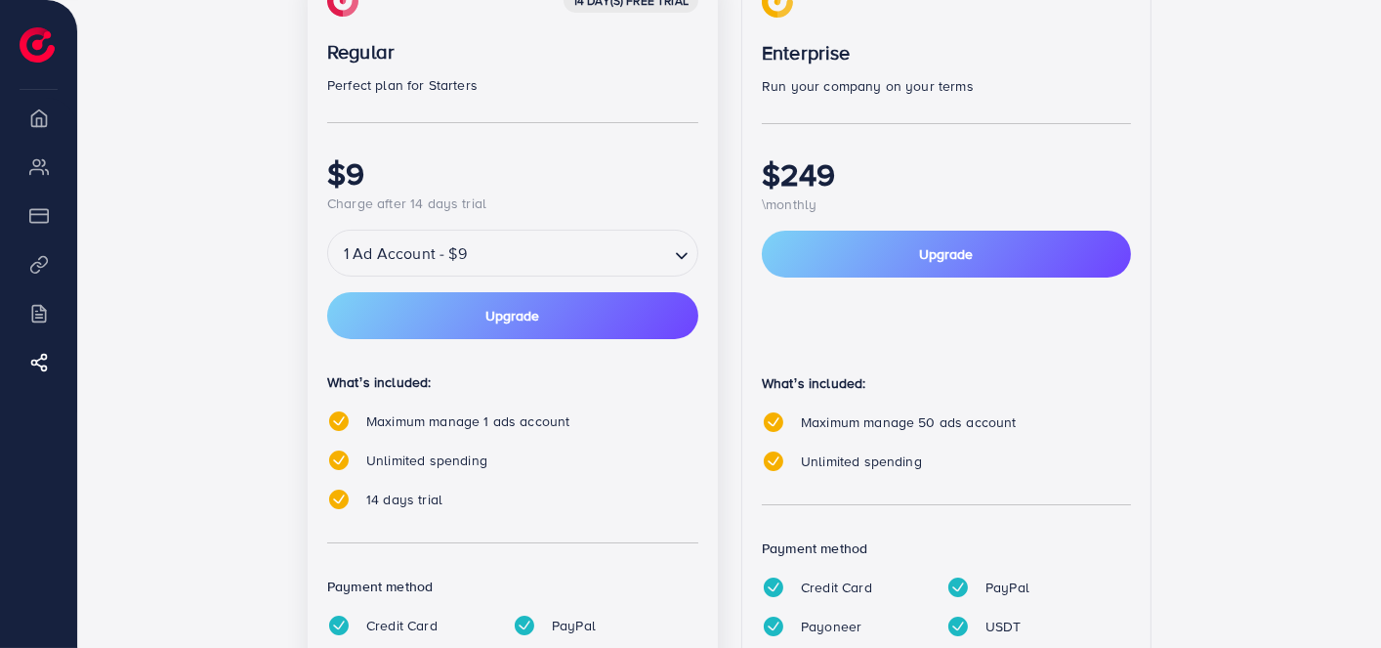
click at [466, 244] on div "1 Ad Account - $9" at bounding box center [498, 252] width 341 height 35
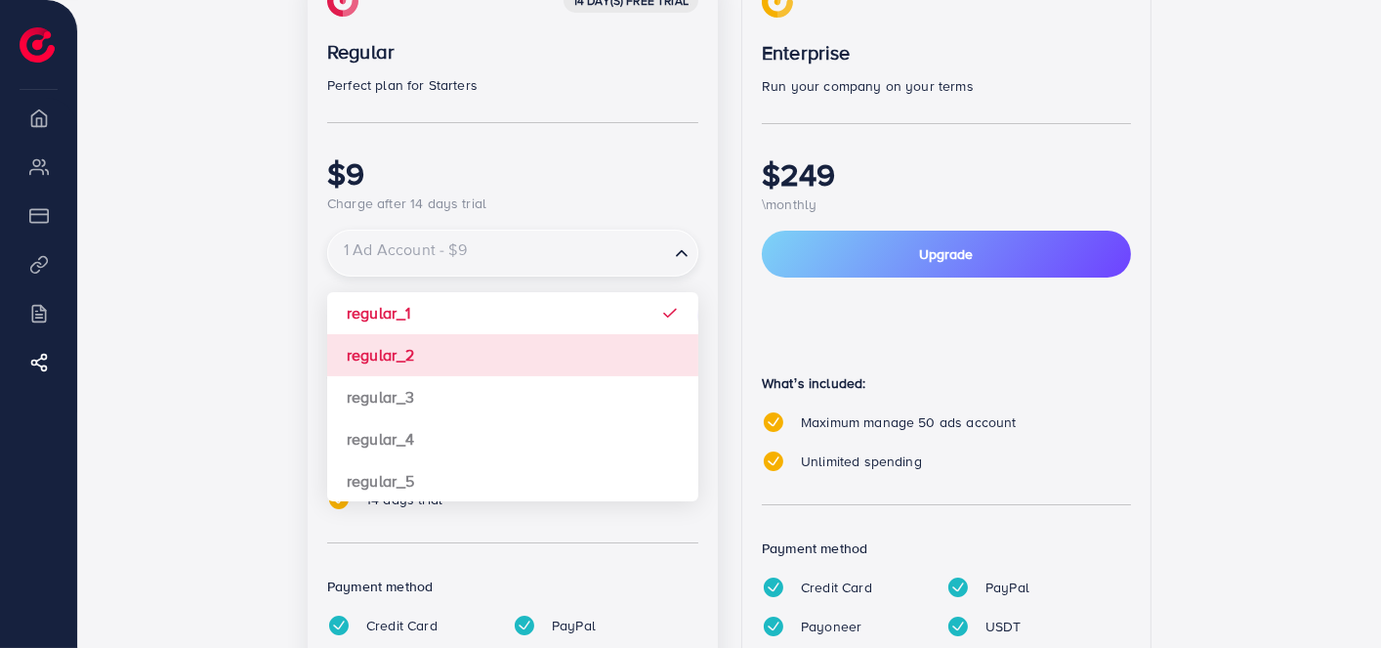
click at [387, 369] on div "14 day(s) free trial Regular Perfect plan for Starters $9 Charge after 14 days …" at bounding box center [513, 358] width 410 height 785
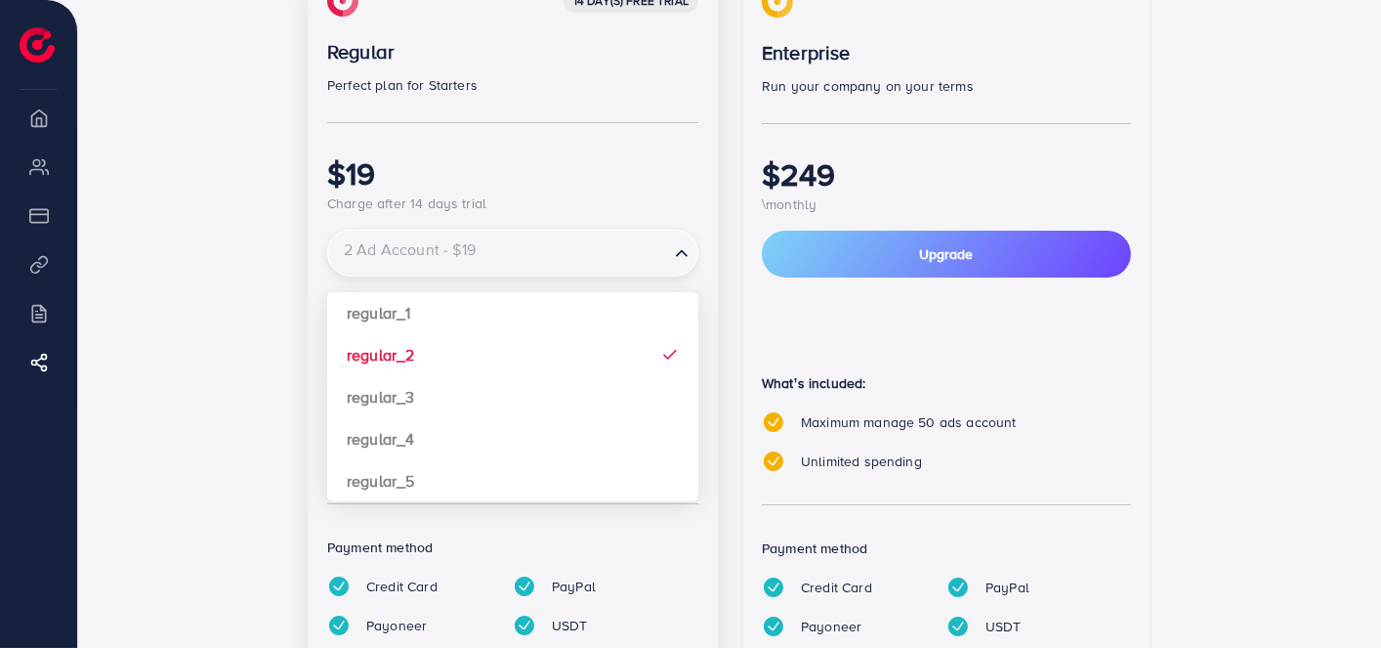
click at [438, 249] on div "2 Ad Account - $19" at bounding box center [498, 252] width 341 height 35
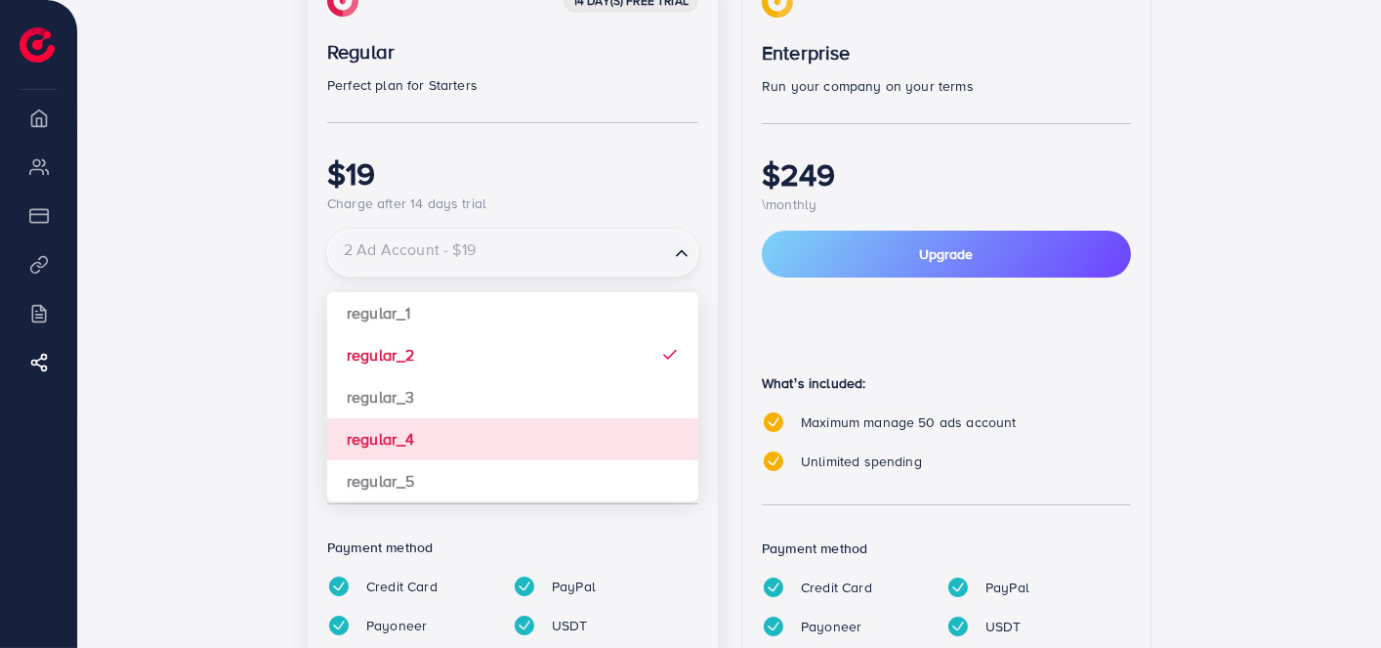
click at [445, 397] on div "14 day(s) free trial Regular Perfect plan for Starters $19 Charge after 14 days…" at bounding box center [513, 340] width 410 height 748
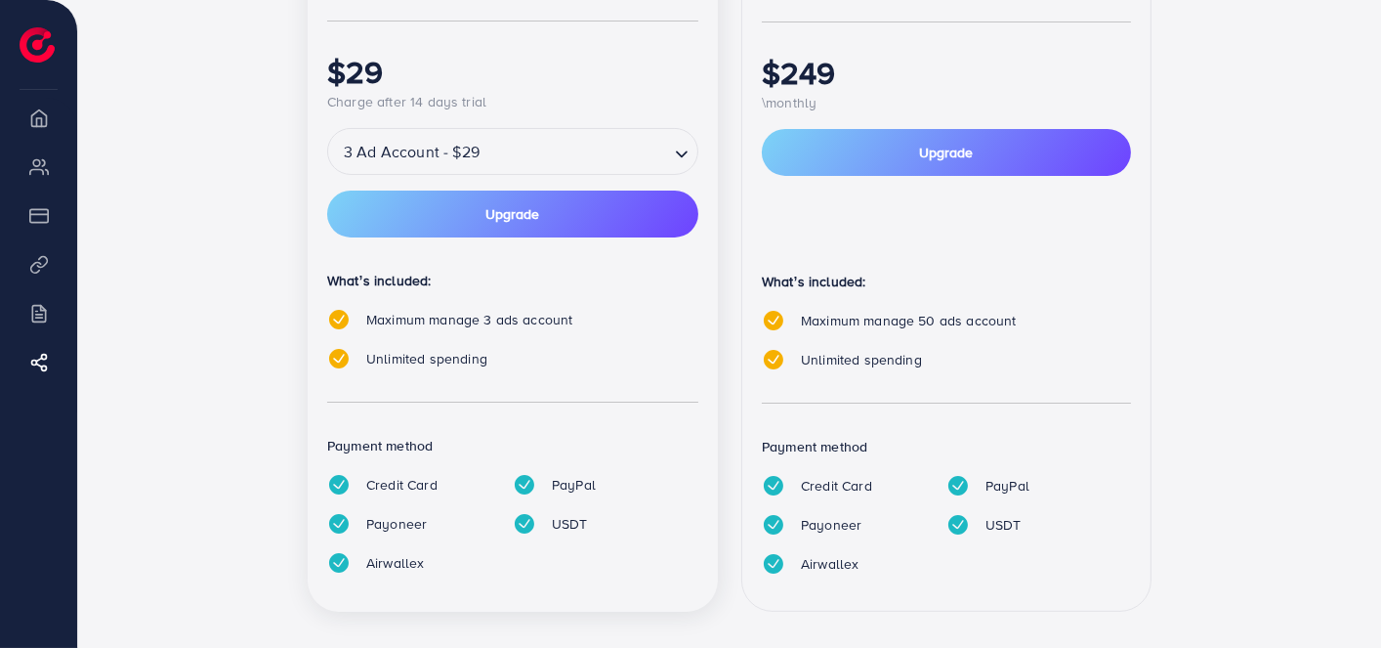
scroll to position [0, 0]
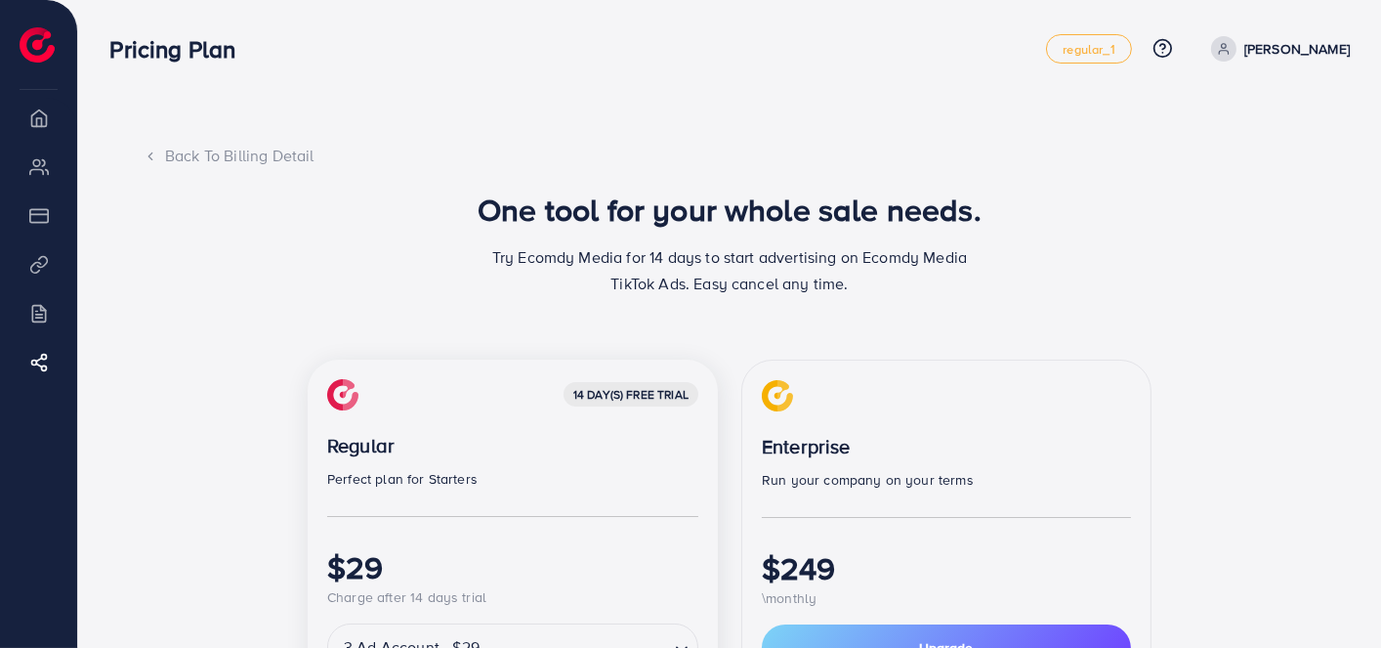
click at [1231, 47] on icon at bounding box center [1224, 49] width 14 height 14
click at [1240, 112] on span "Log out" at bounding box center [1232, 116] width 53 height 23
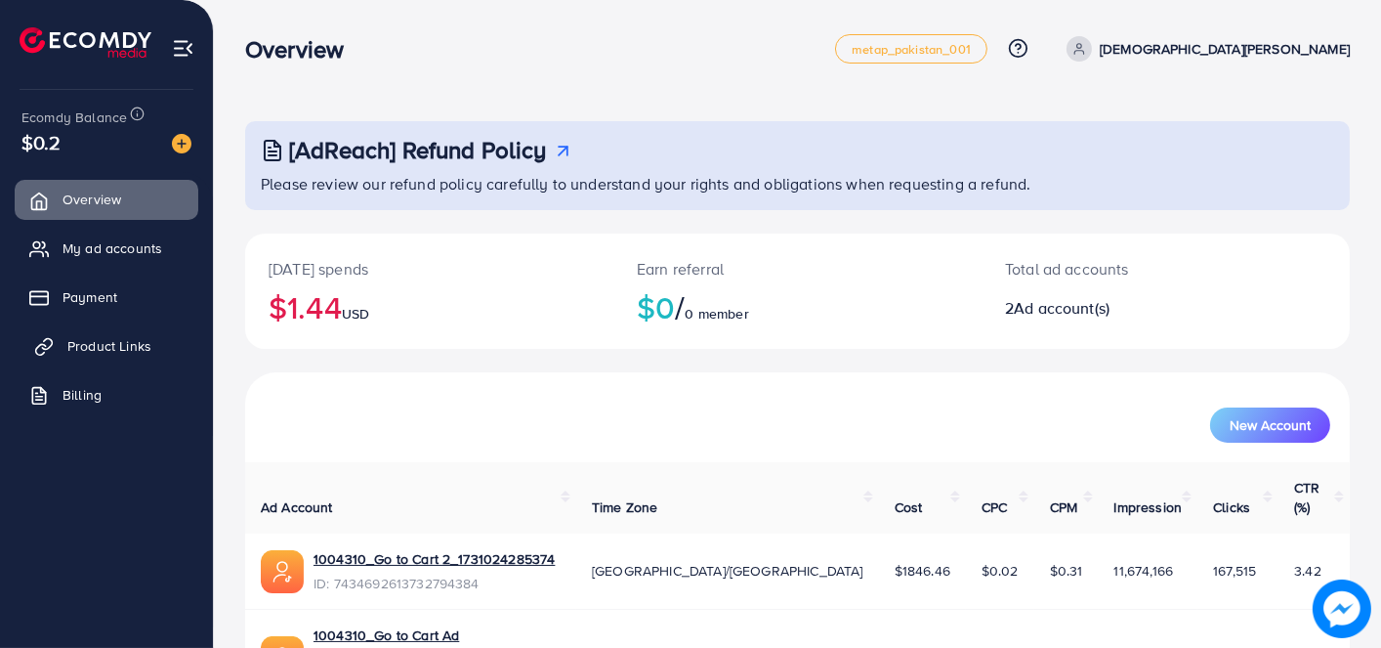
click at [92, 364] on link "Product Links" at bounding box center [107, 345] width 184 height 39
